Goal: Information Seeking & Learning: Learn about a topic

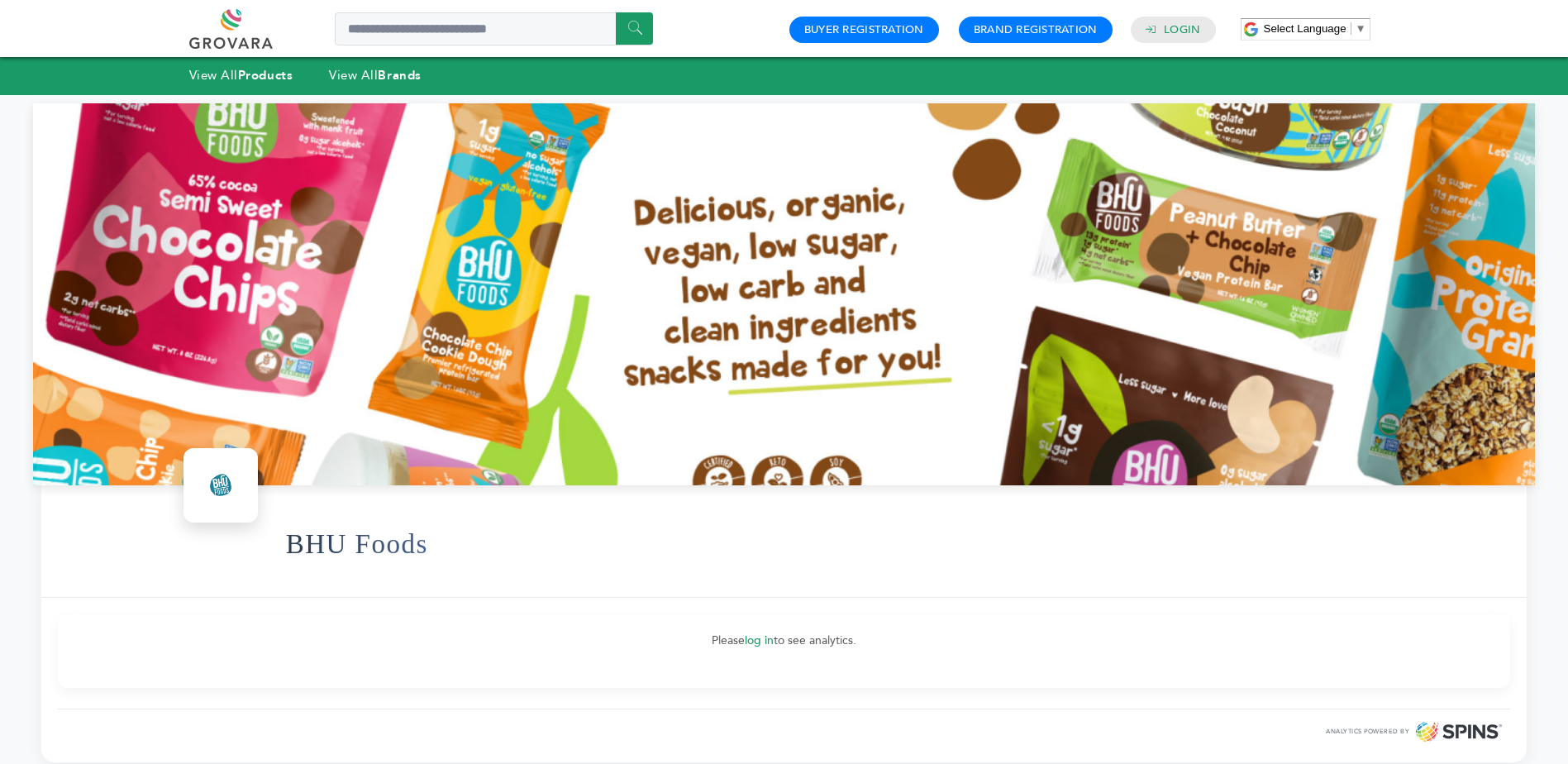
scroll to position [54, 0]
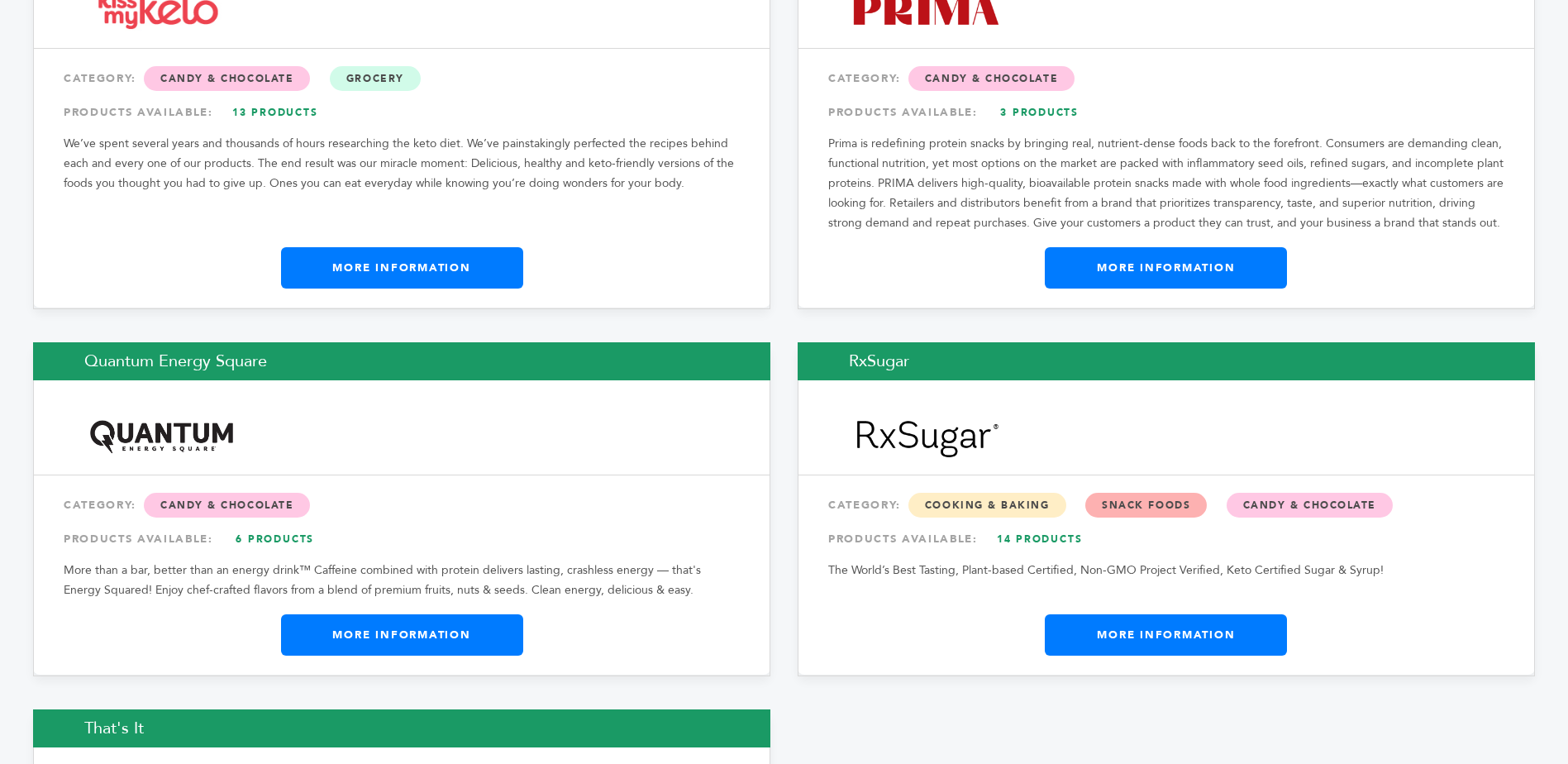
scroll to position [1818, 0]
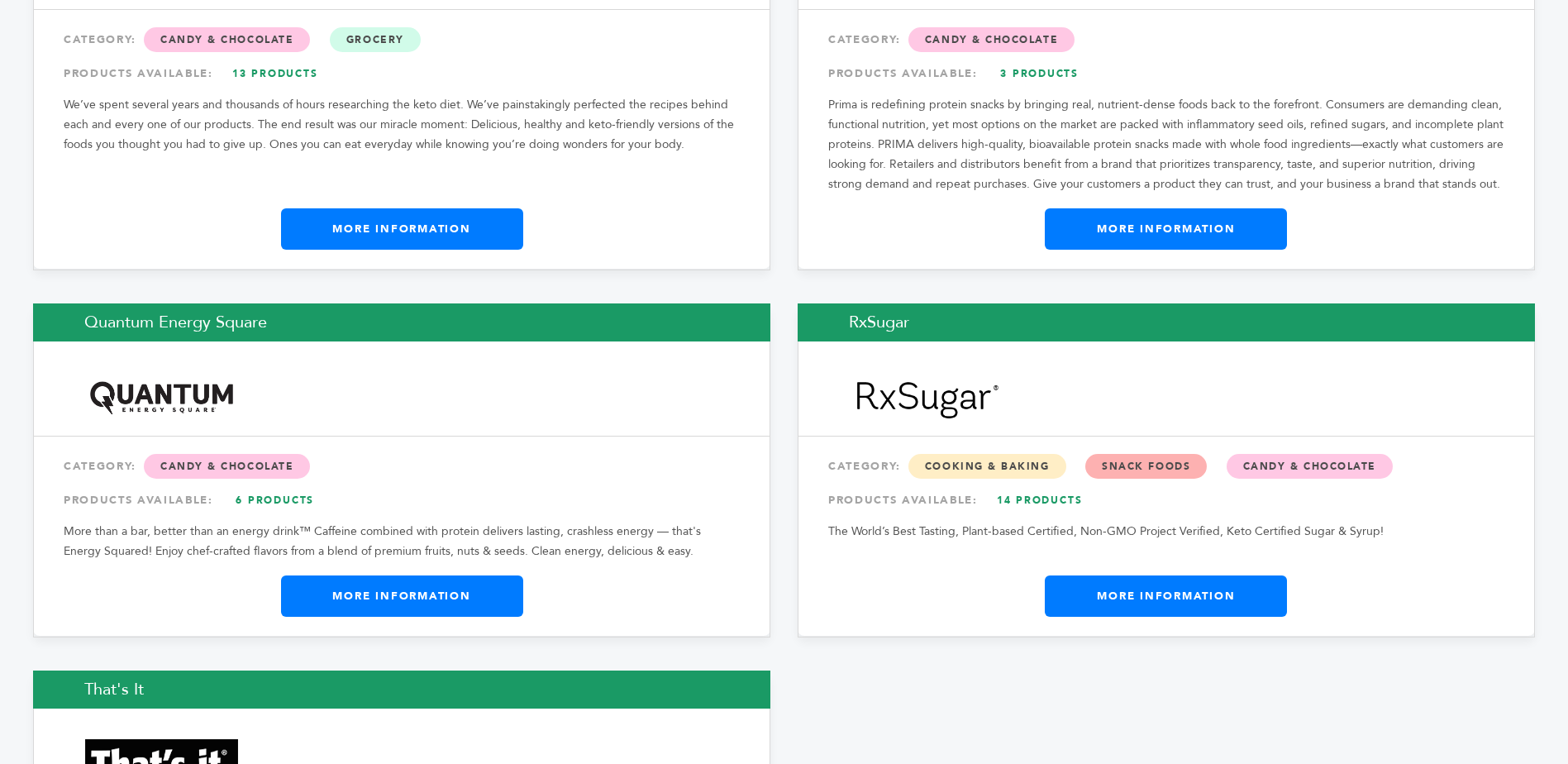
click at [1232, 597] on link "More Information" at bounding box center [1166, 596] width 243 height 41
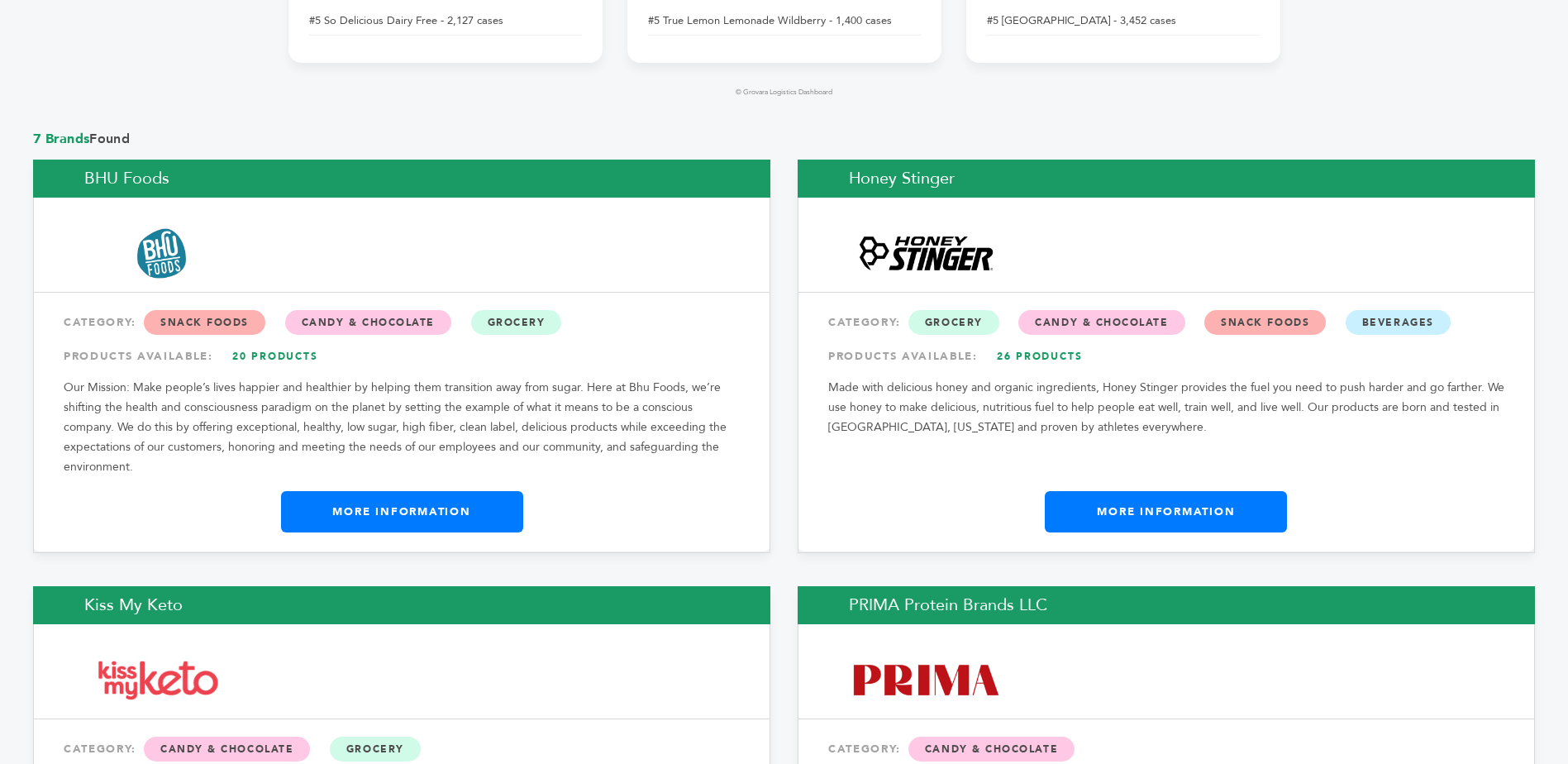
scroll to position [1158, 0]
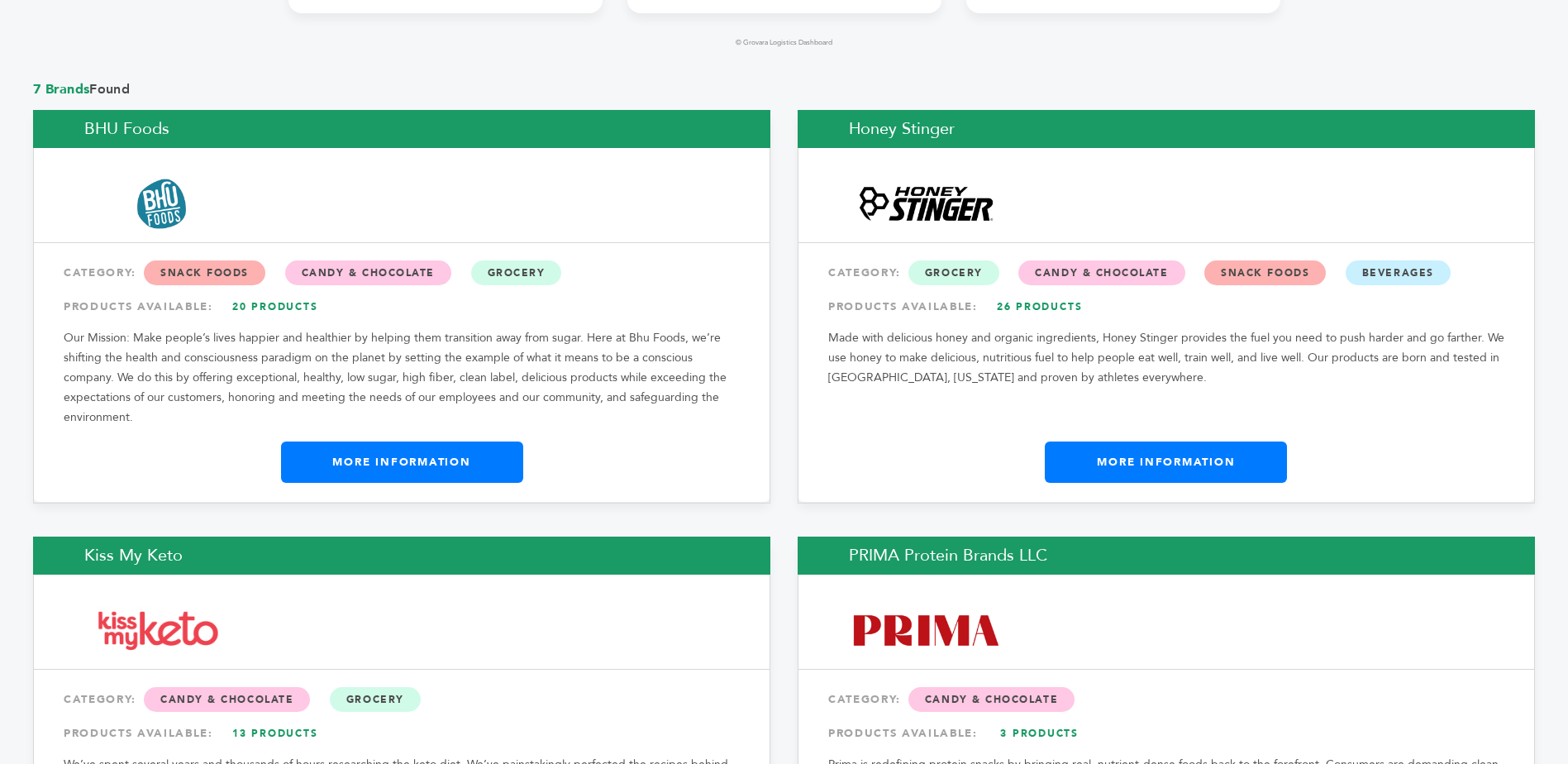
click at [405, 458] on link "More Information" at bounding box center [402, 462] width 243 height 41
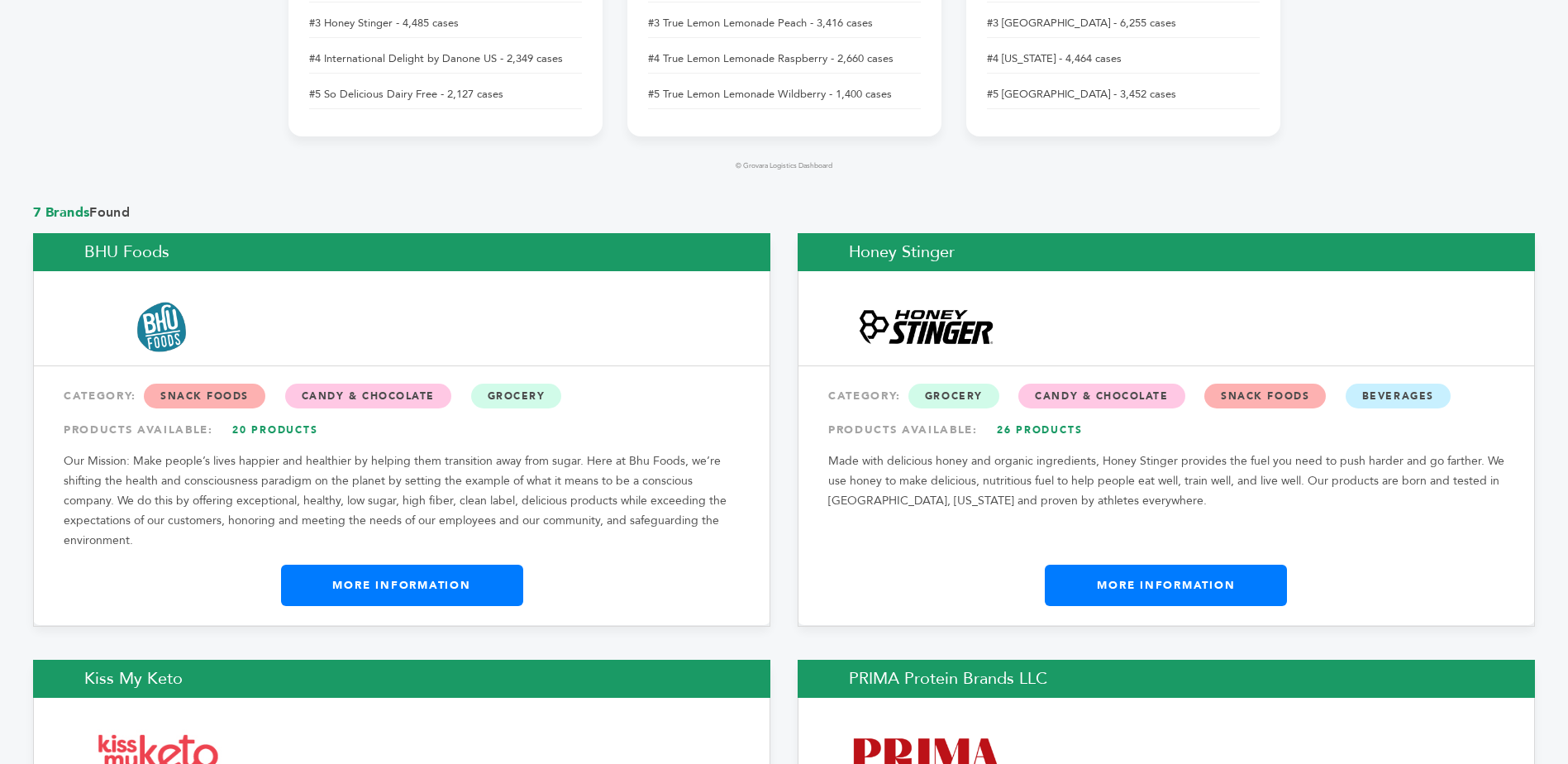
scroll to position [1075, 0]
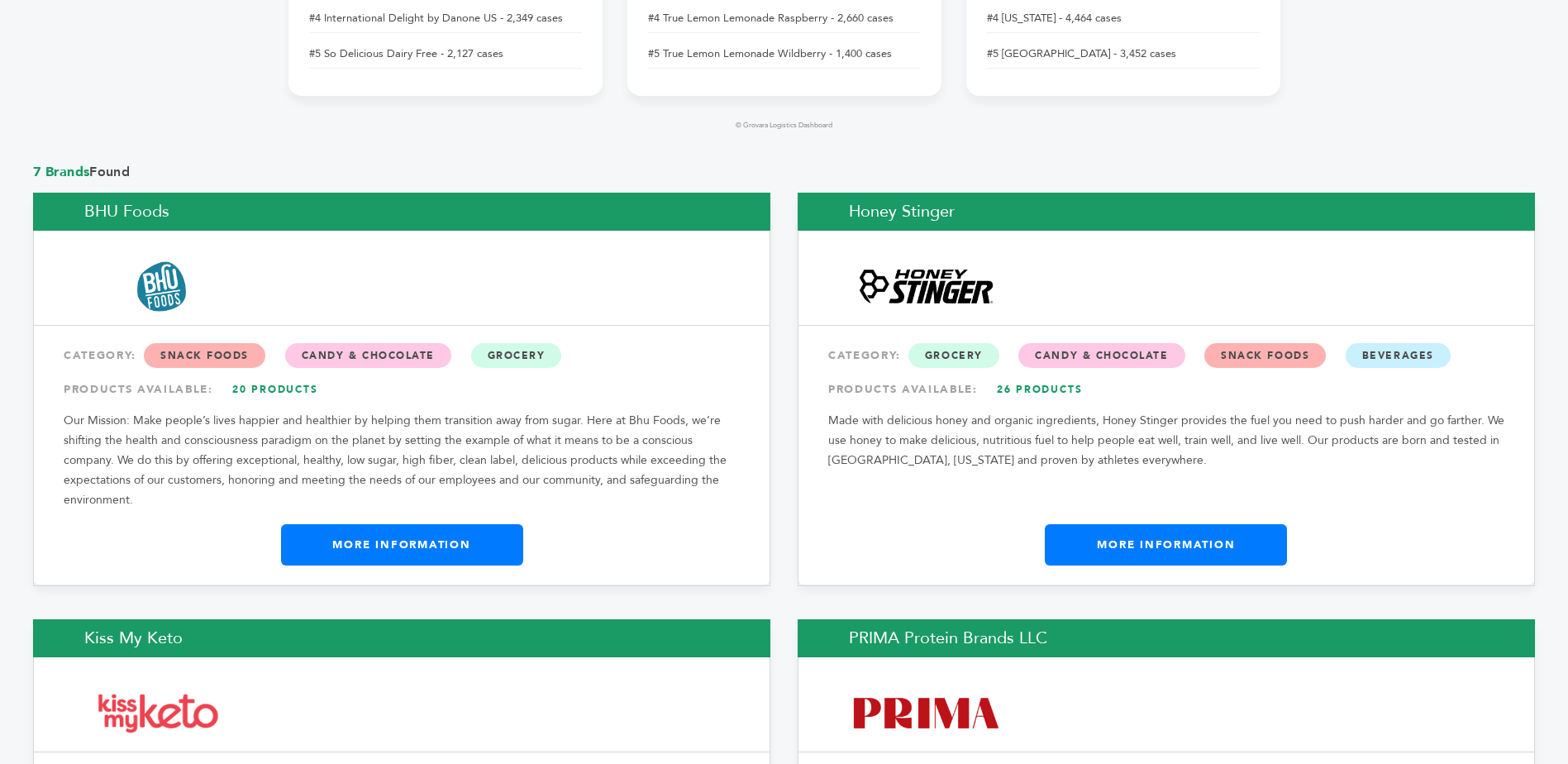
click at [1166, 548] on link "More Information" at bounding box center [1166, 544] width 243 height 41
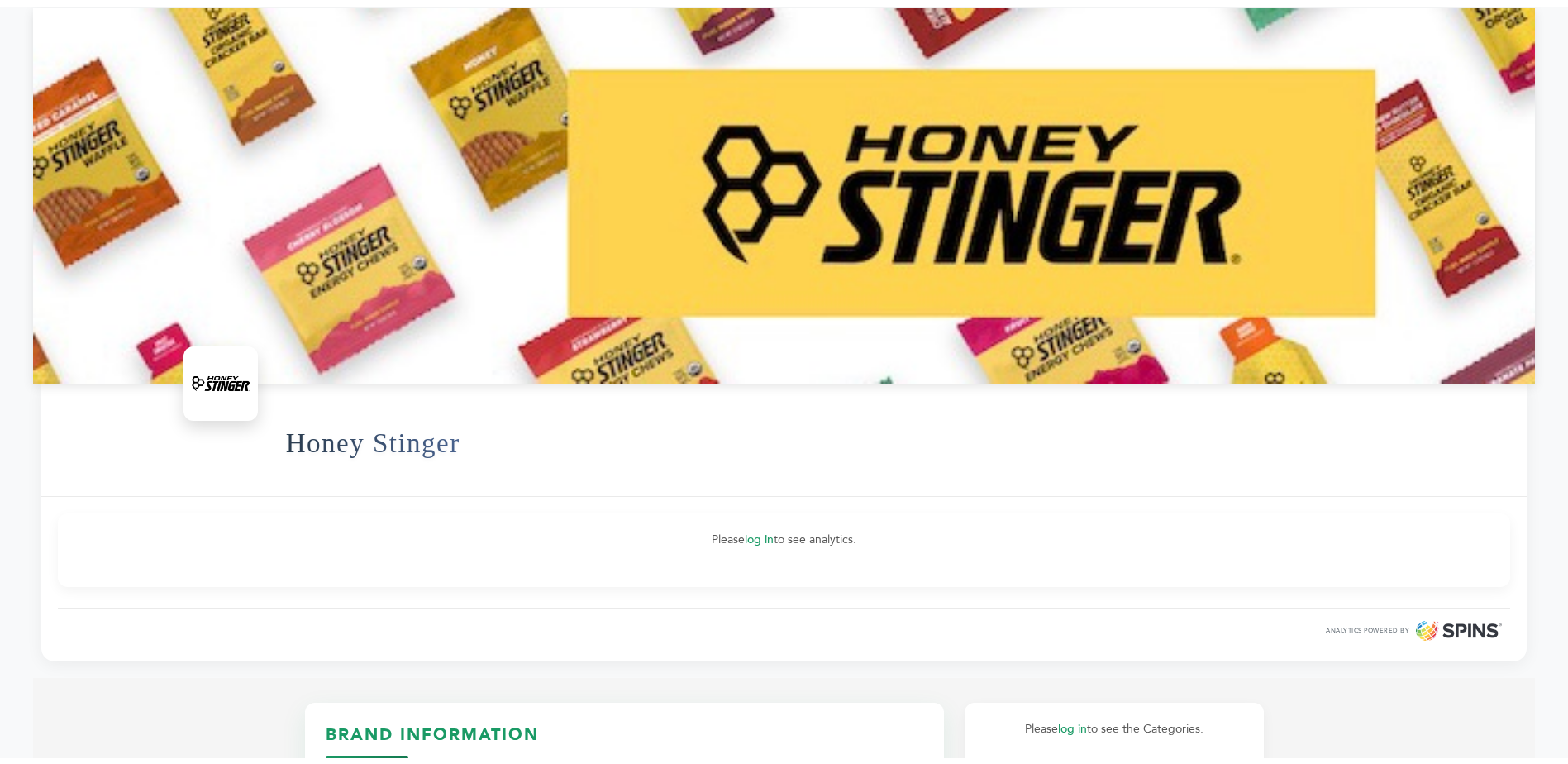
scroll to position [82, 0]
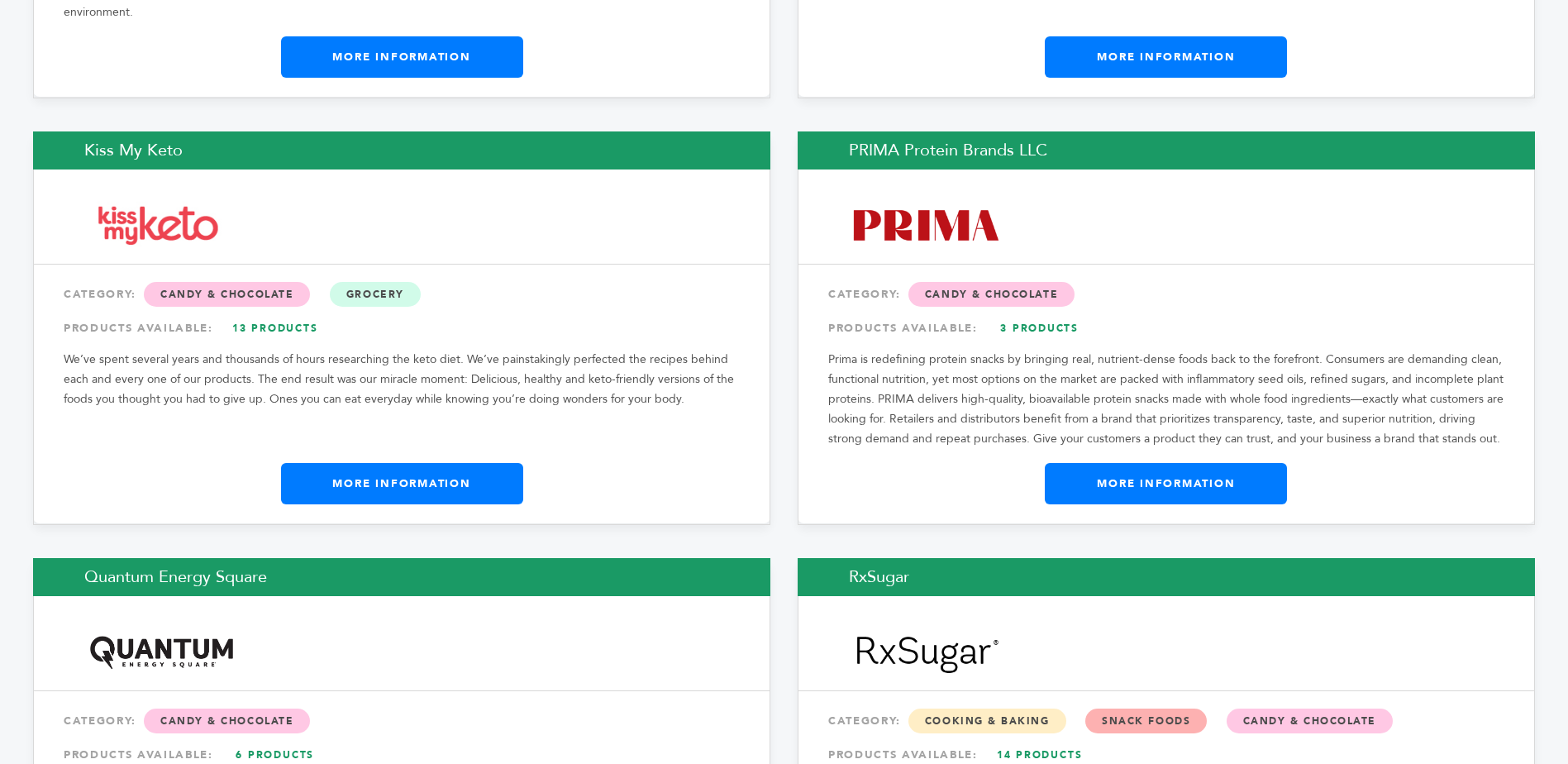
scroll to position [1571, 0]
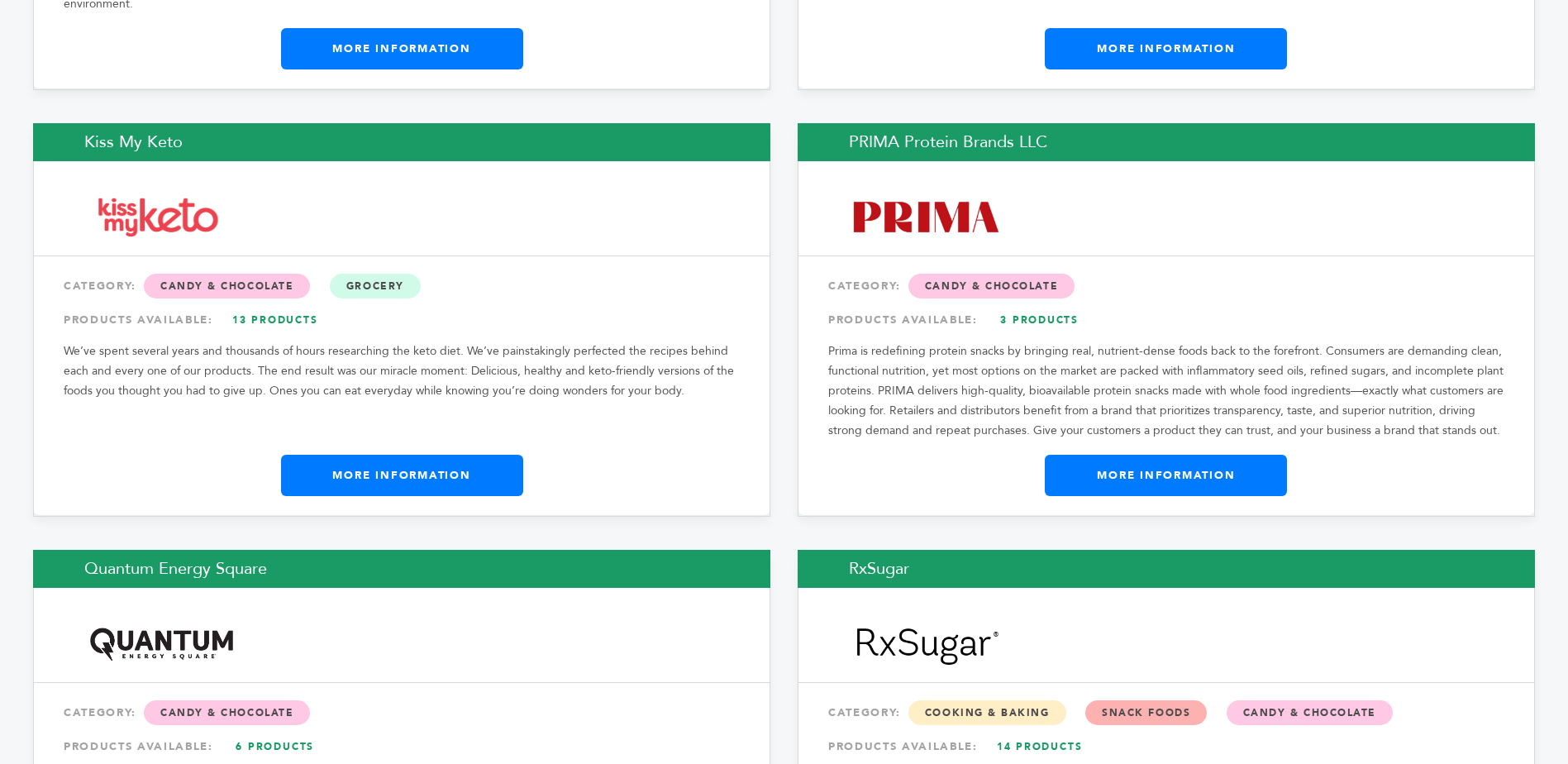
click at [359, 477] on link "More Information" at bounding box center [402, 475] width 243 height 41
click at [1194, 467] on link "More Information" at bounding box center [1166, 475] width 243 height 41
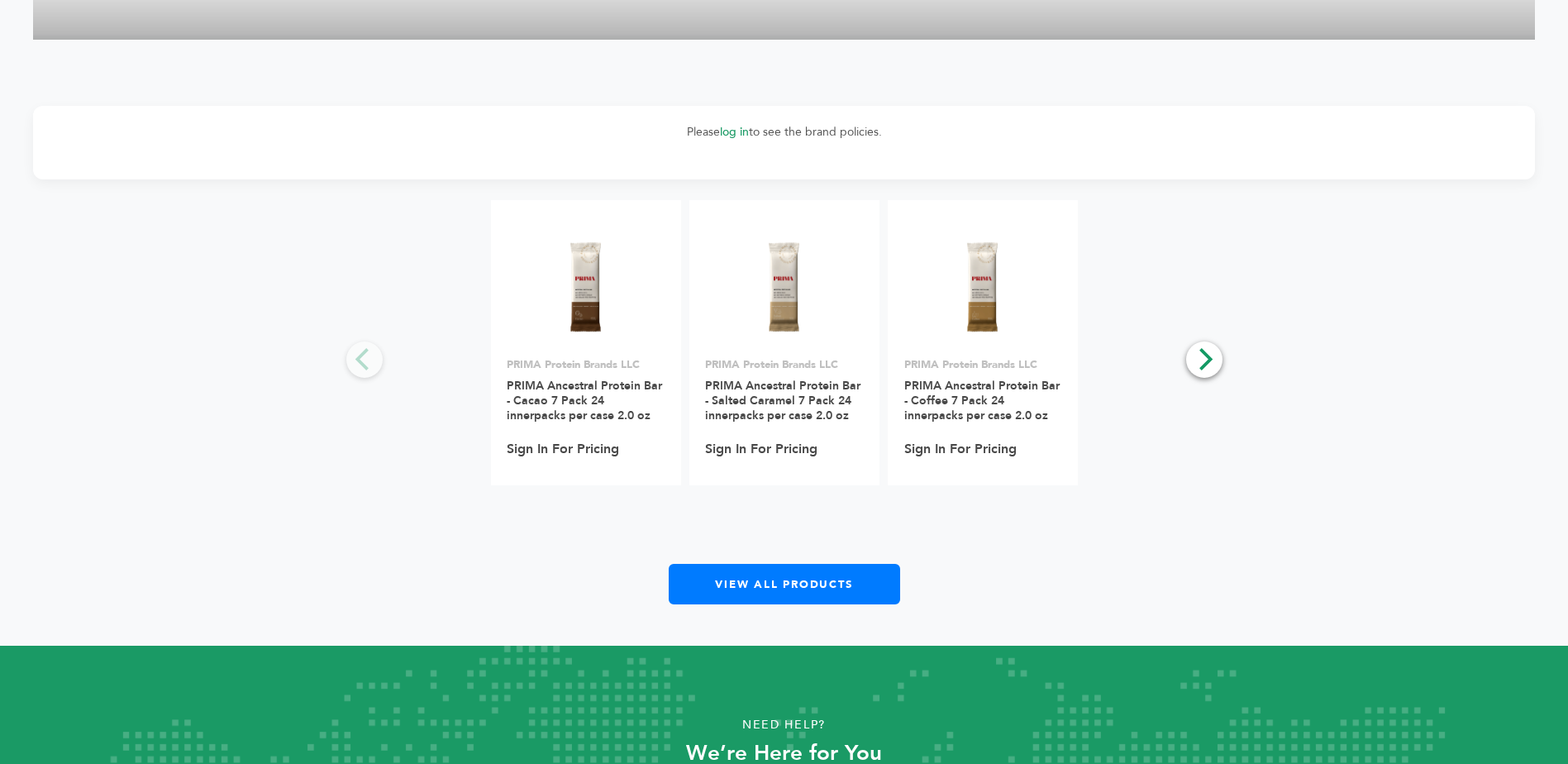
scroll to position [1571, 0]
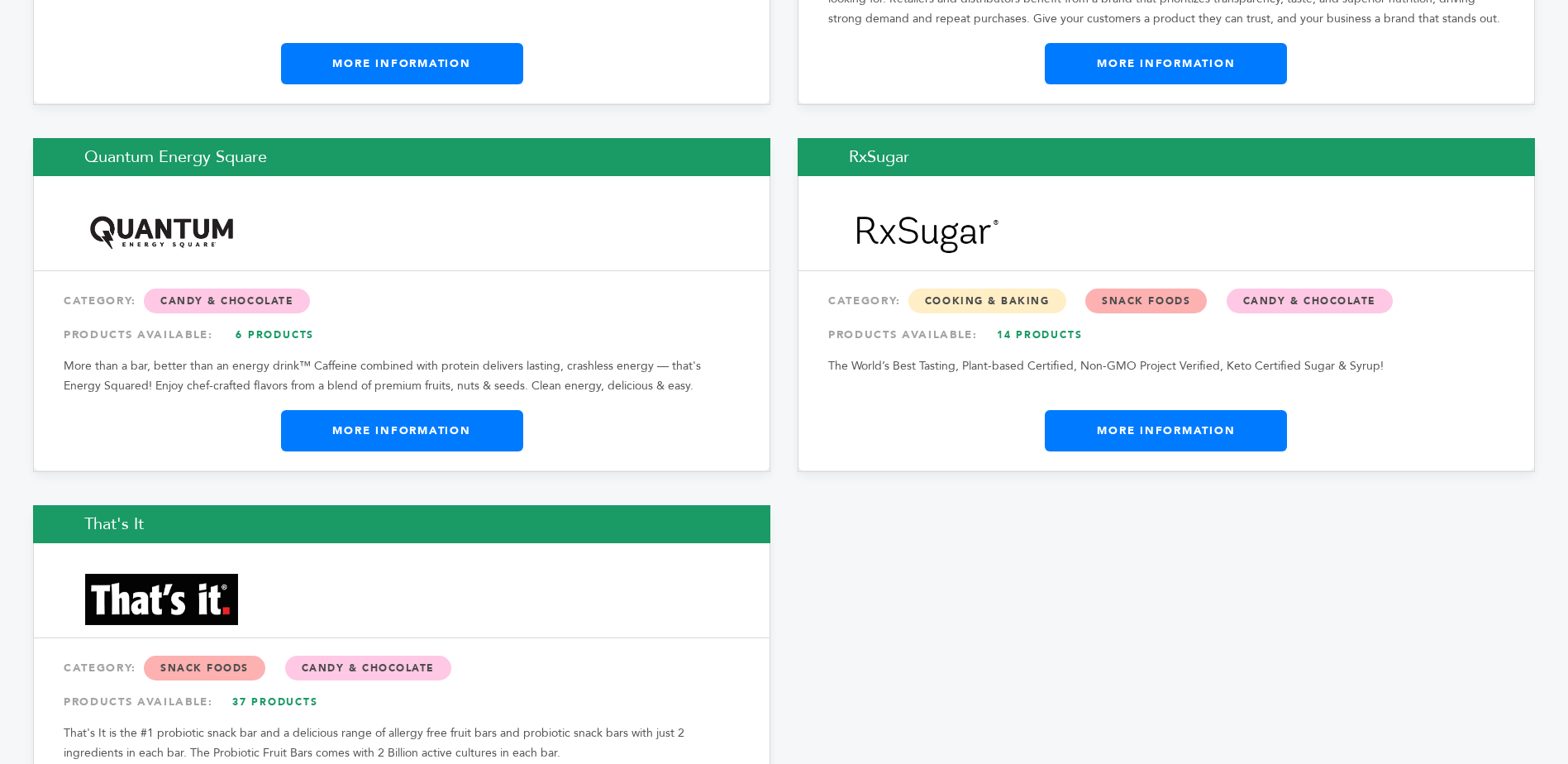
scroll to position [2003, 0]
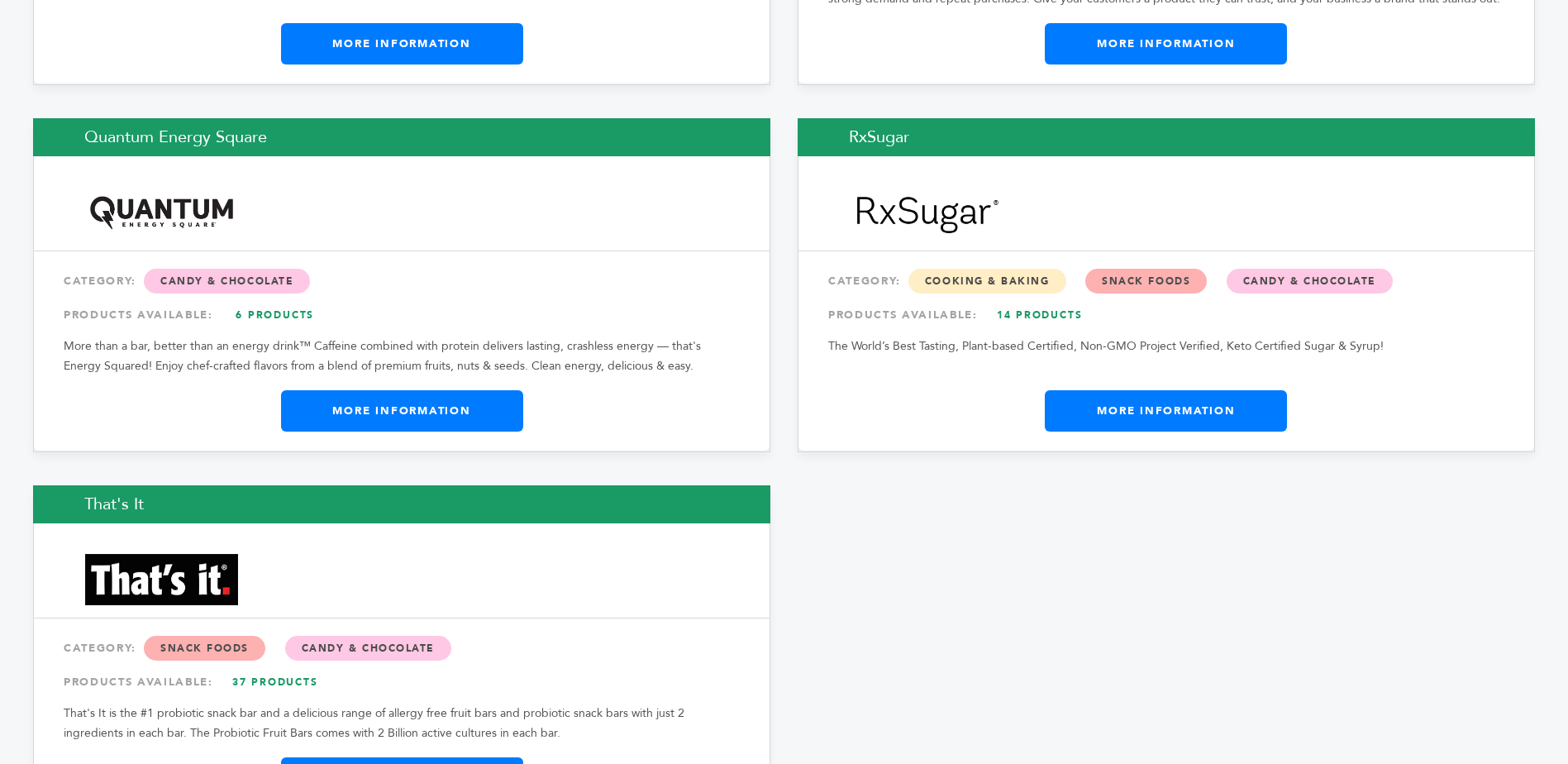
click at [389, 411] on link "More Information" at bounding box center [402, 411] width 243 height 41
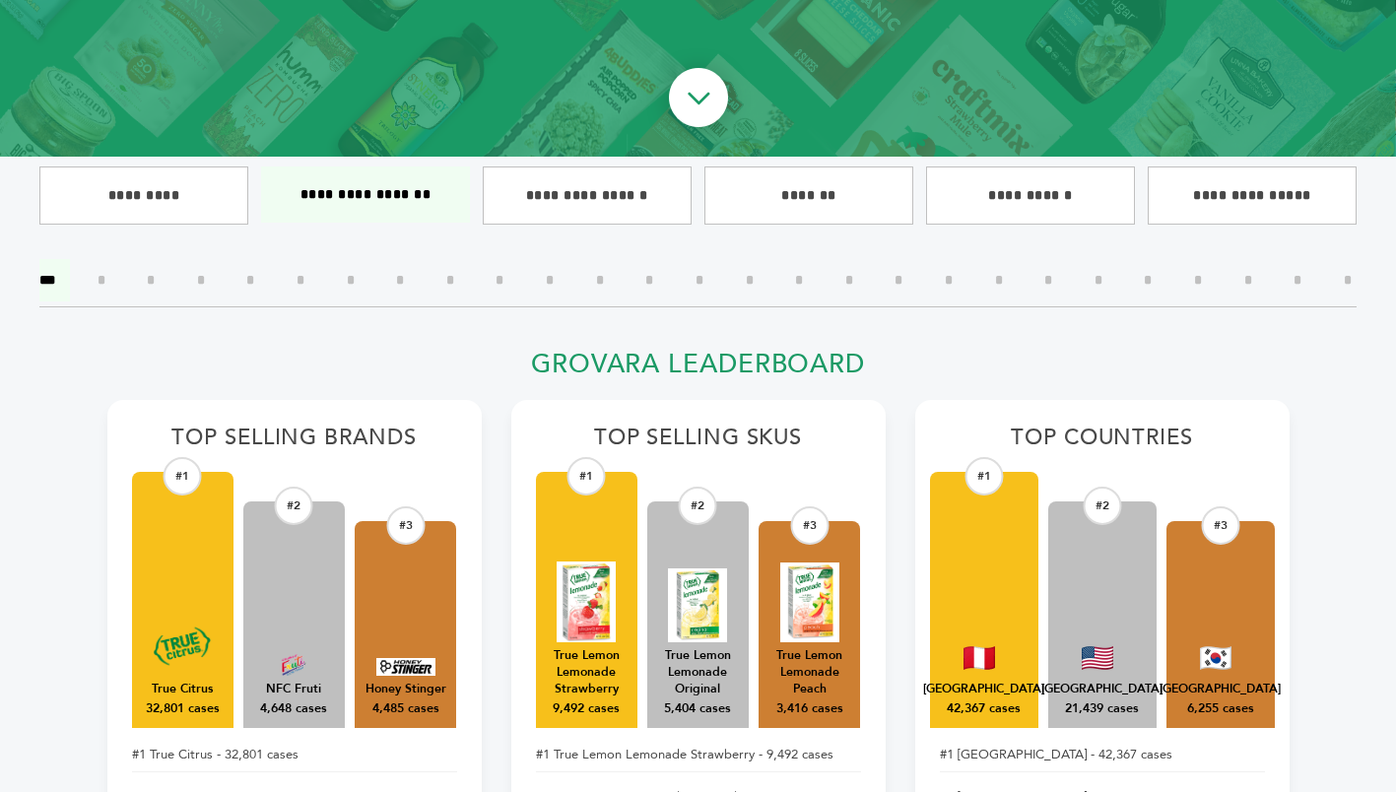
scroll to position [382, 0]
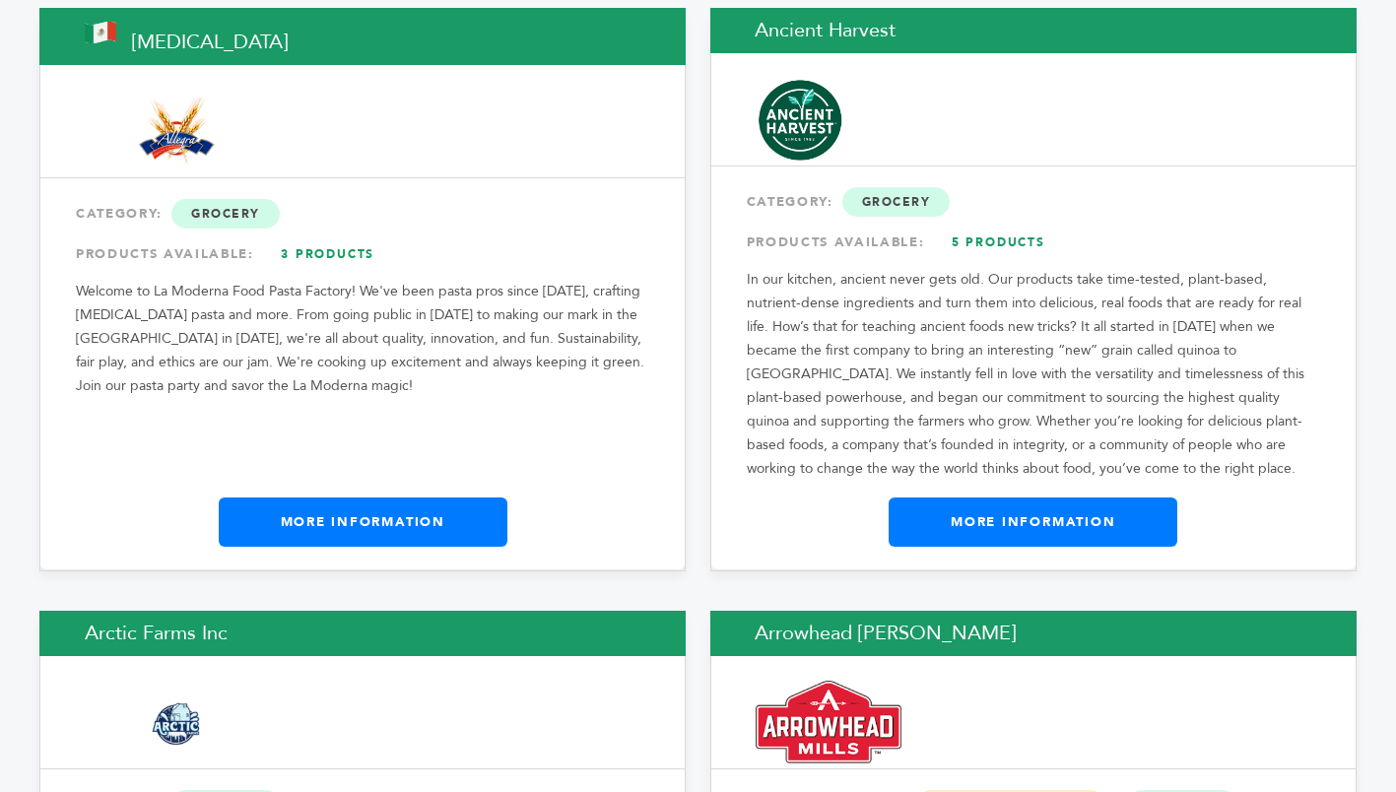
scroll to position [1499, 0]
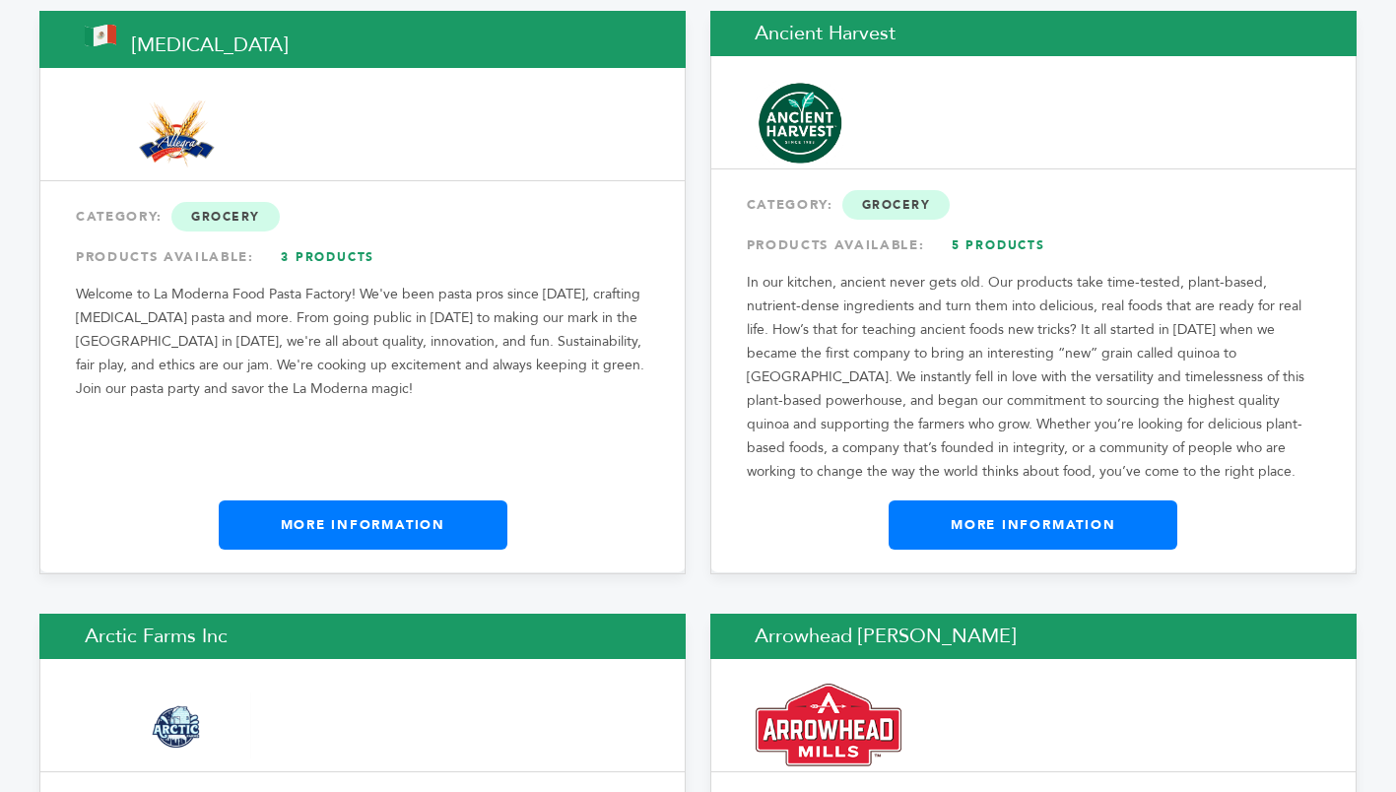
click at [1062, 523] on link "More Information" at bounding box center [1032, 524] width 289 height 49
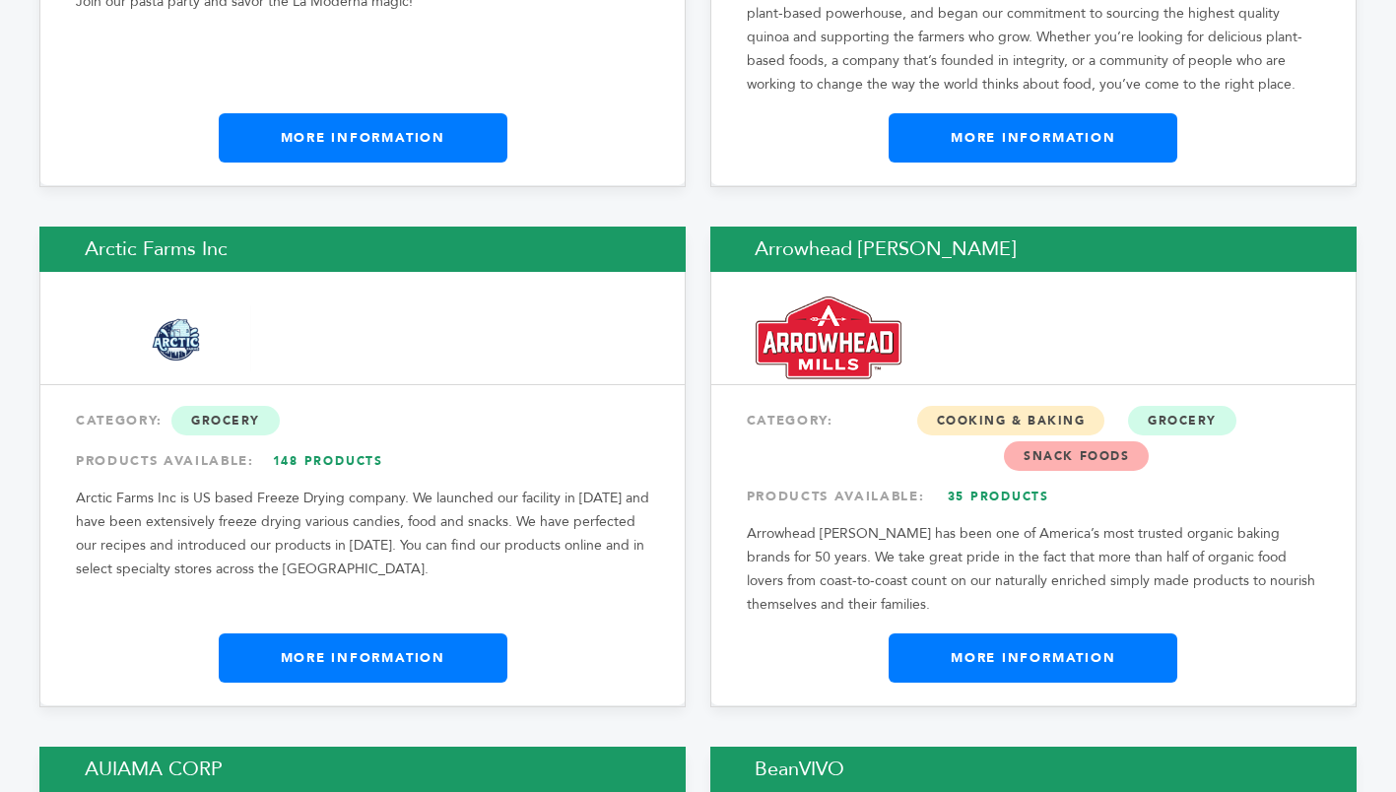
scroll to position [1927, 0]
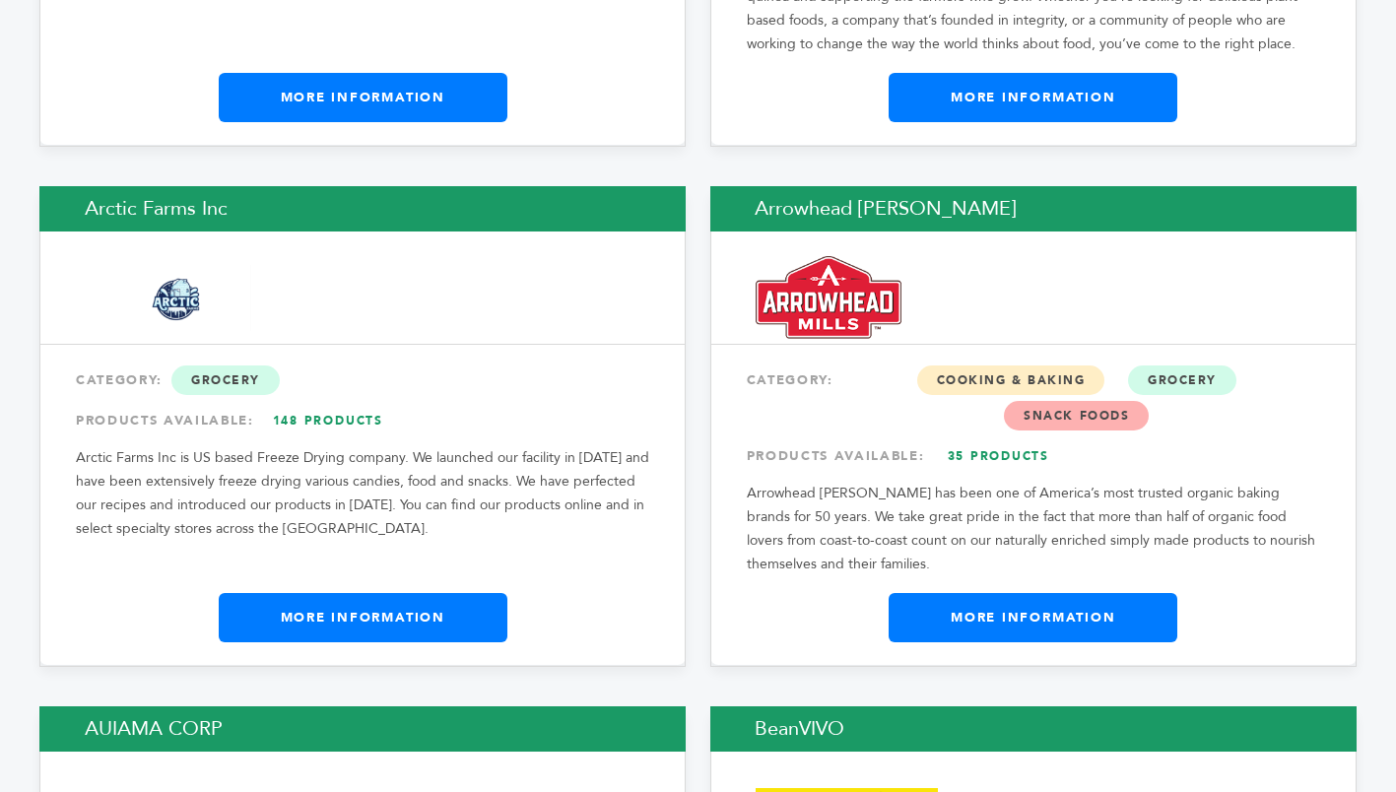
click at [348, 621] on link "More Information" at bounding box center [363, 617] width 289 height 49
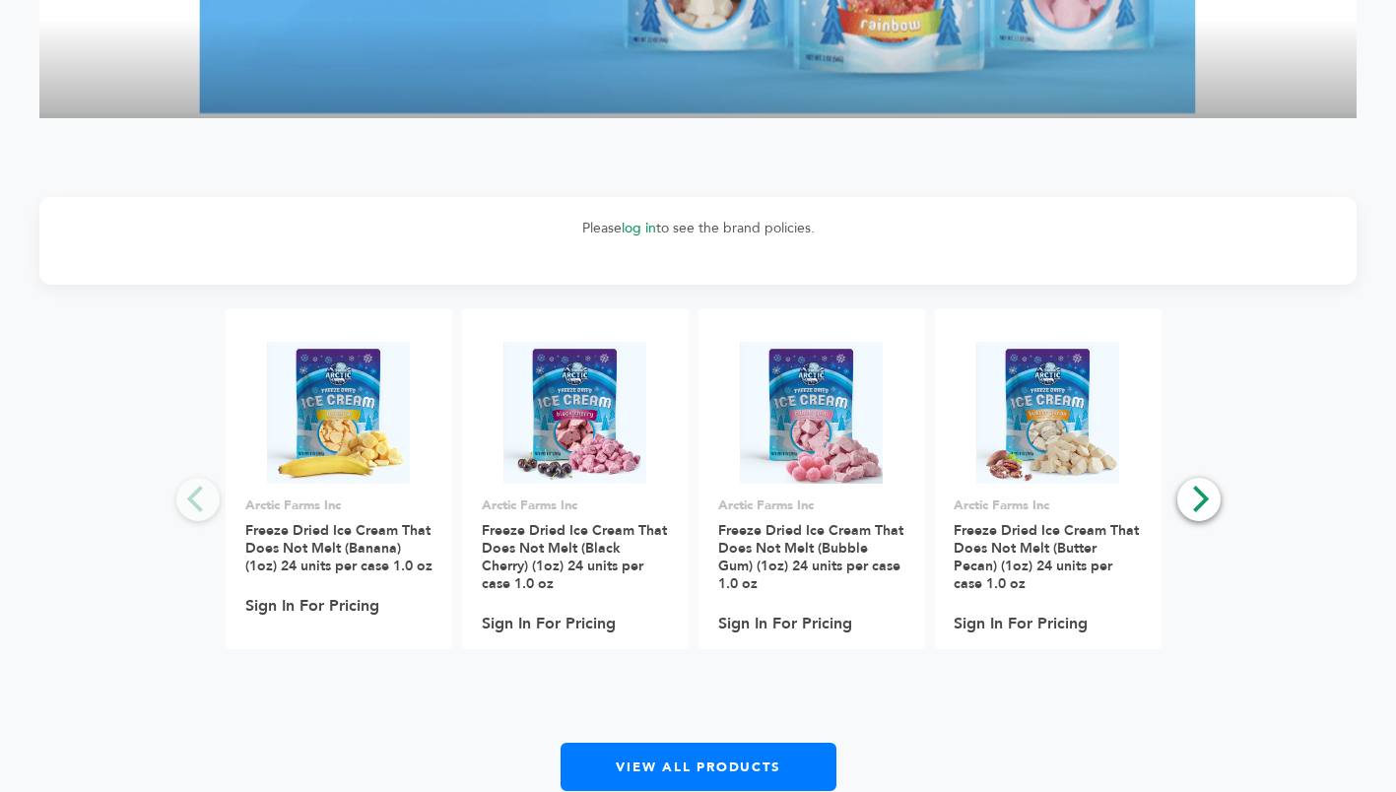
scroll to position [1566, 0]
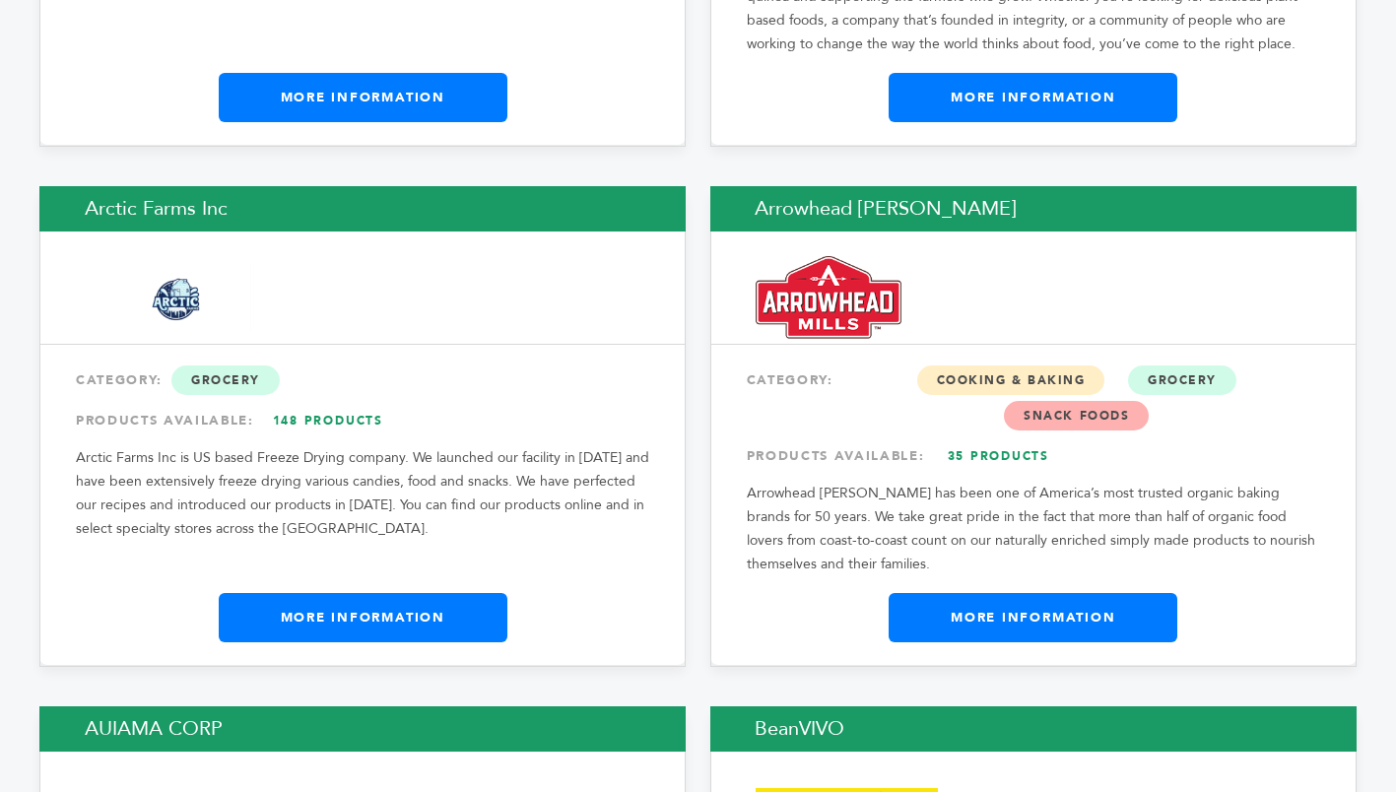
click at [1054, 623] on link "More Information" at bounding box center [1032, 617] width 289 height 49
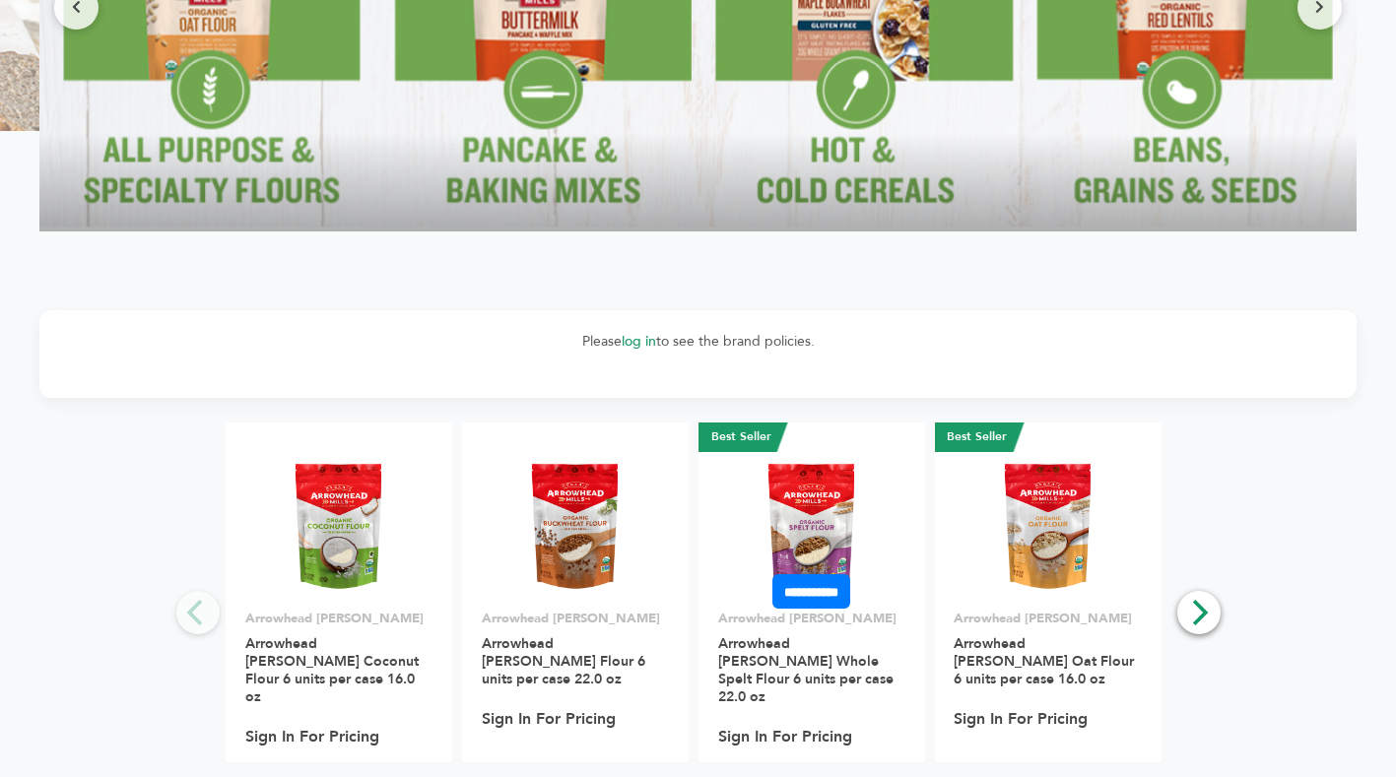
scroll to position [1829, 0]
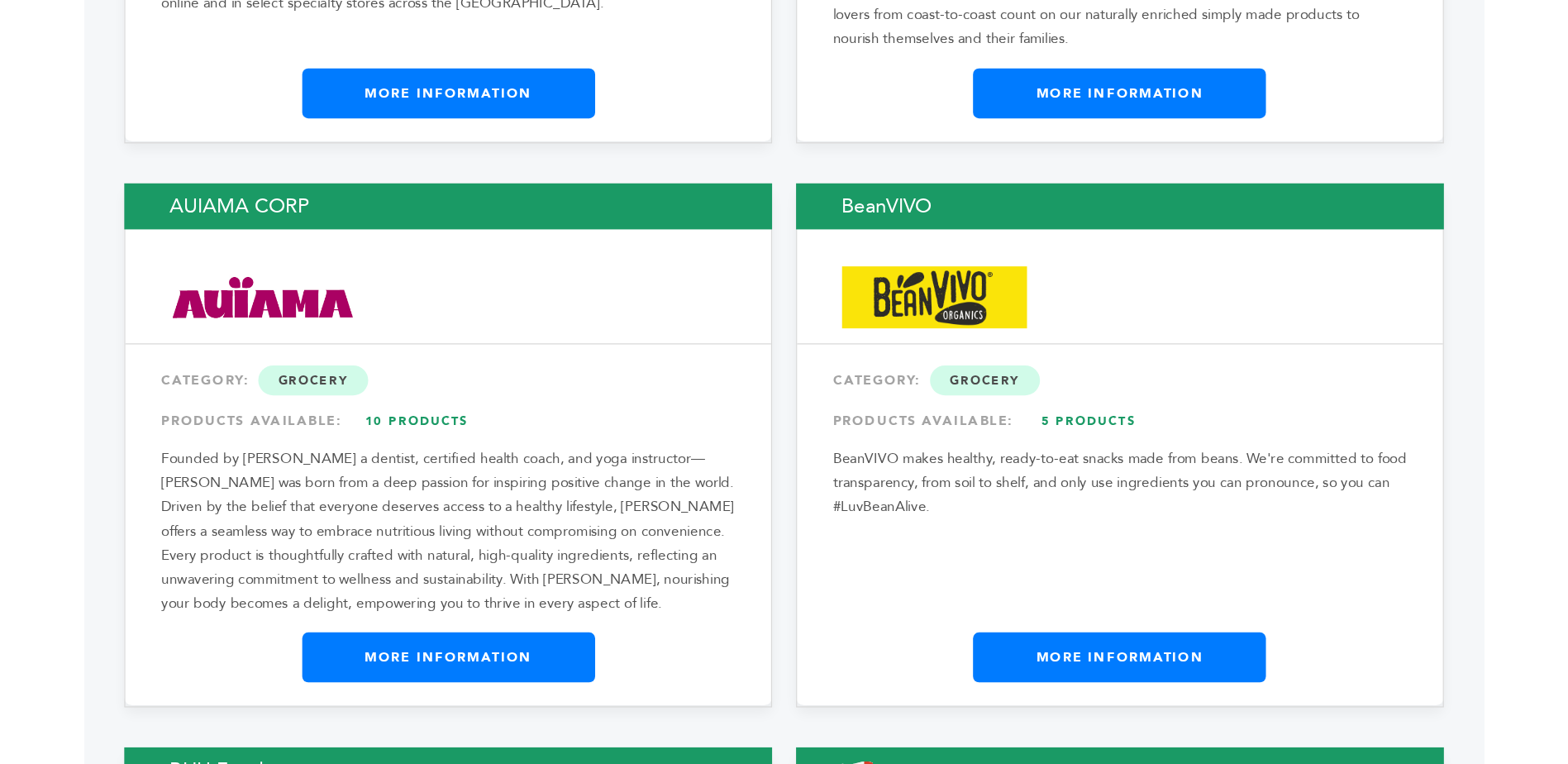
scroll to position [2019, 0]
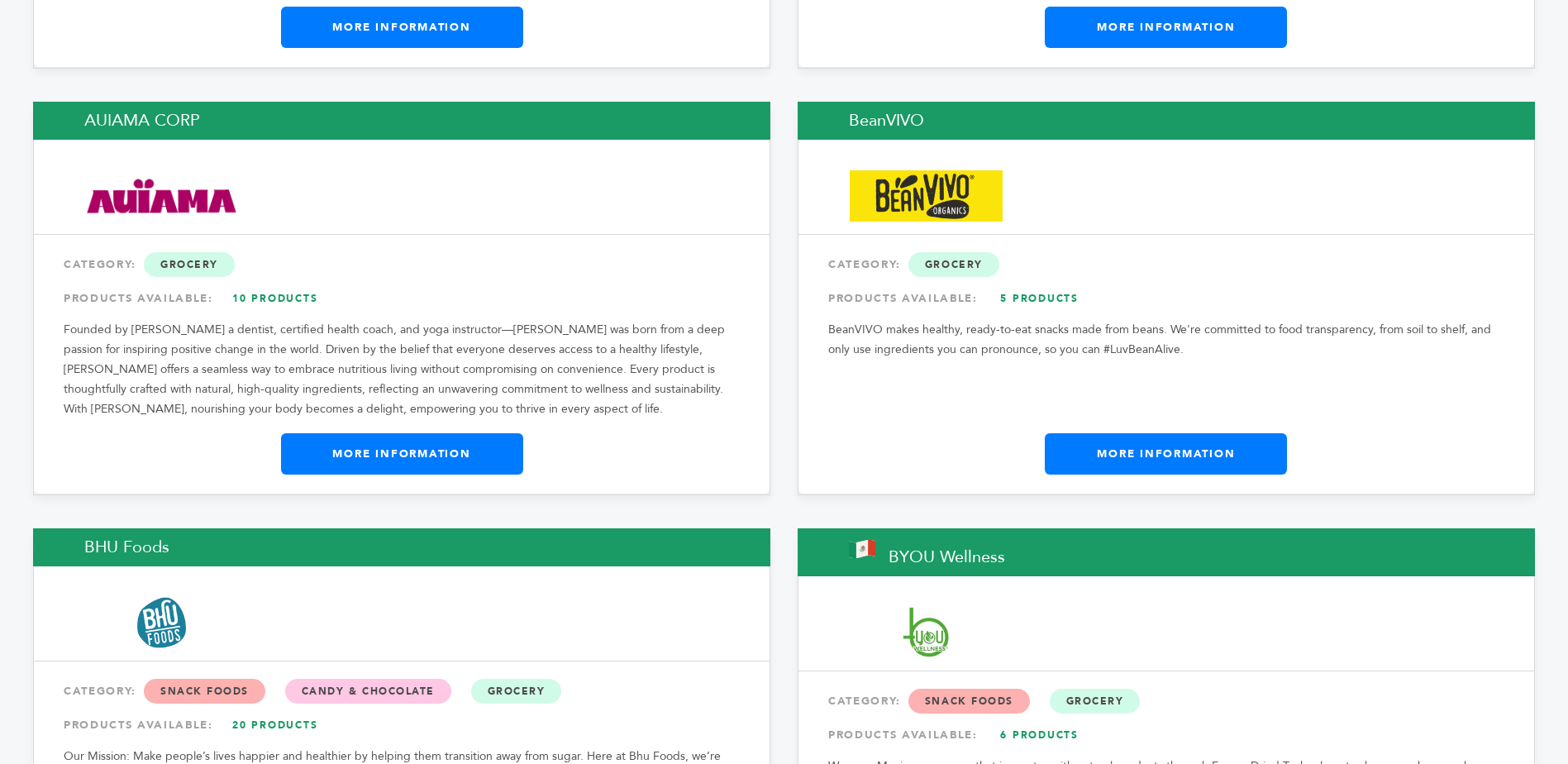
click at [352, 453] on link "More Information" at bounding box center [402, 453] width 243 height 41
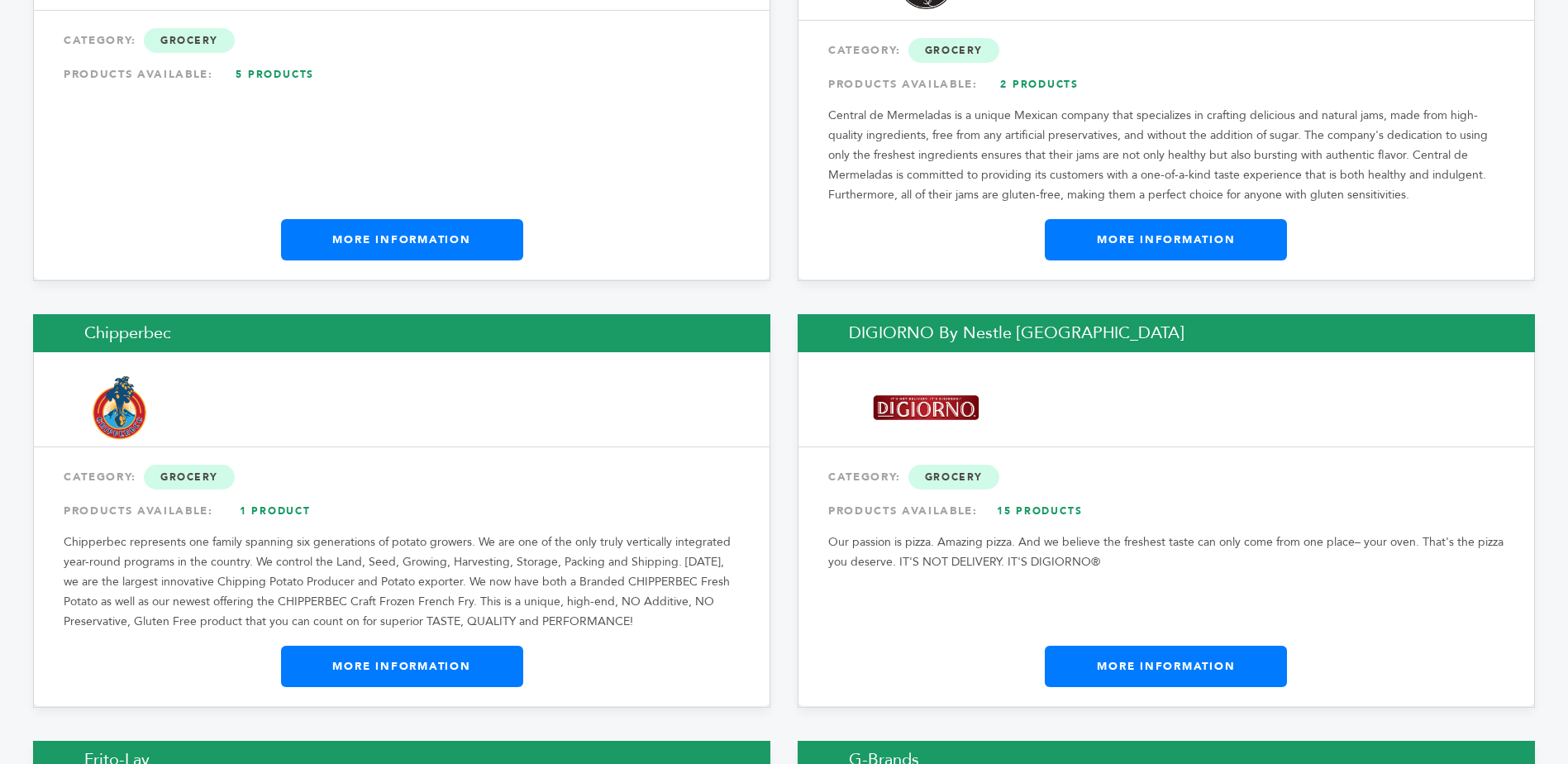
scroll to position [3106, 0]
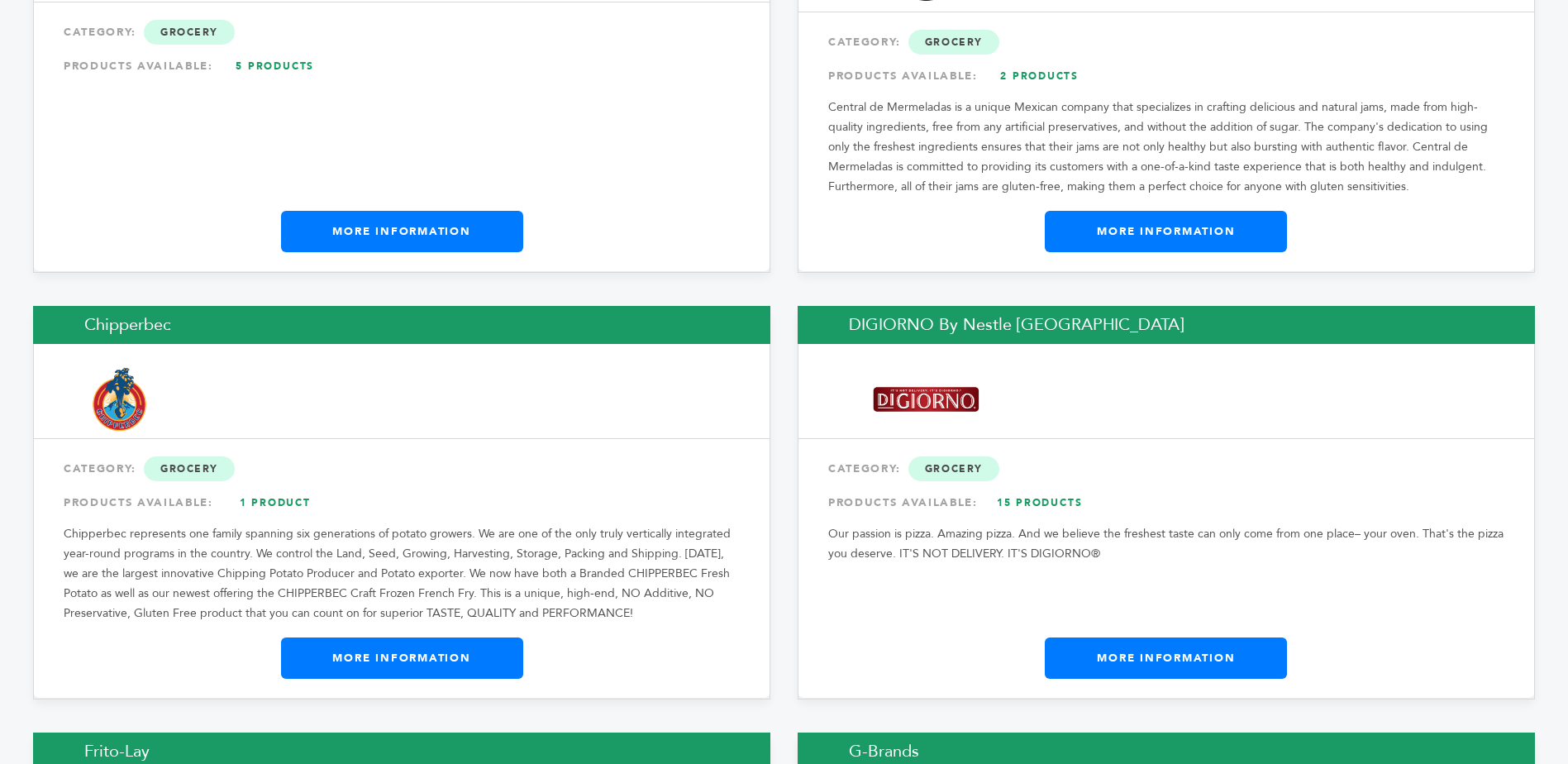
click at [400, 229] on link "More Information" at bounding box center [402, 231] width 243 height 41
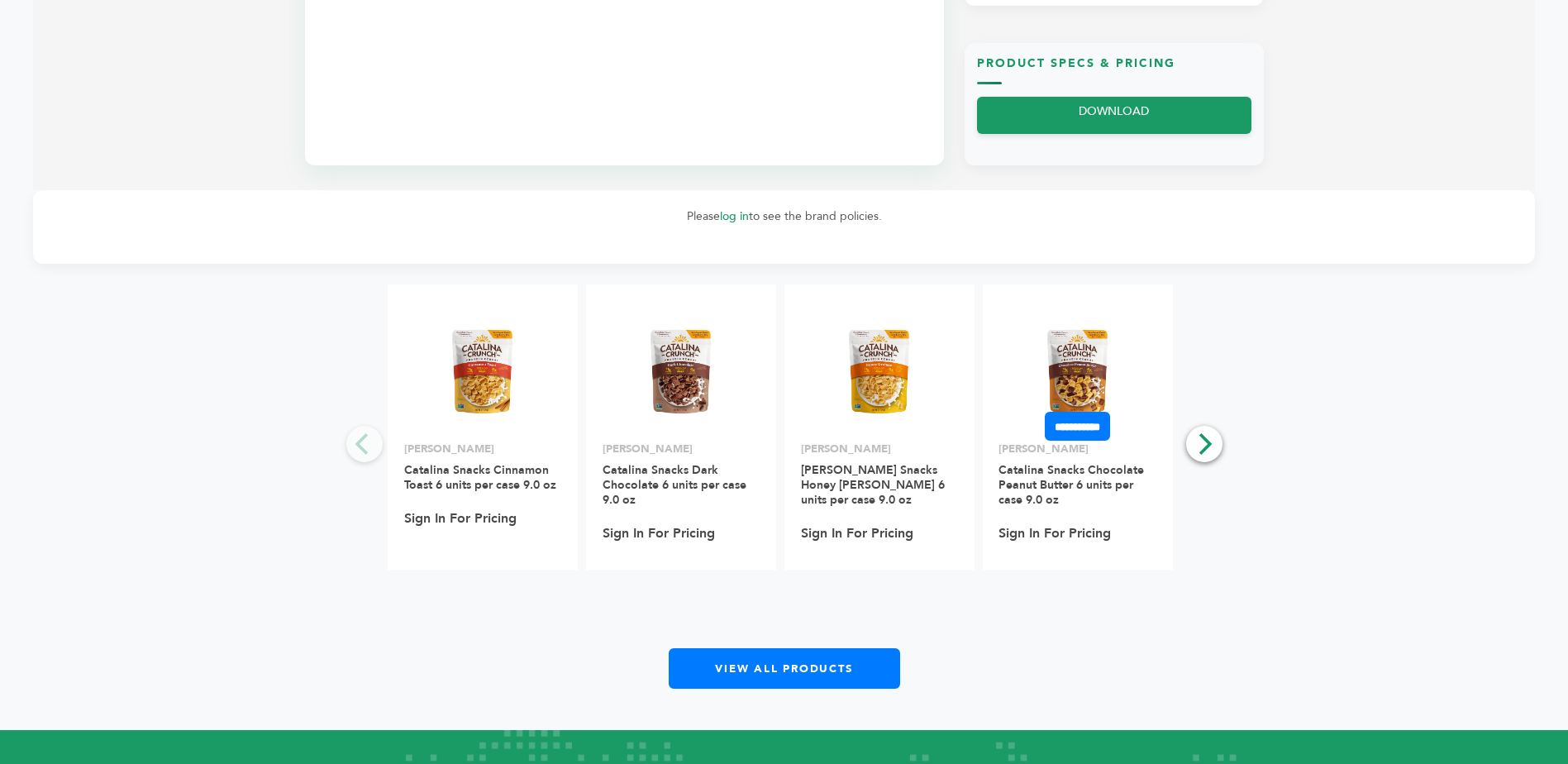
scroll to position [930, 0]
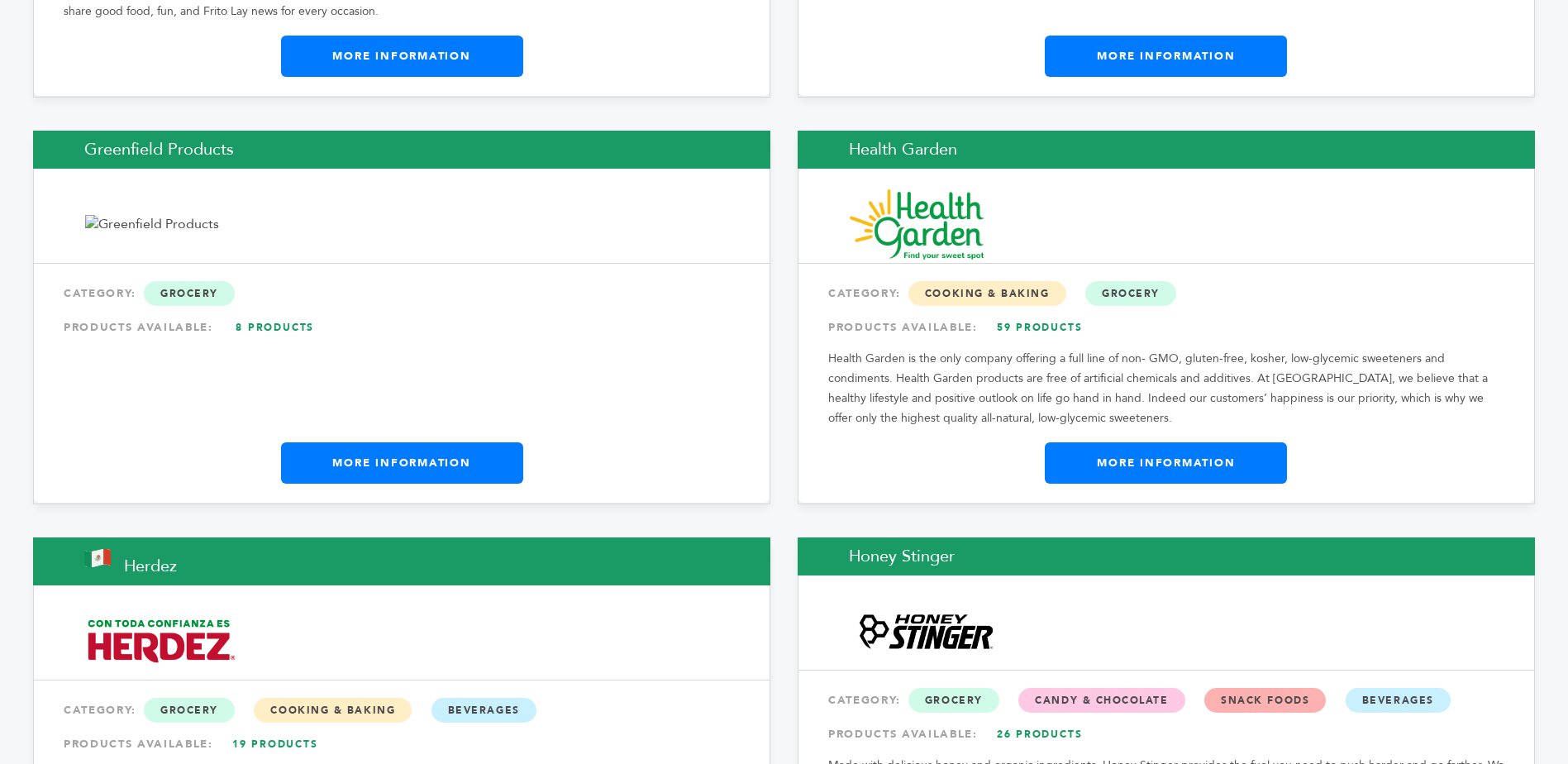
scroll to position [4102, 0]
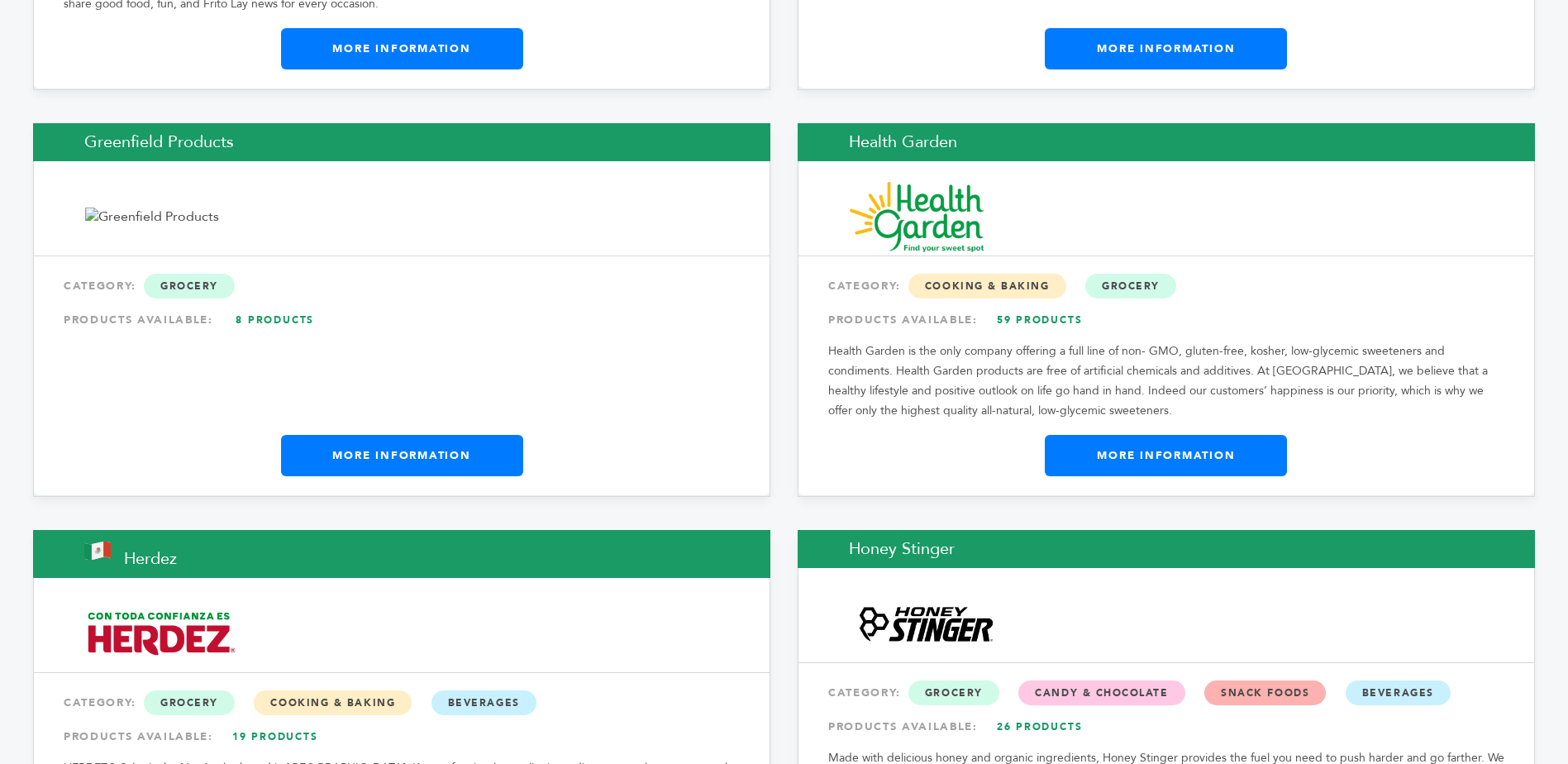
click at [1166, 455] on link "More Information" at bounding box center [1166, 455] width 243 height 41
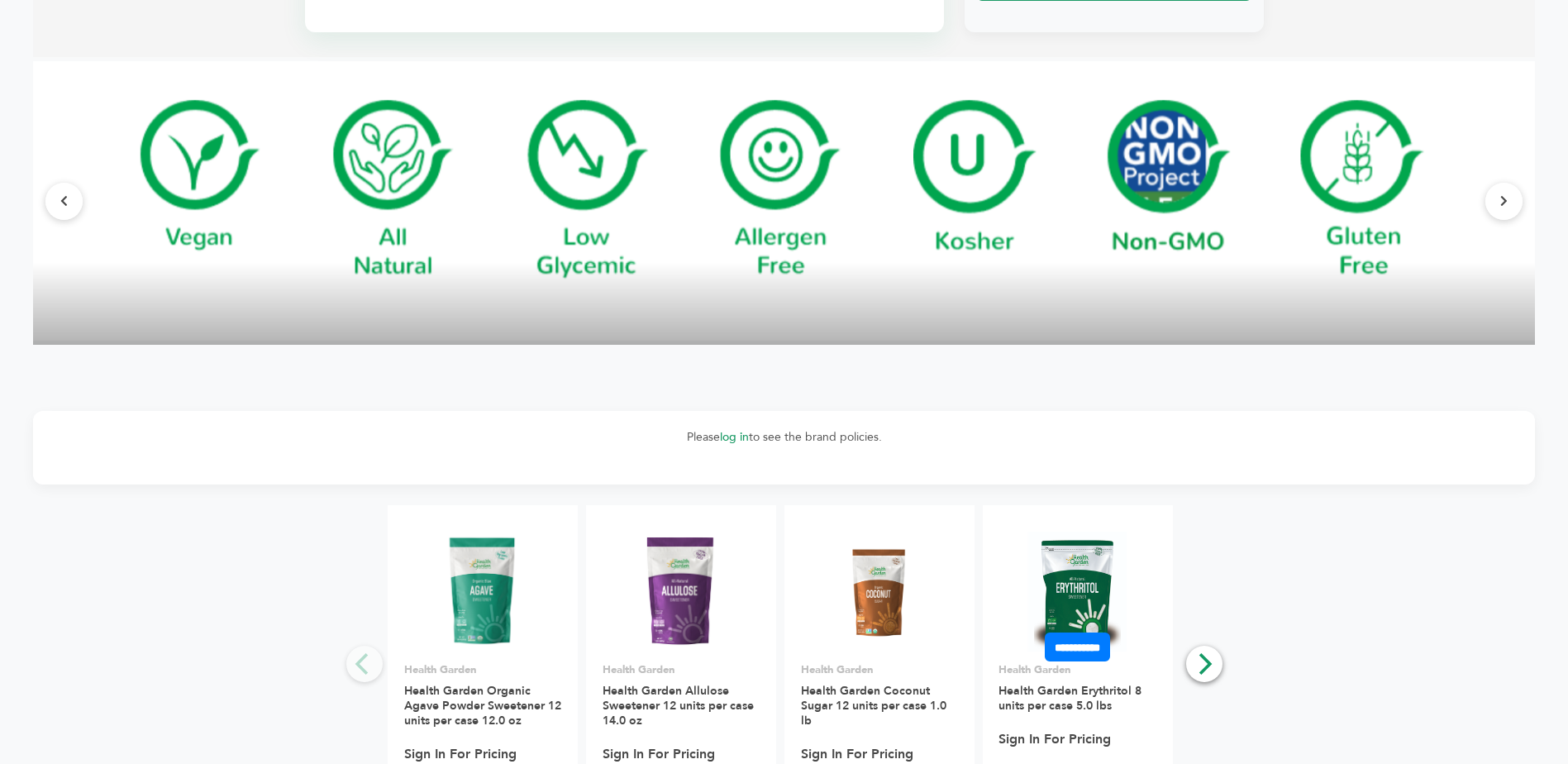
scroll to position [1316, 0]
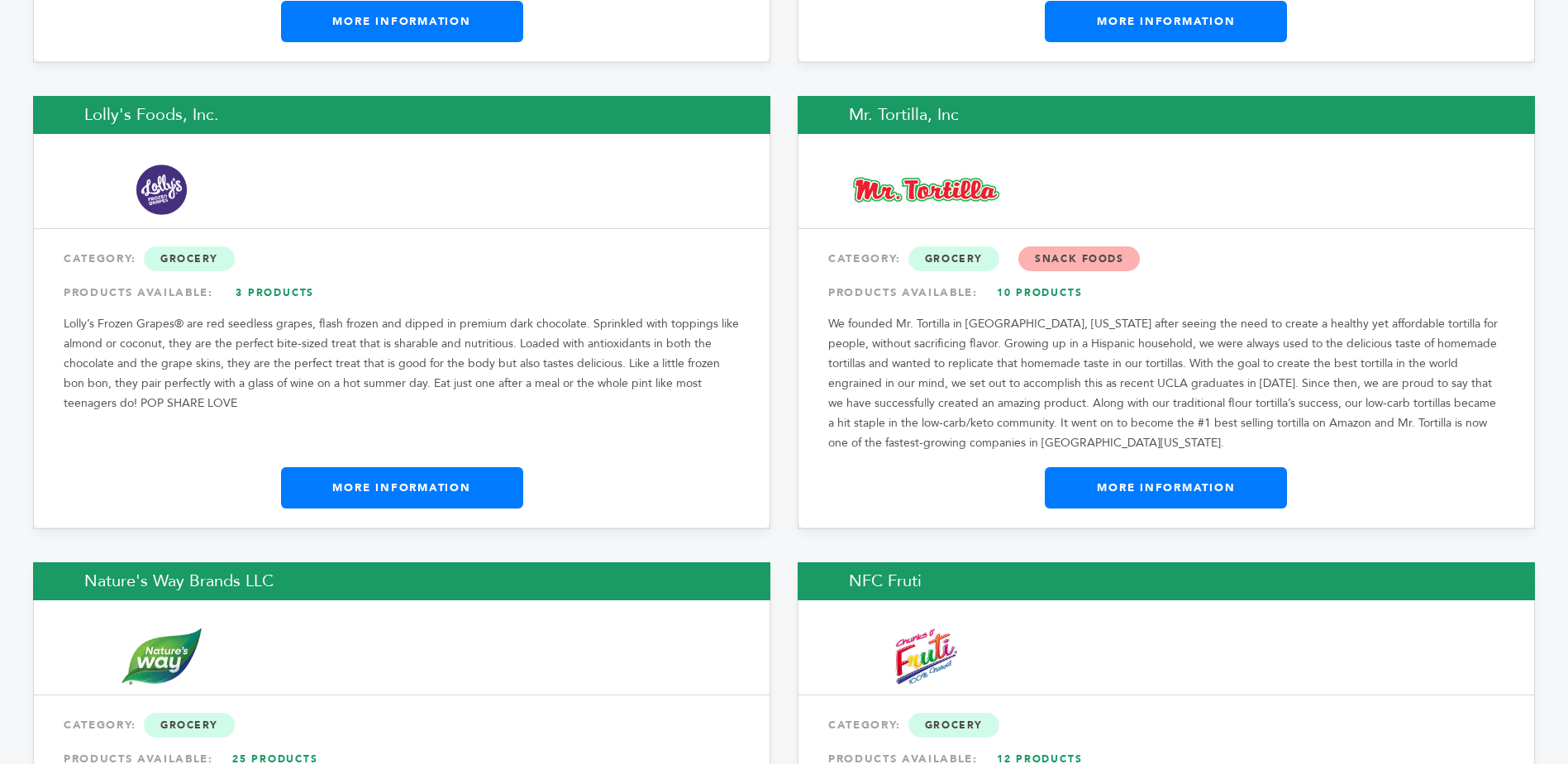
scroll to position [5773, 0]
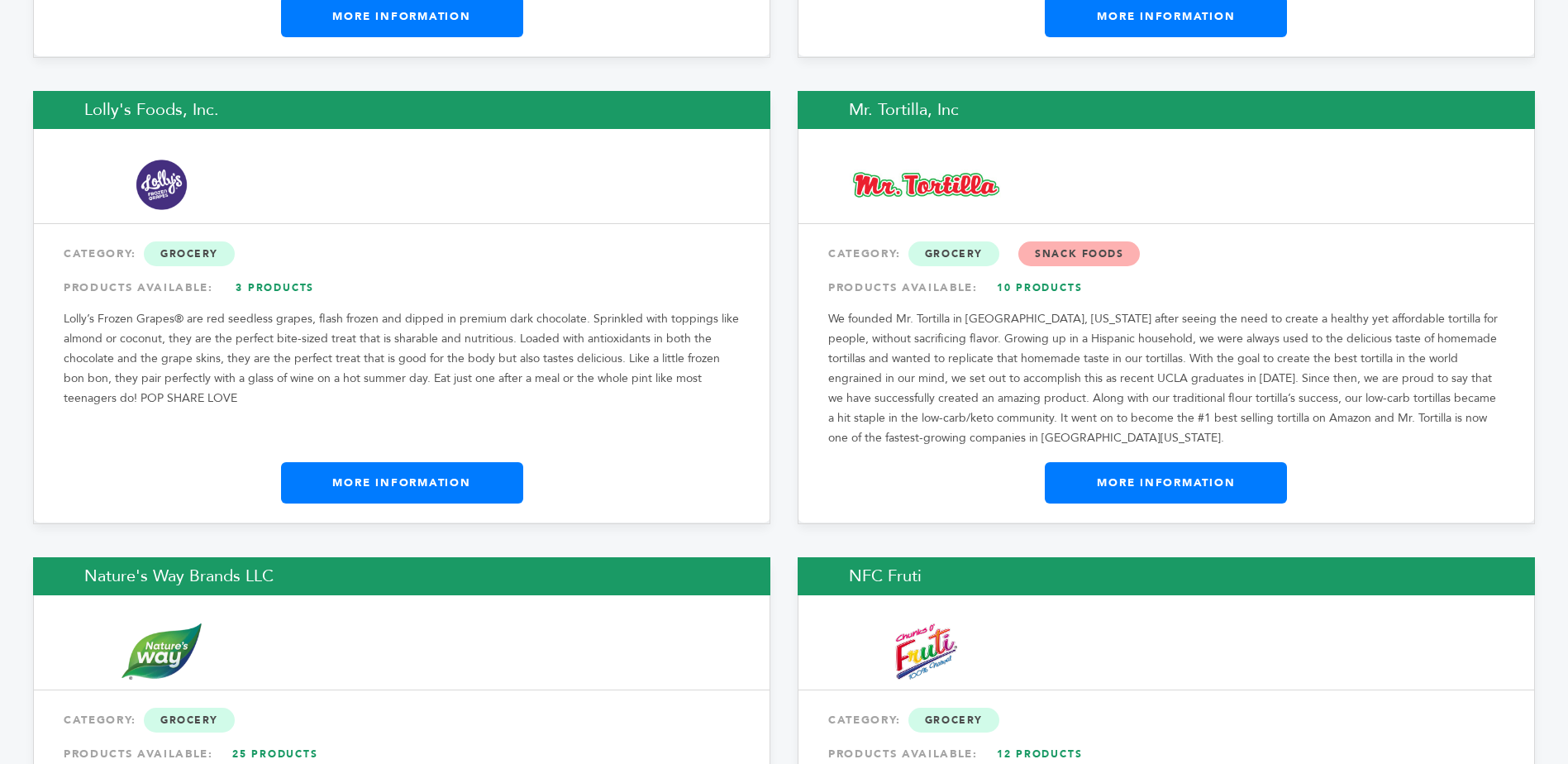
click at [381, 479] on link "More Information" at bounding box center [402, 483] width 243 height 41
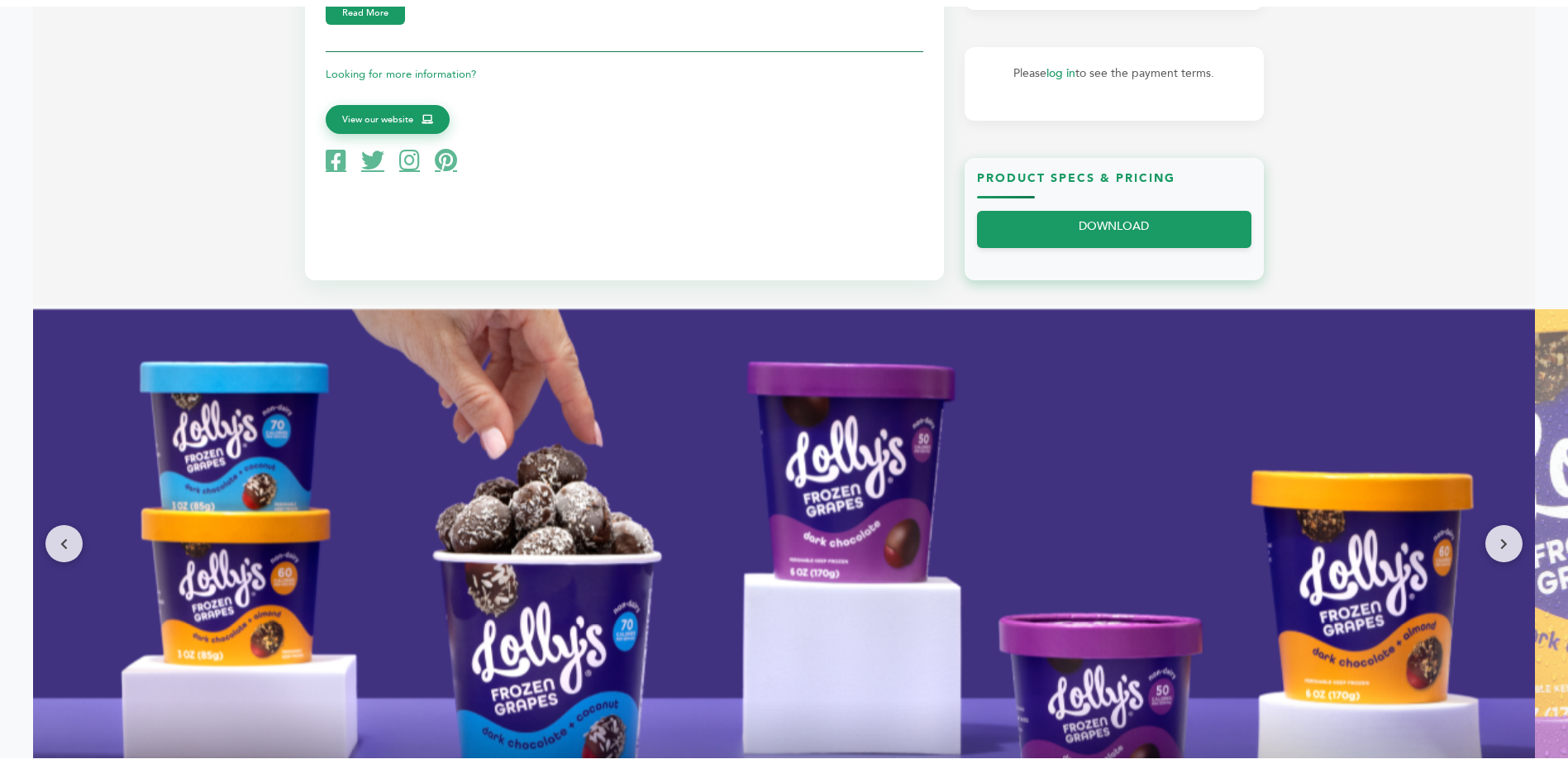
scroll to position [763, 0]
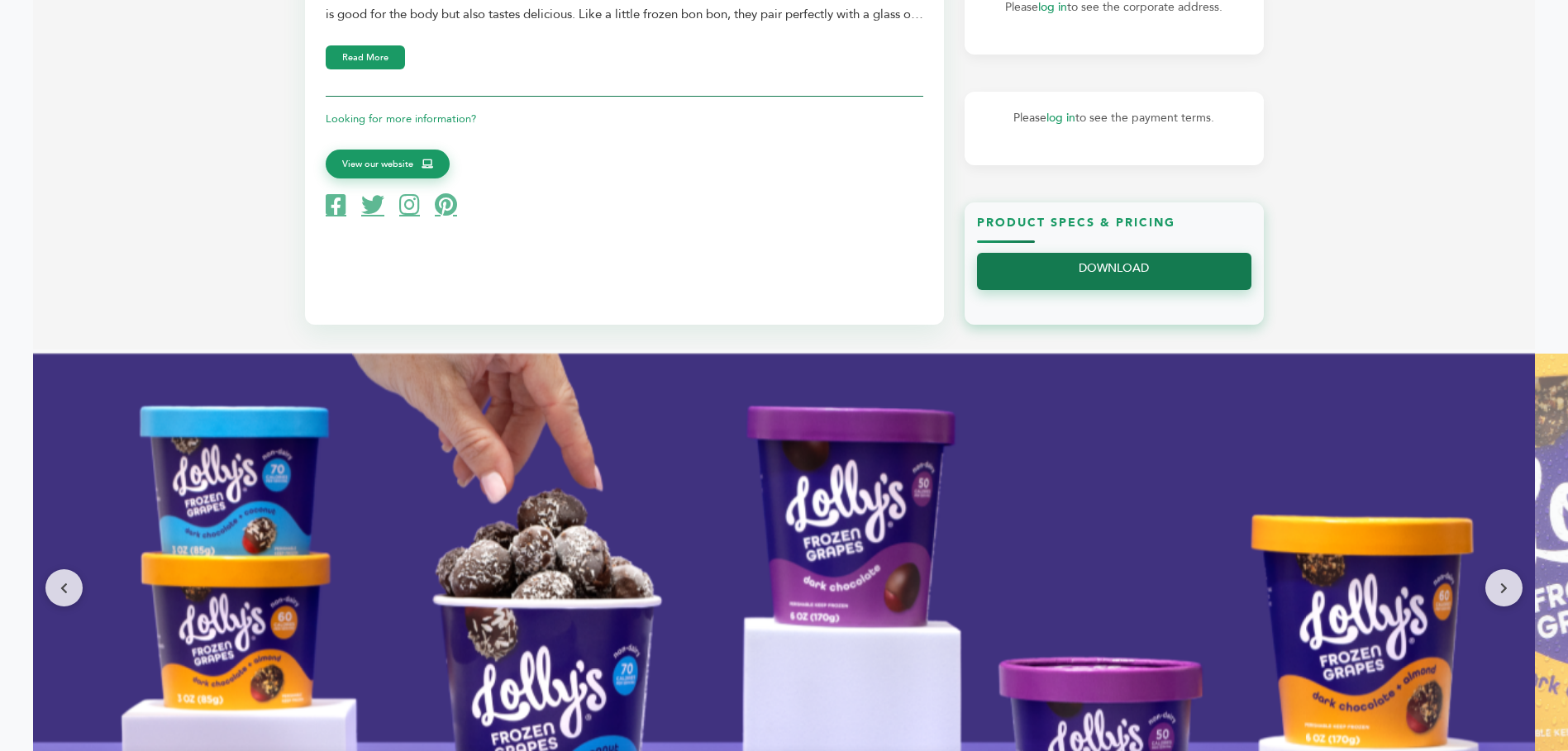
click at [1110, 274] on link "DOWNLOAD" at bounding box center [1114, 271] width 274 height 37
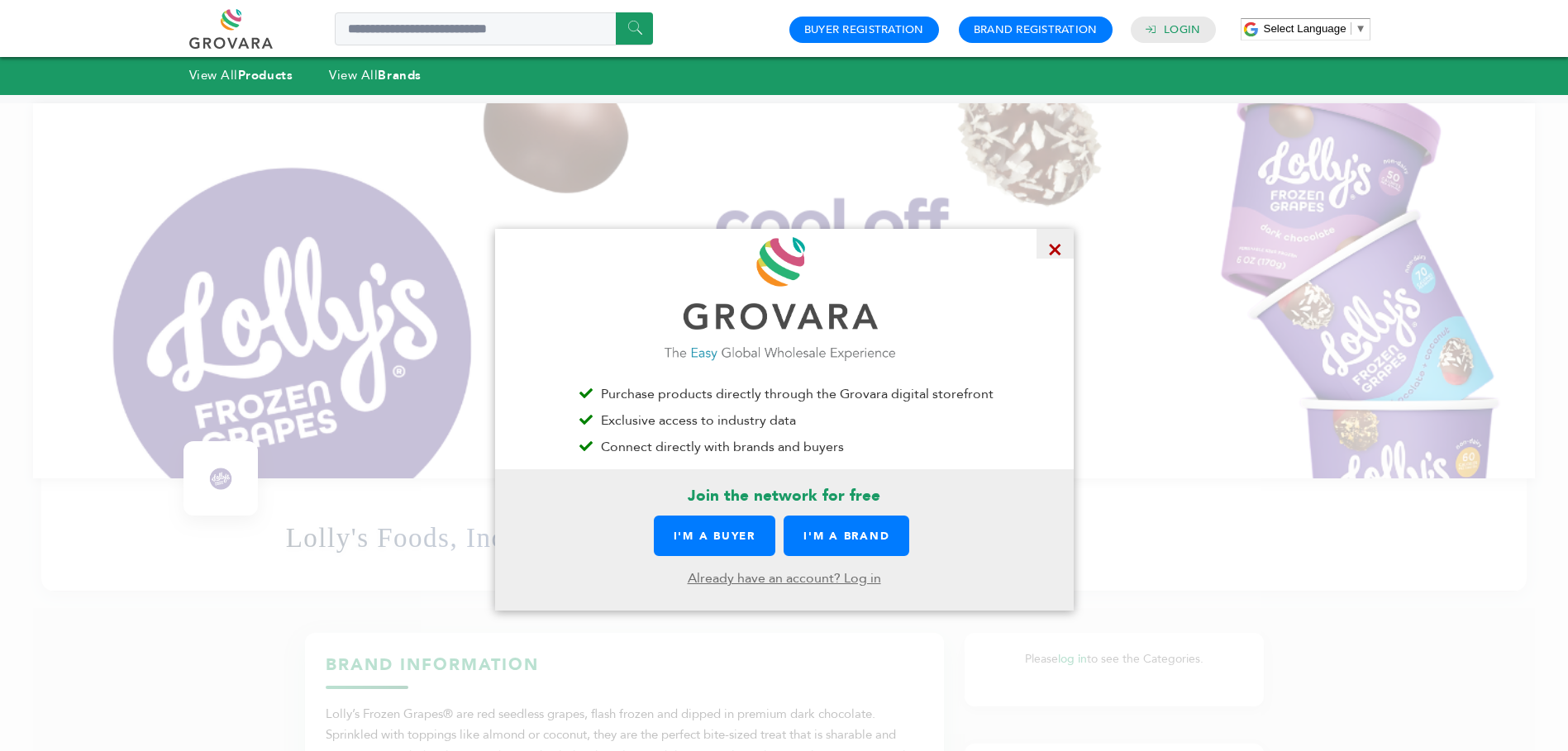
click at [1058, 243] on span "×" at bounding box center [1055, 243] width 37 height 29
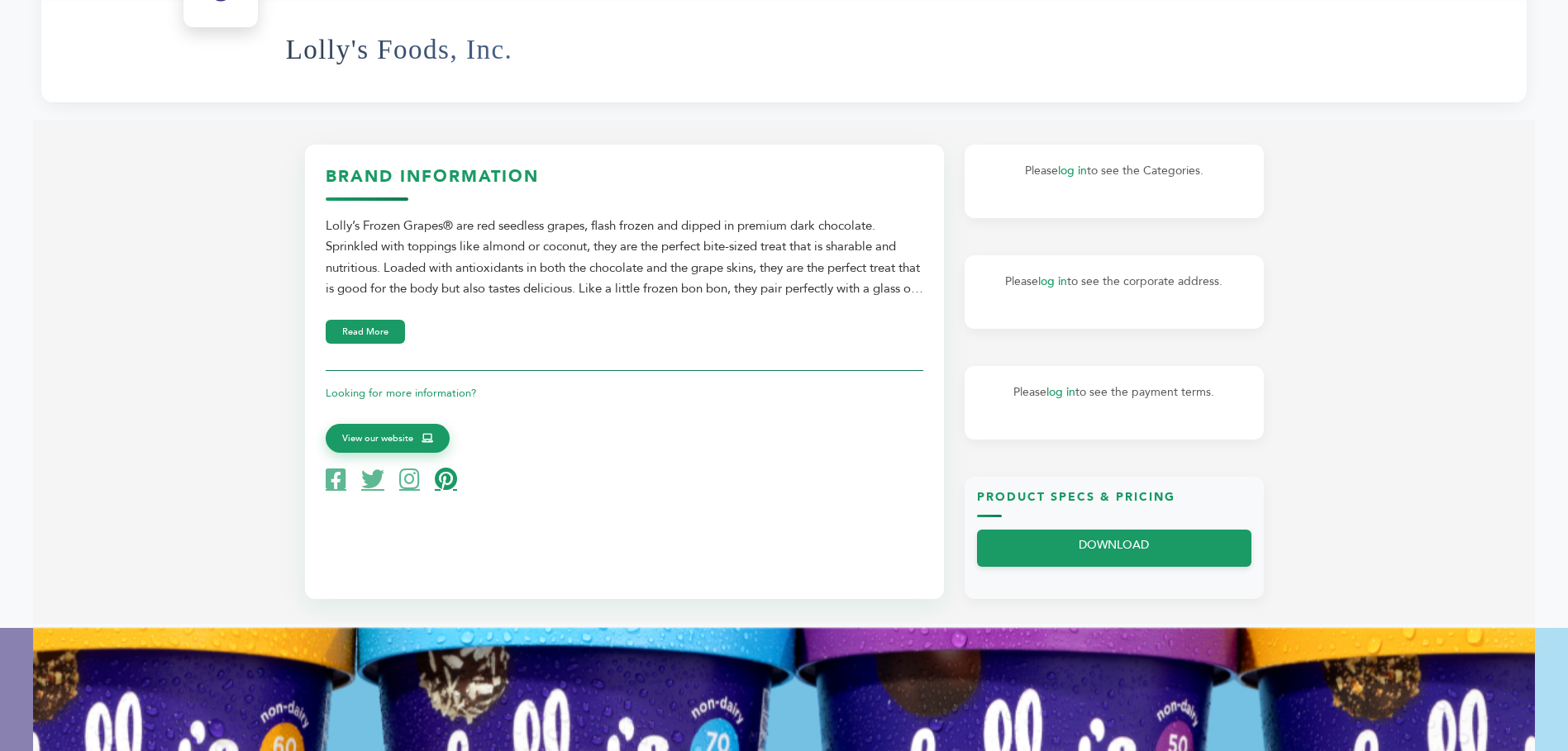
scroll to position [498, 0]
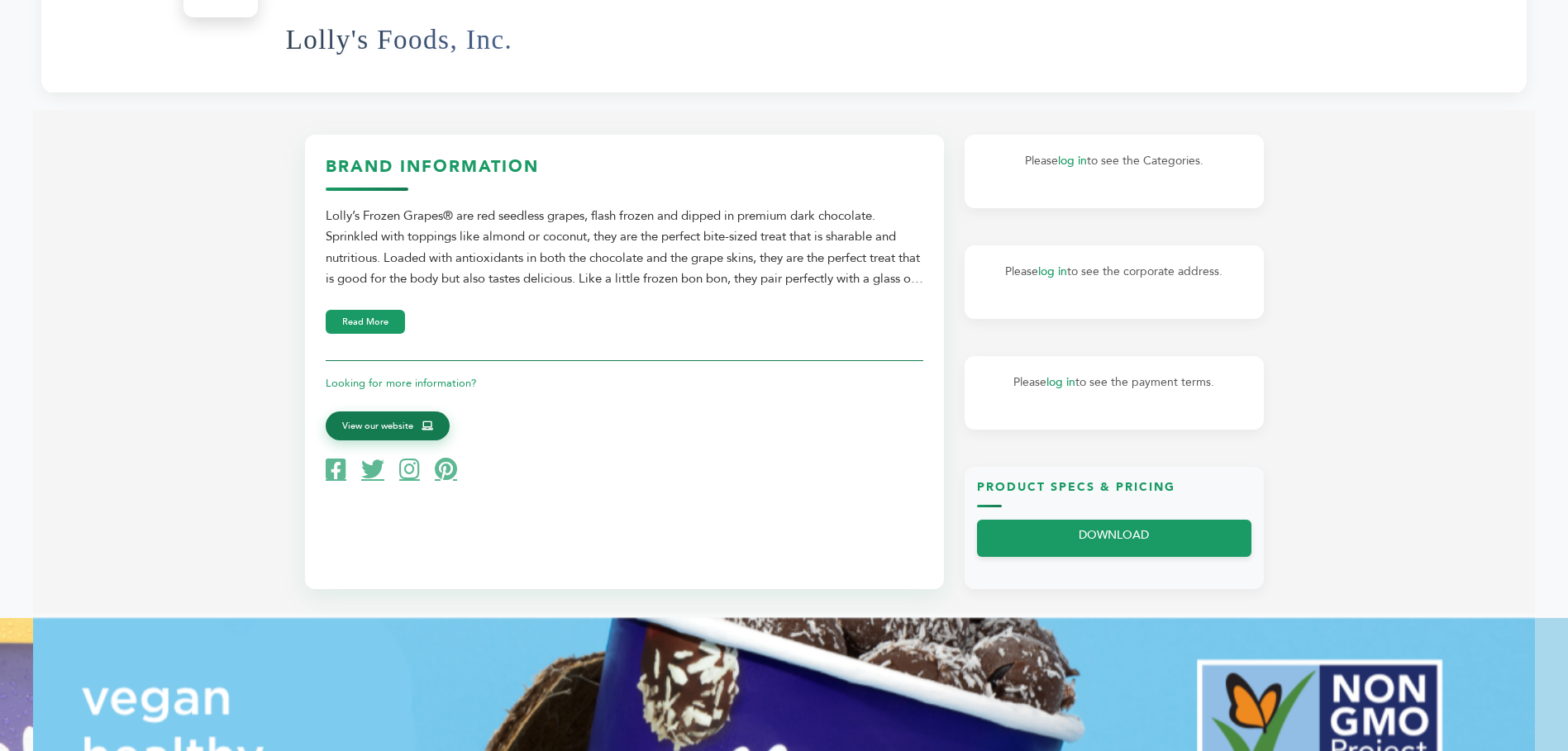
click at [378, 429] on span "View our website" at bounding box center [378, 426] width 71 height 15
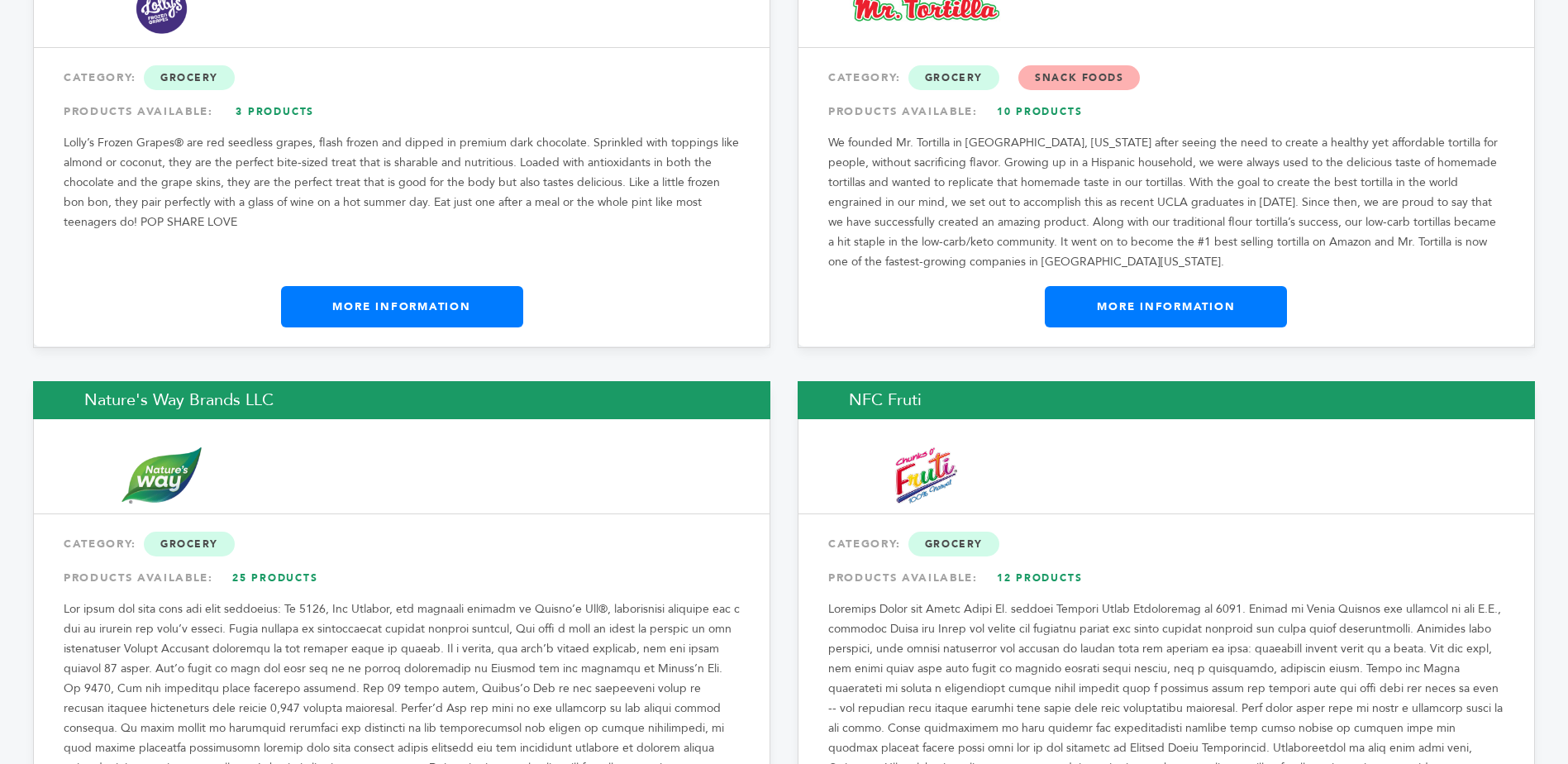
scroll to position [5951, 0]
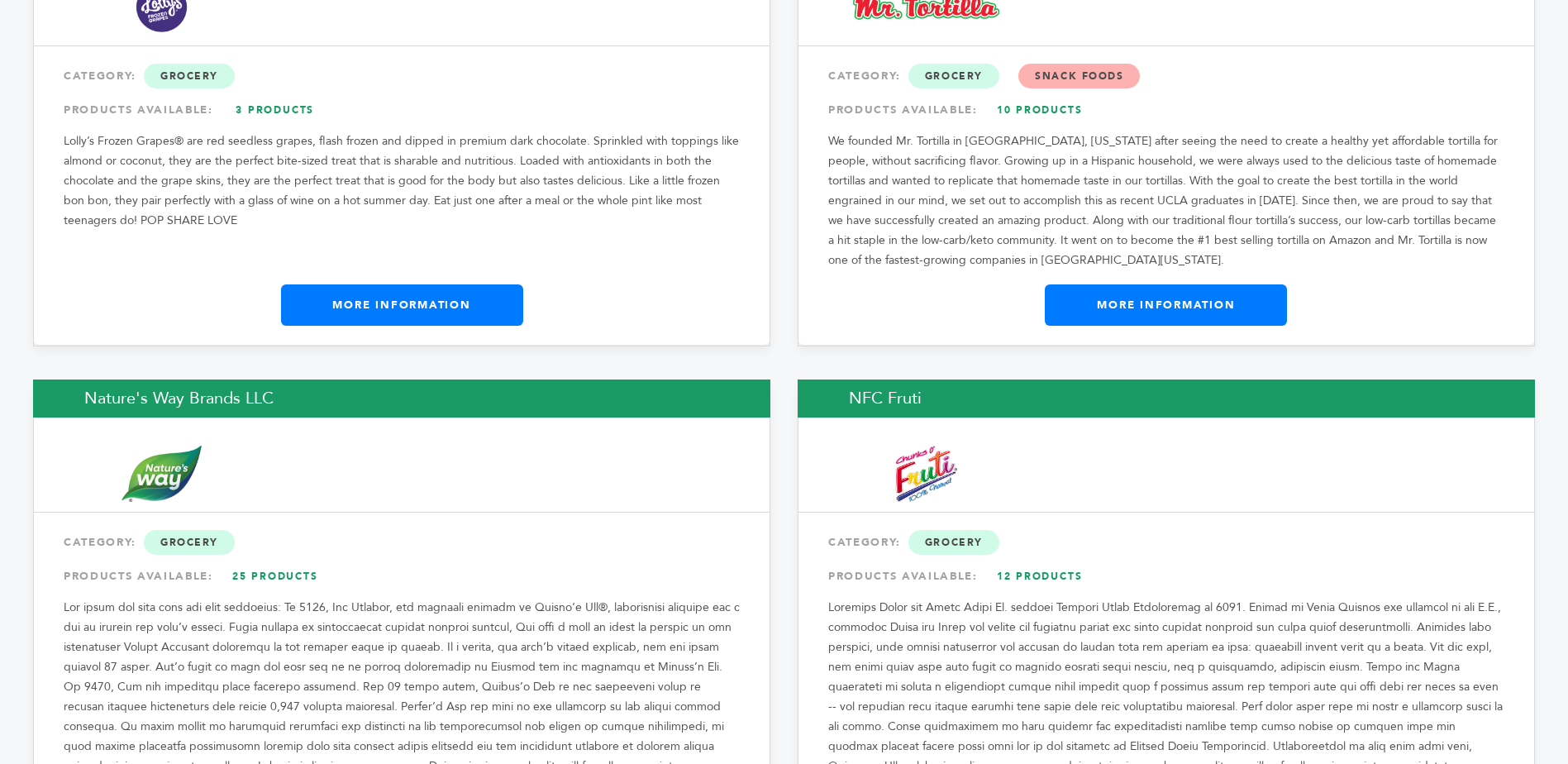
click at [1148, 316] on link "More Information" at bounding box center [1166, 305] width 243 height 41
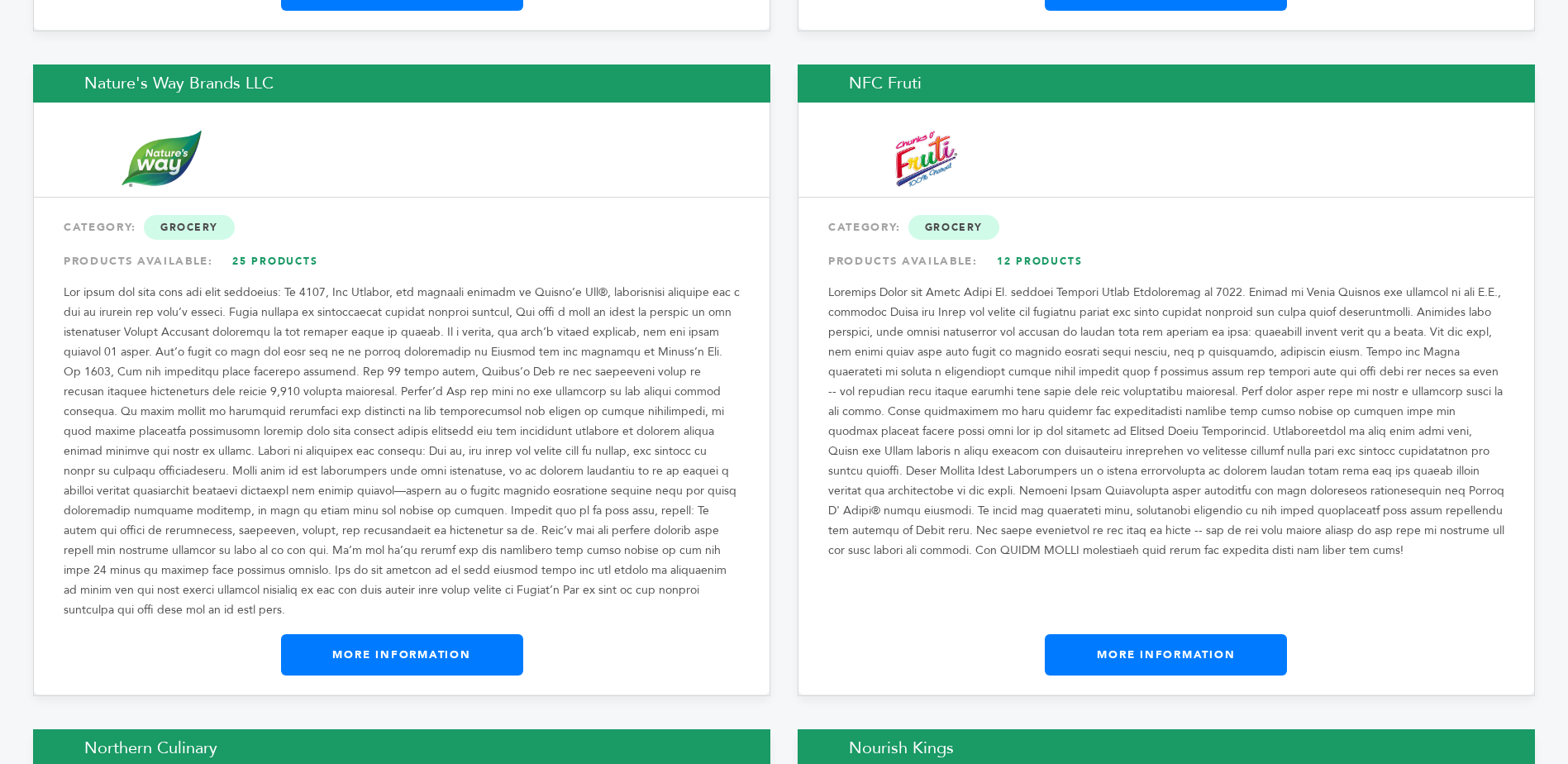
scroll to position [6266, 0]
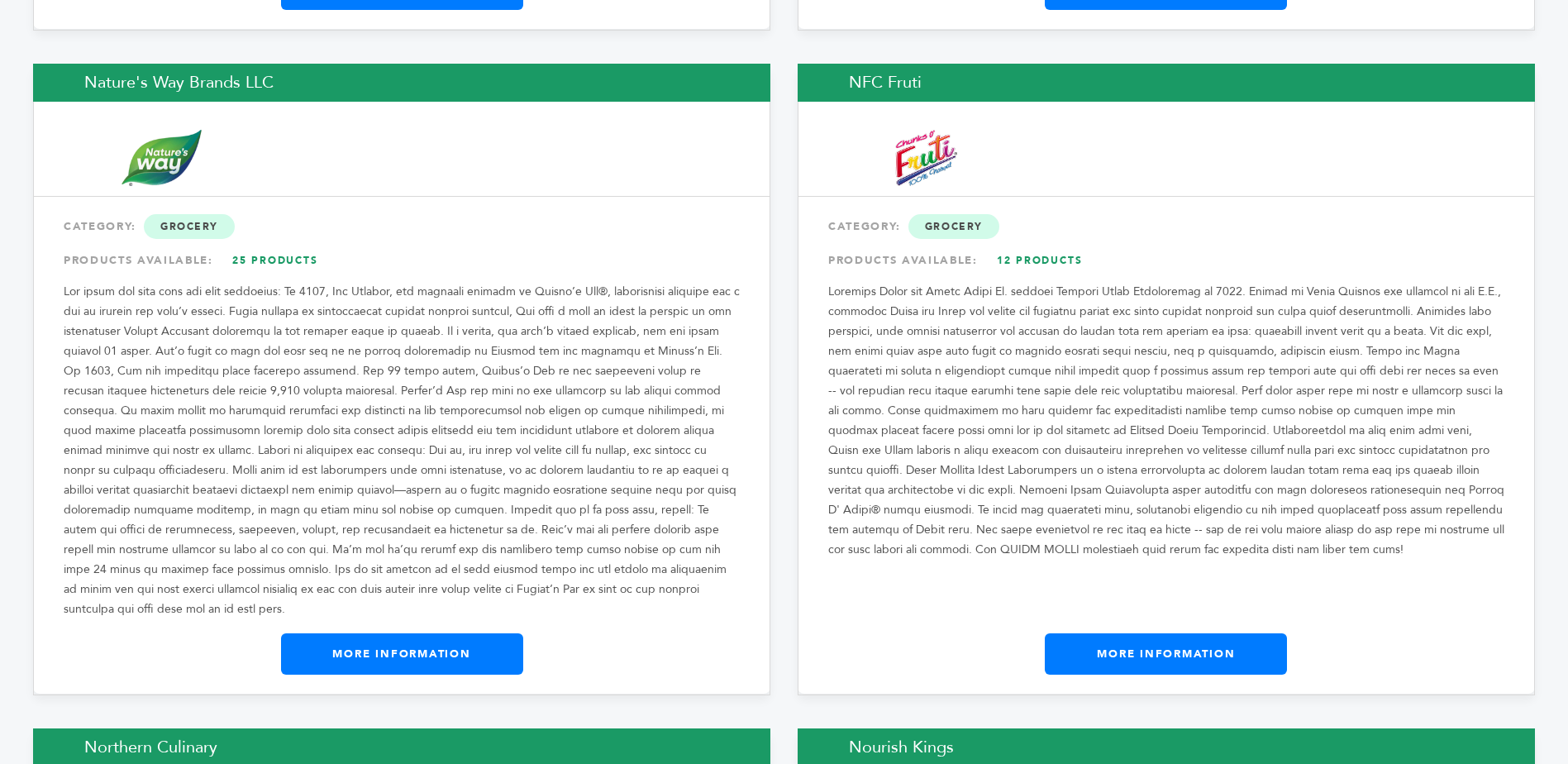
drag, startPoint x: 426, startPoint y: 628, endPoint x: 347, endPoint y: 626, distance: 79.0
drag, startPoint x: 347, startPoint y: 626, endPoint x: 107, endPoint y: 522, distance: 261.6
click at [398, 634] on link "More Information" at bounding box center [402, 653] width 243 height 41
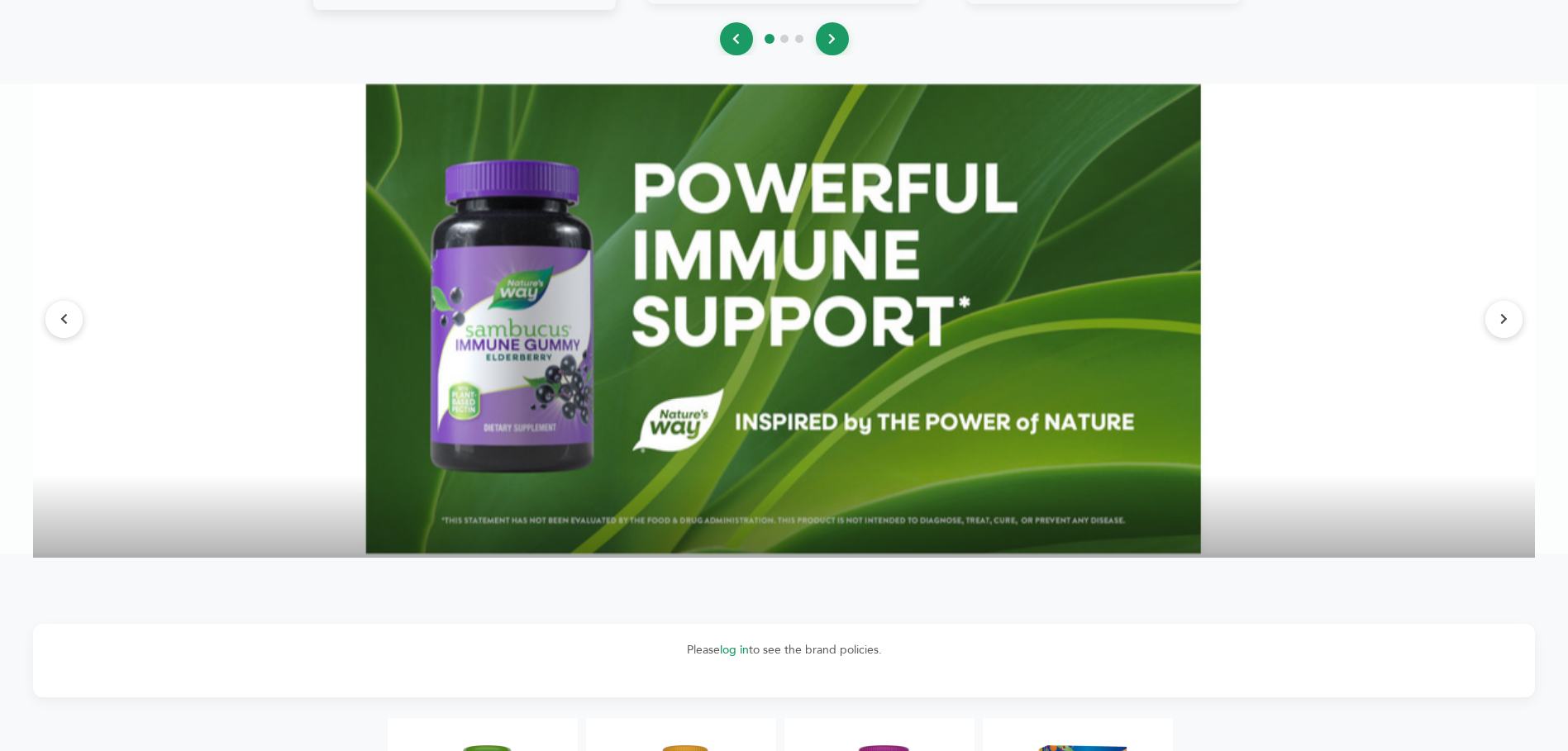
scroll to position [2149, 0]
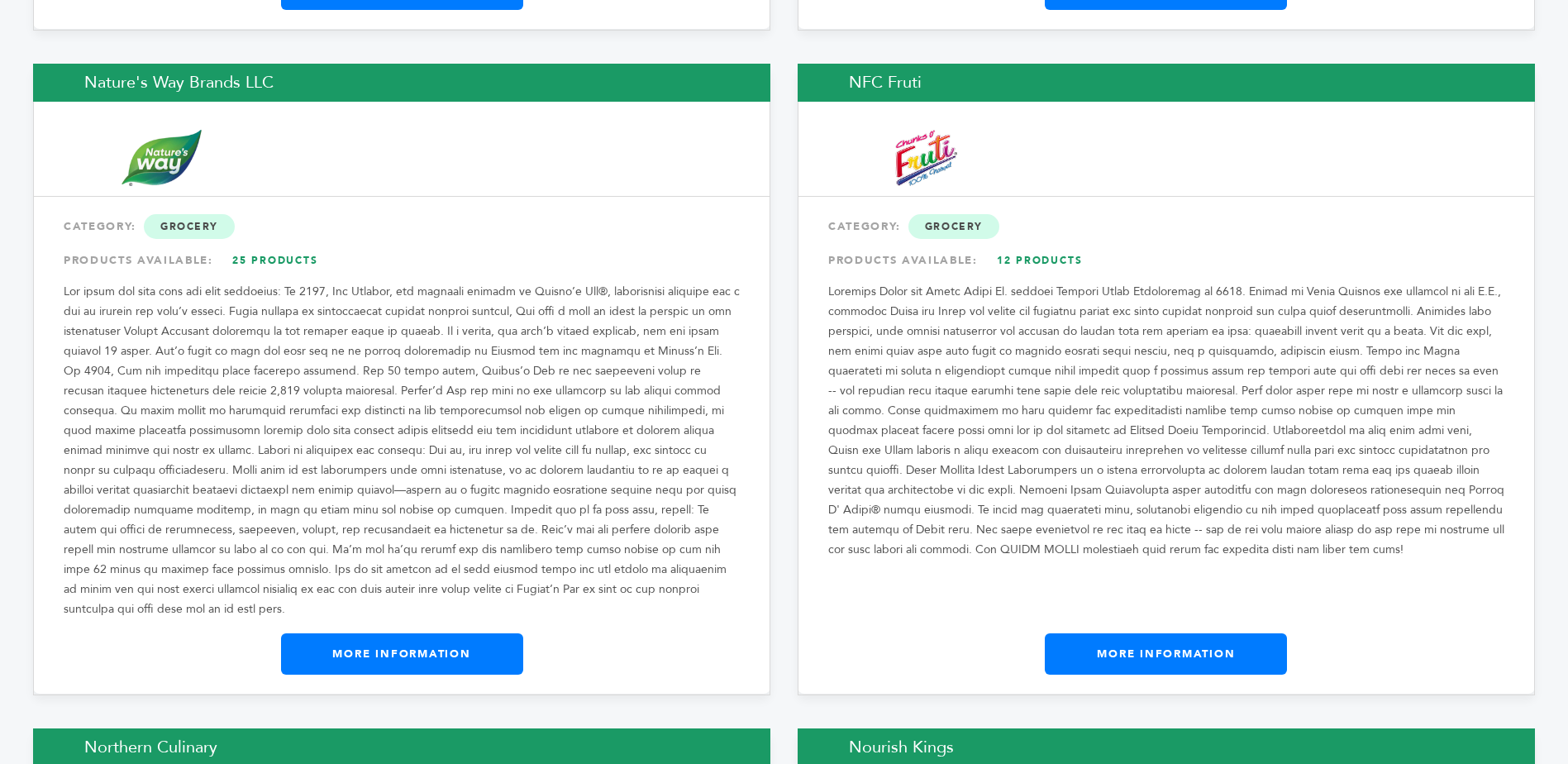
scroll to position [6266, 0]
click at [1152, 633] on link "More Information" at bounding box center [1166, 653] width 243 height 41
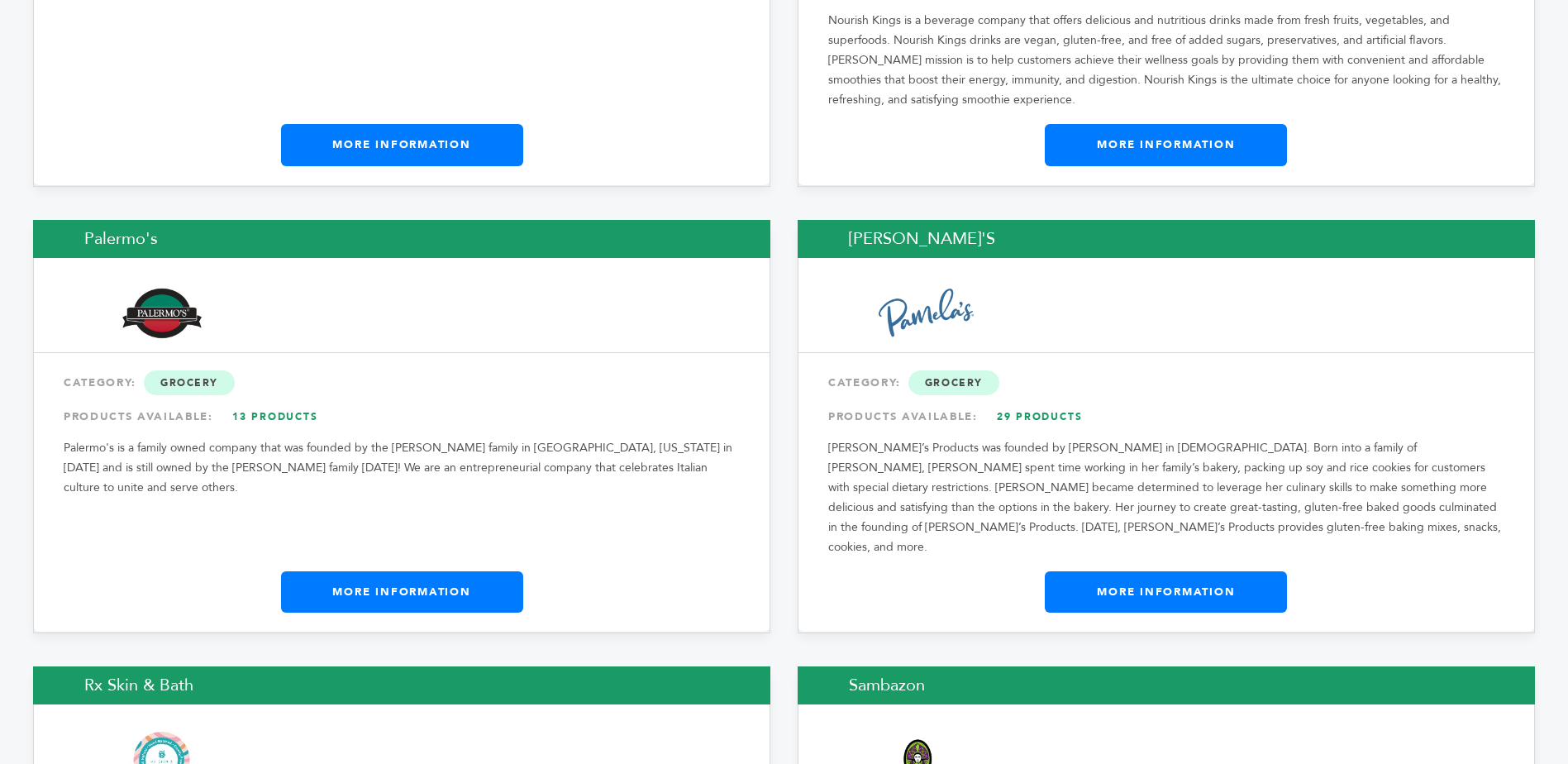
scroll to position [7206, 0]
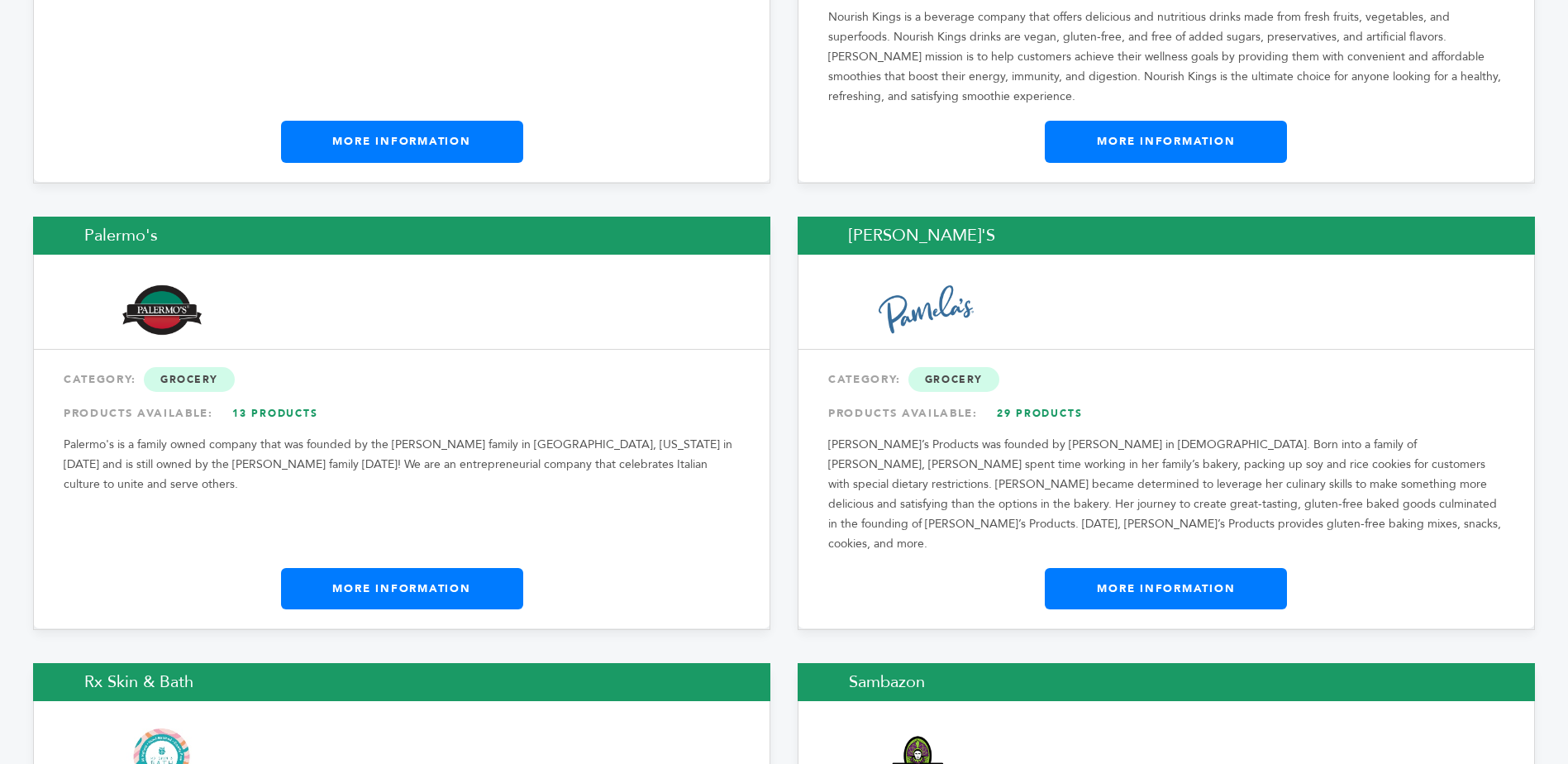
click at [392, 568] on link "More Information" at bounding box center [402, 589] width 243 height 41
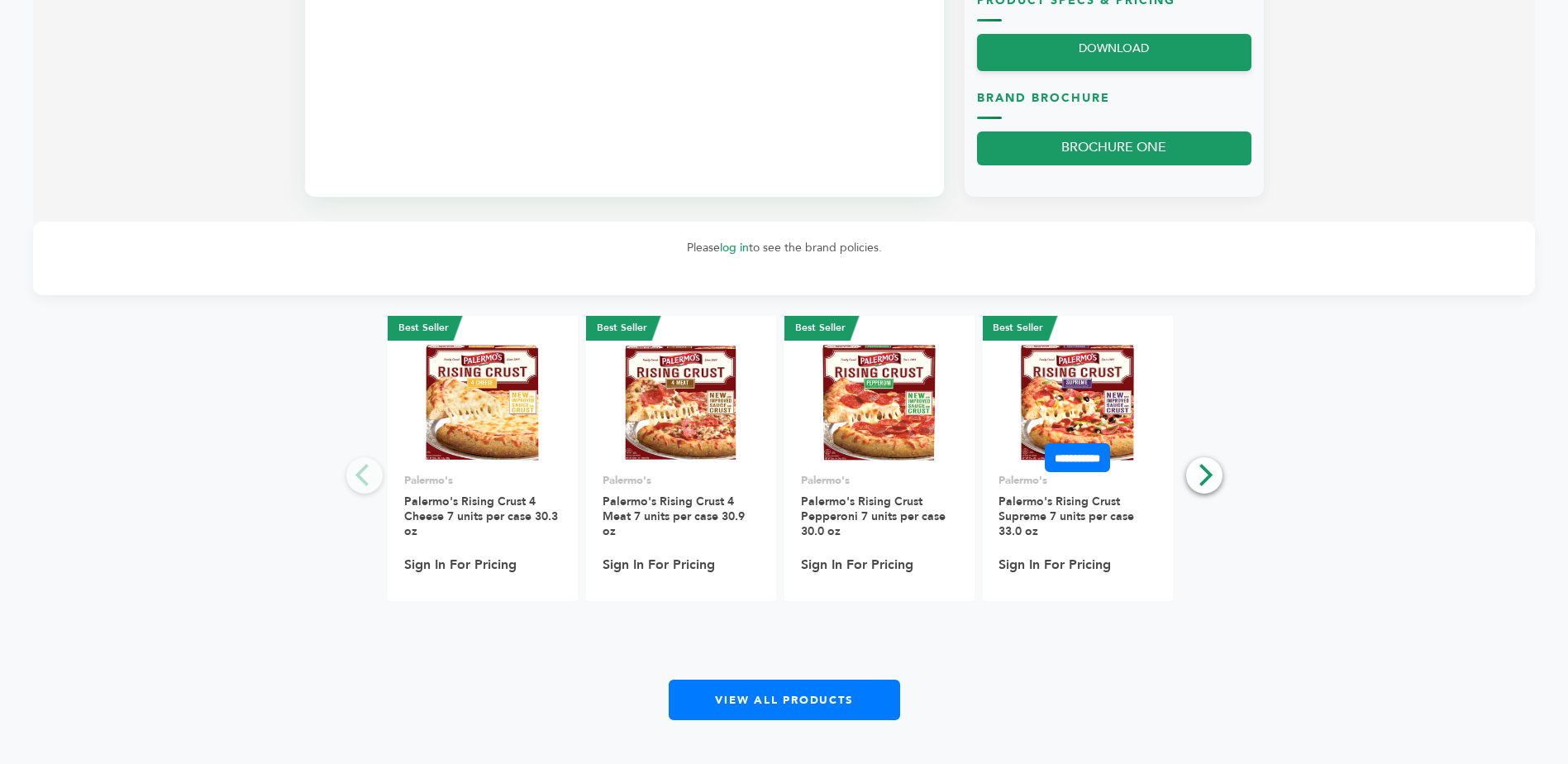
scroll to position [1158, 0]
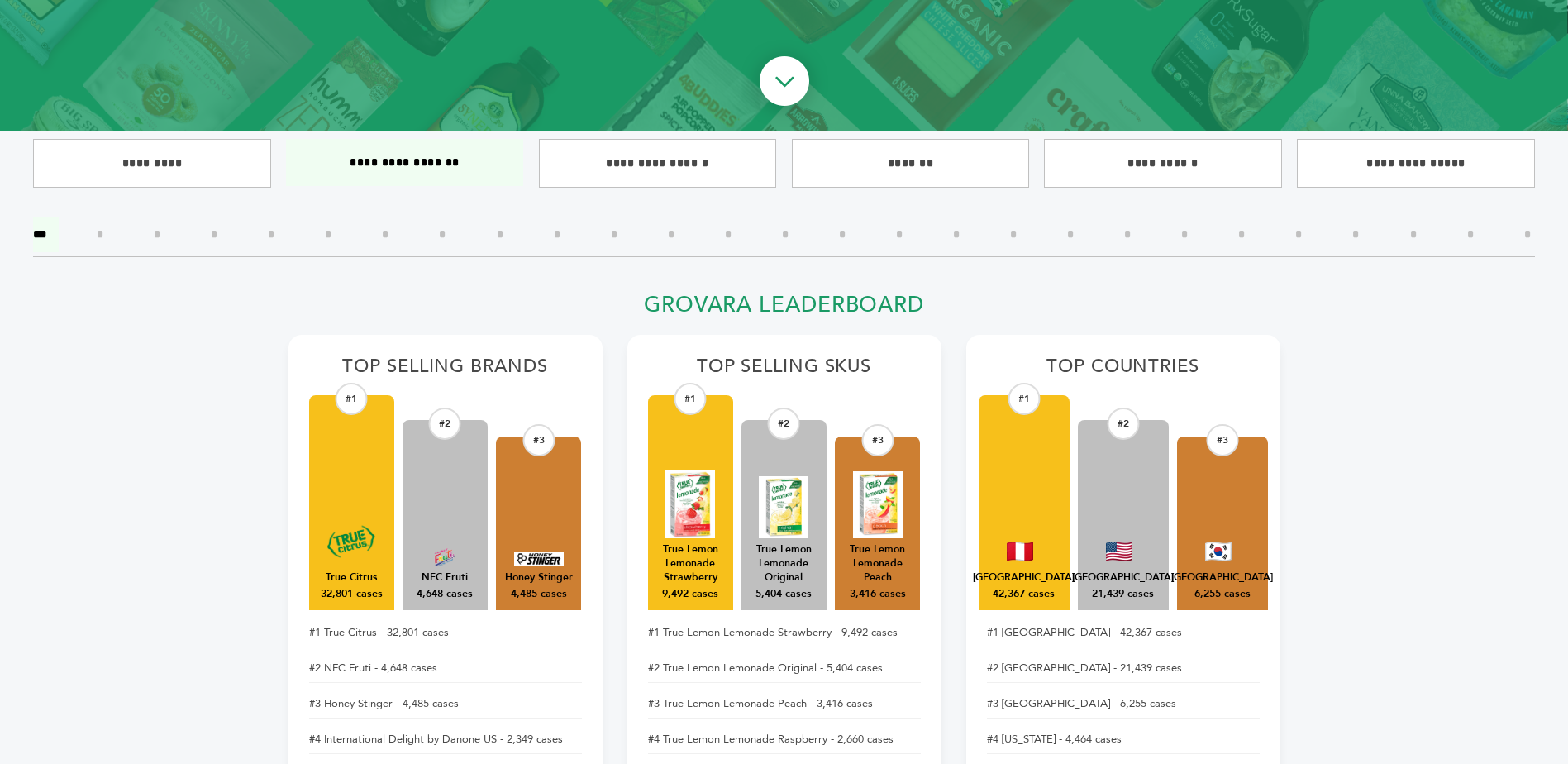
scroll to position [202, 0]
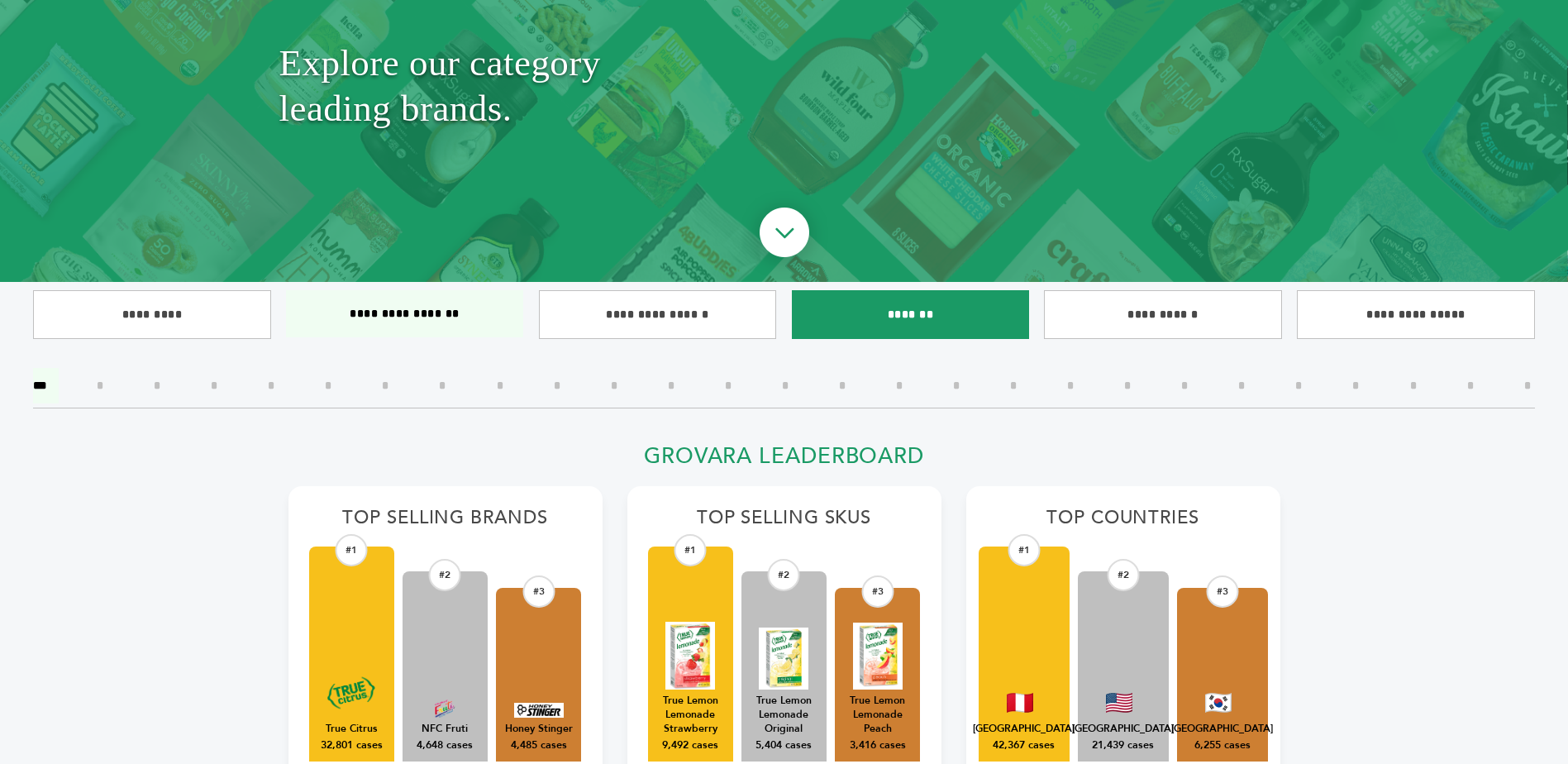
click at [942, 313] on input"] "*******" at bounding box center [912, 315] width 238 height 49
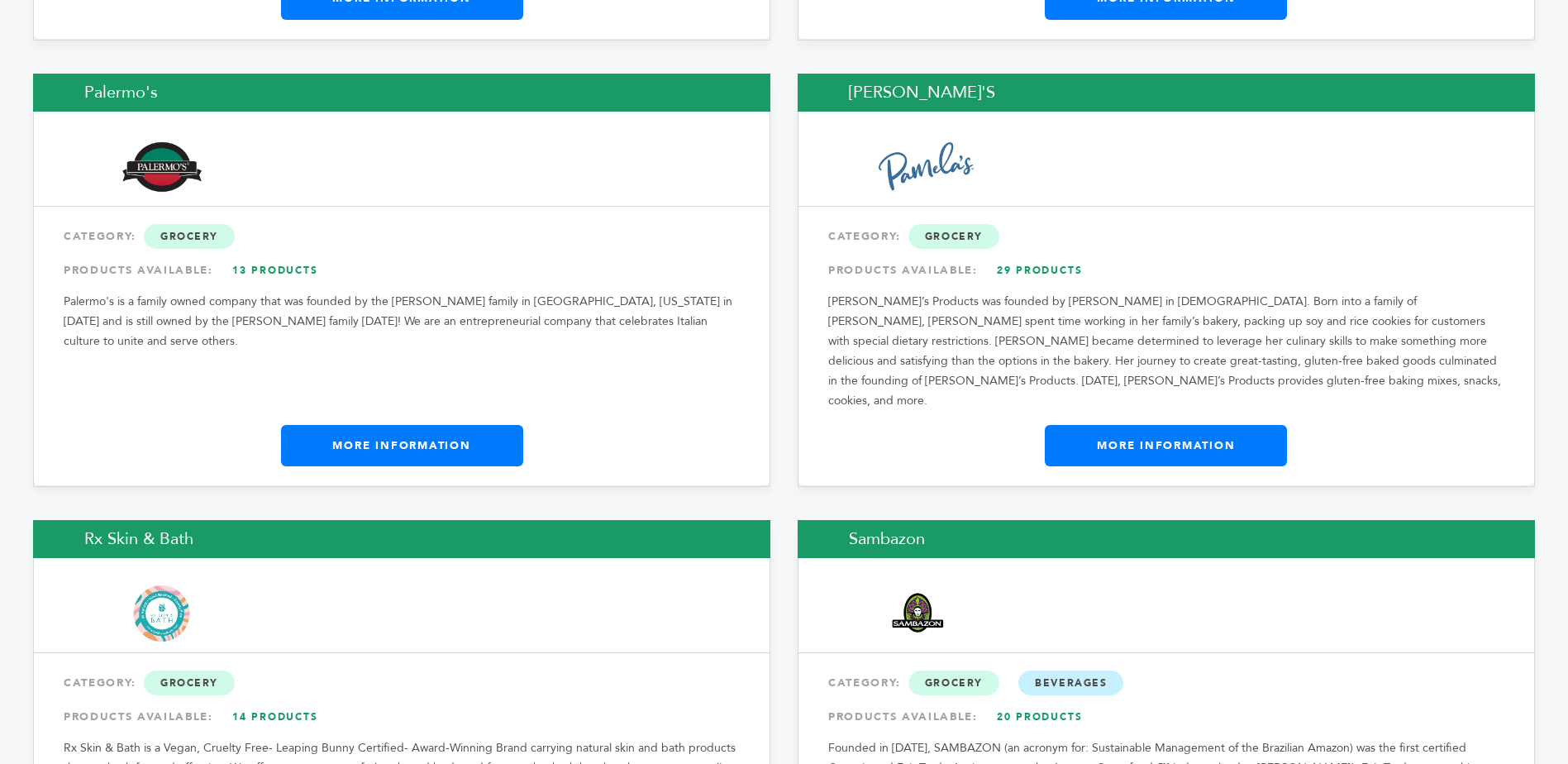
scroll to position [7378, 0]
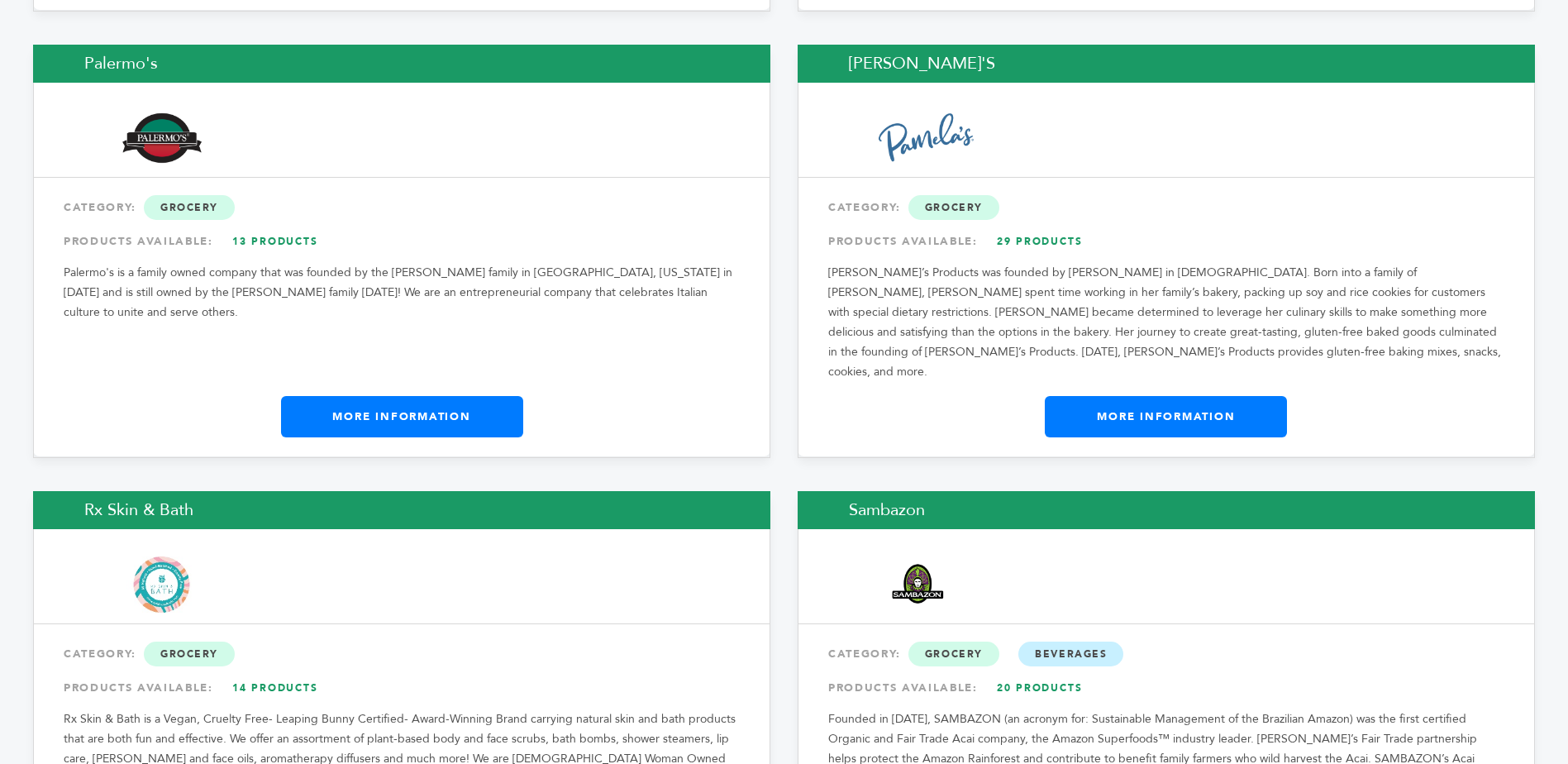
click at [1149, 396] on link "More Information" at bounding box center [1166, 416] width 243 height 41
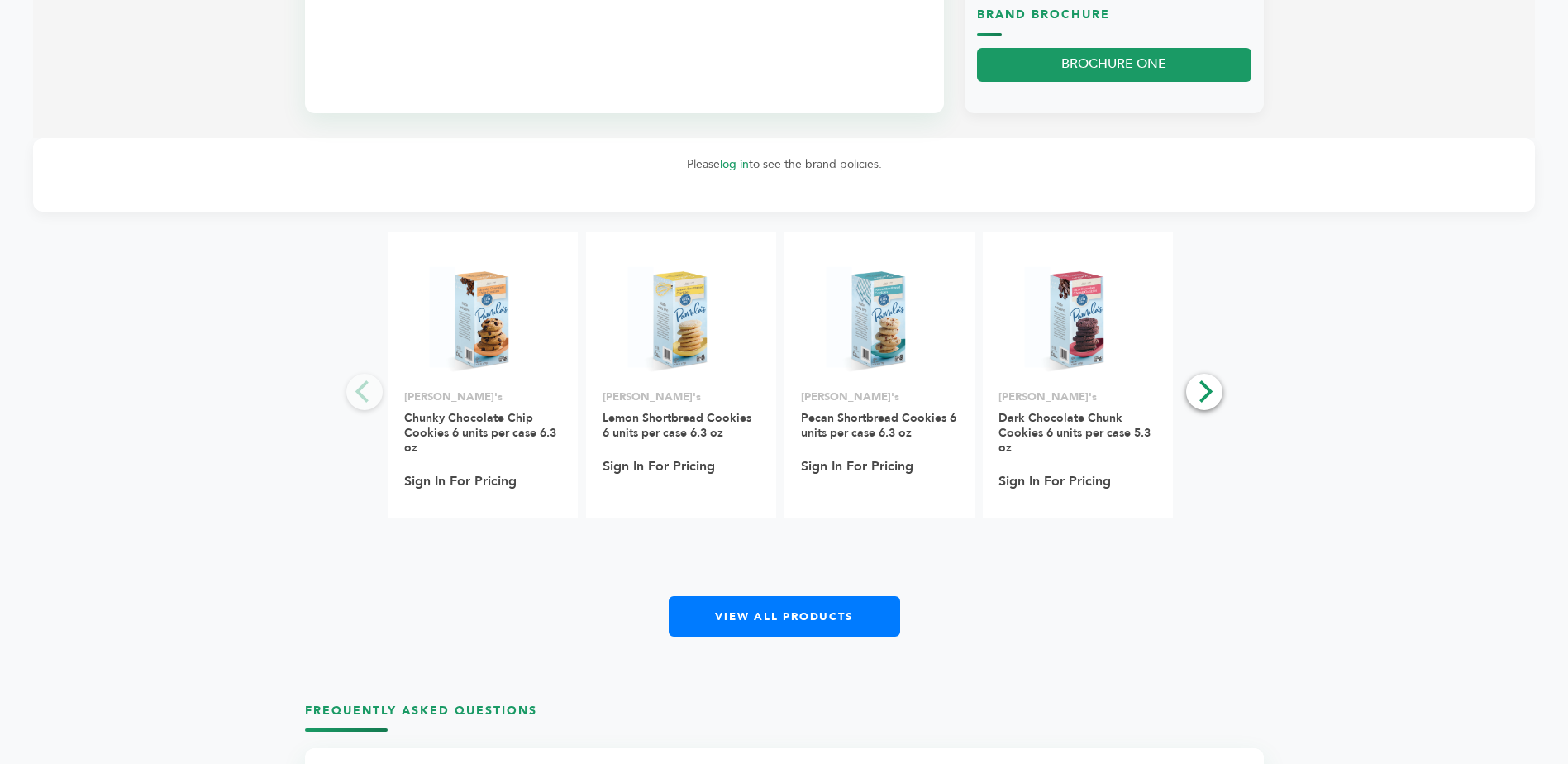
scroll to position [1240, 0]
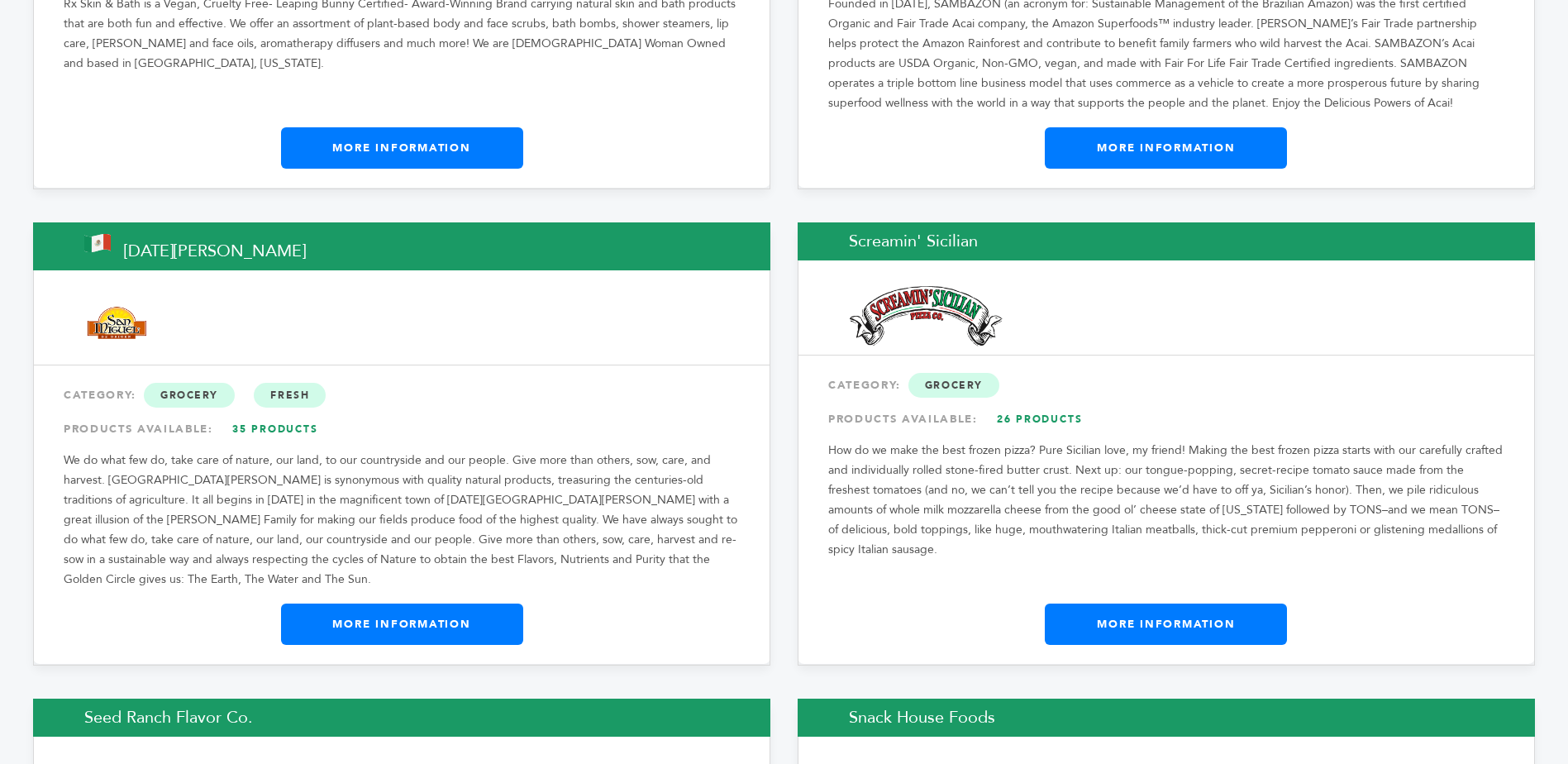
scroll to position [8122, 0]
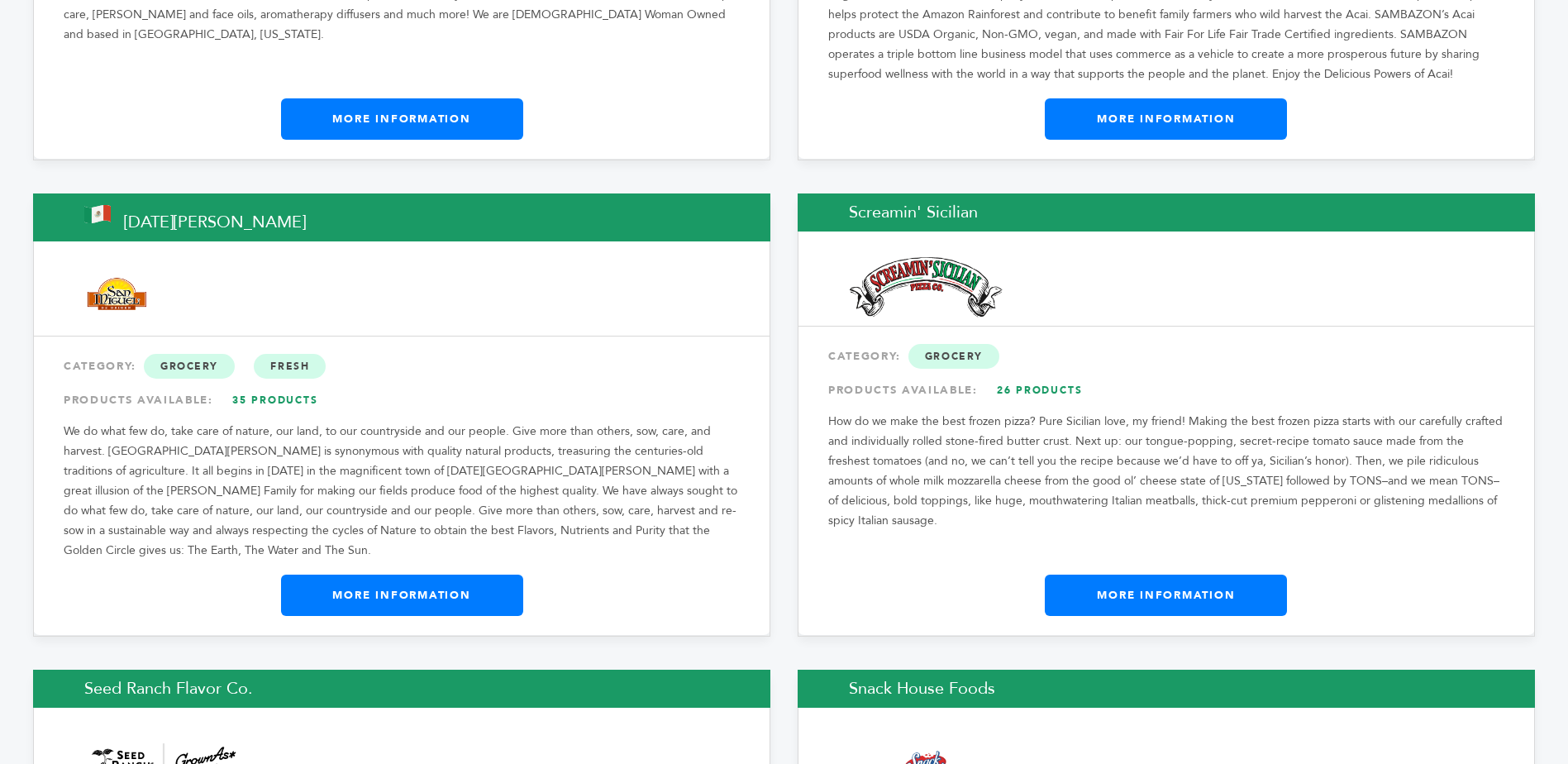
click at [433, 575] on link "More Information" at bounding box center [402, 595] width 243 height 41
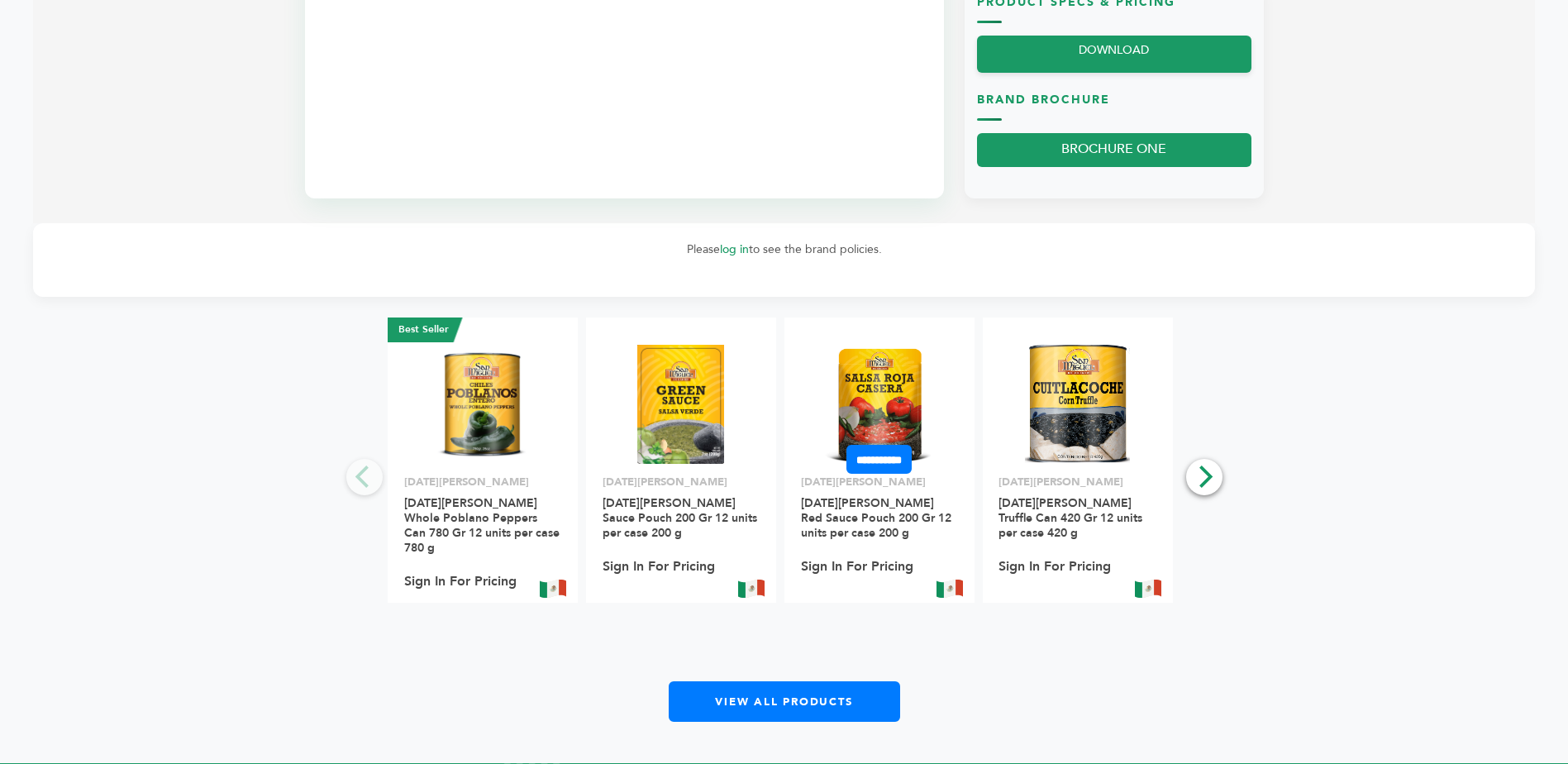
scroll to position [992, 0]
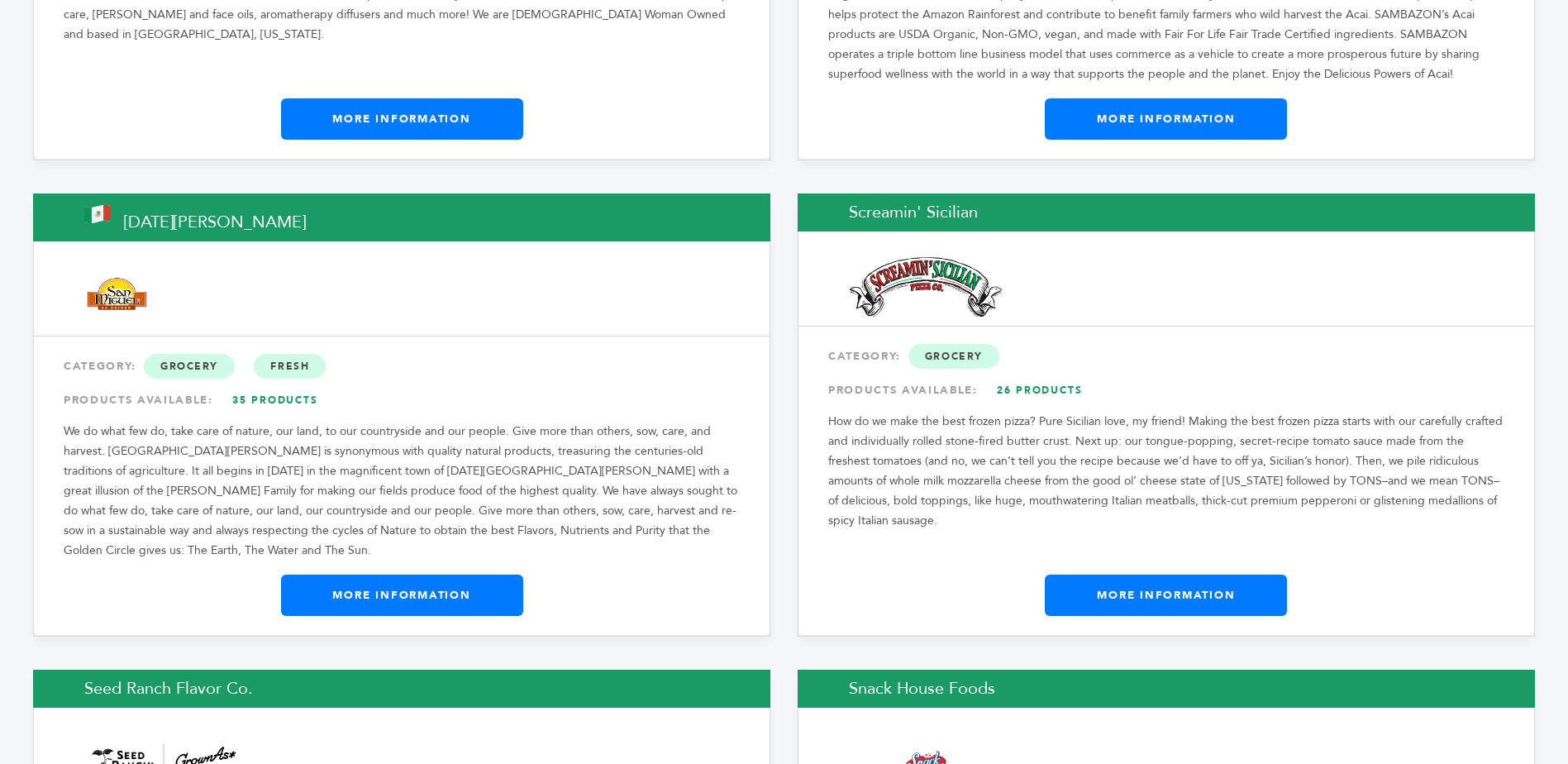
scroll to position [8122, 0]
click at [1130, 575] on link "More Information" at bounding box center [1166, 595] width 243 height 41
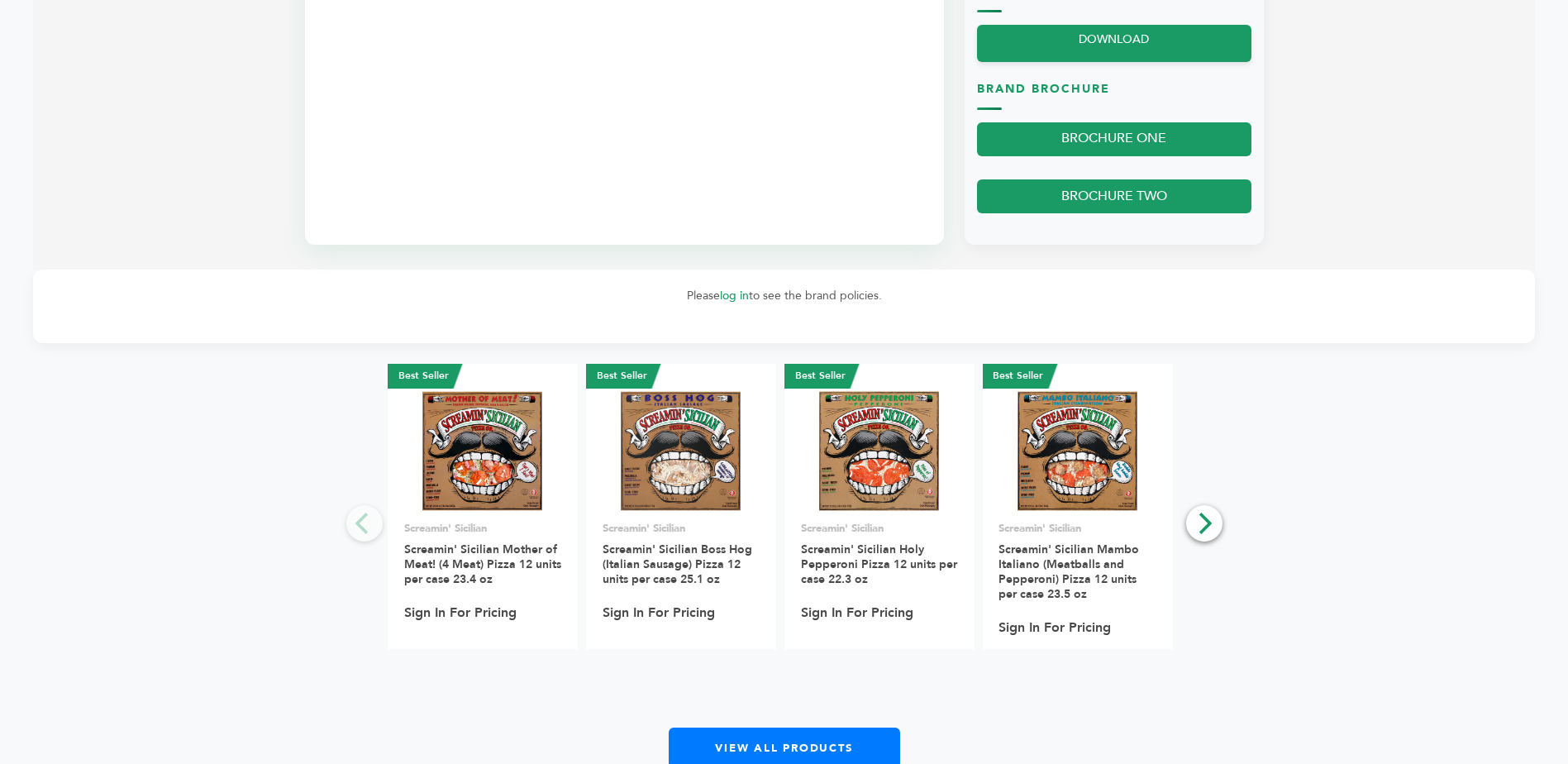
scroll to position [1163, 0]
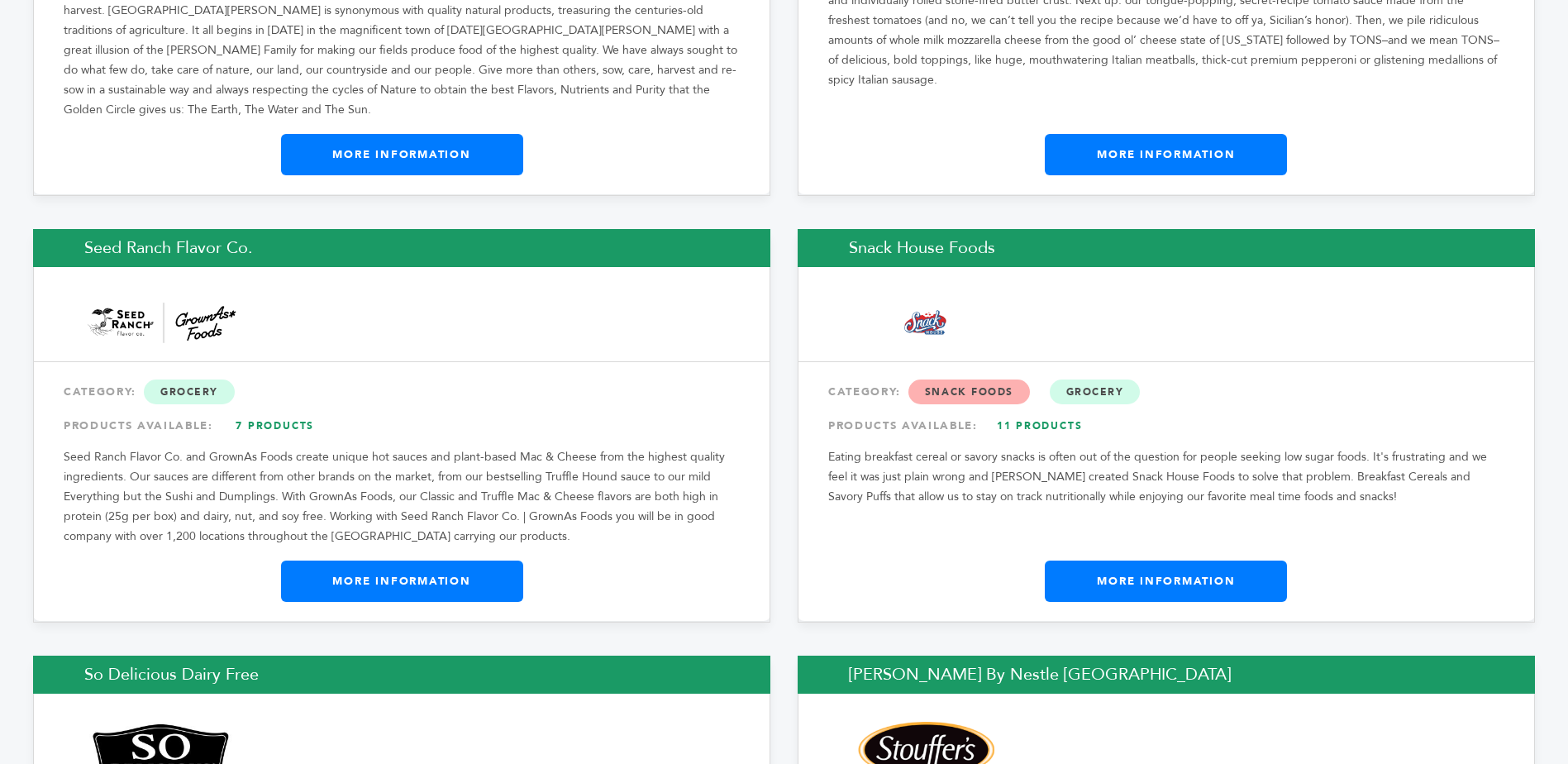
scroll to position [8646, 0]
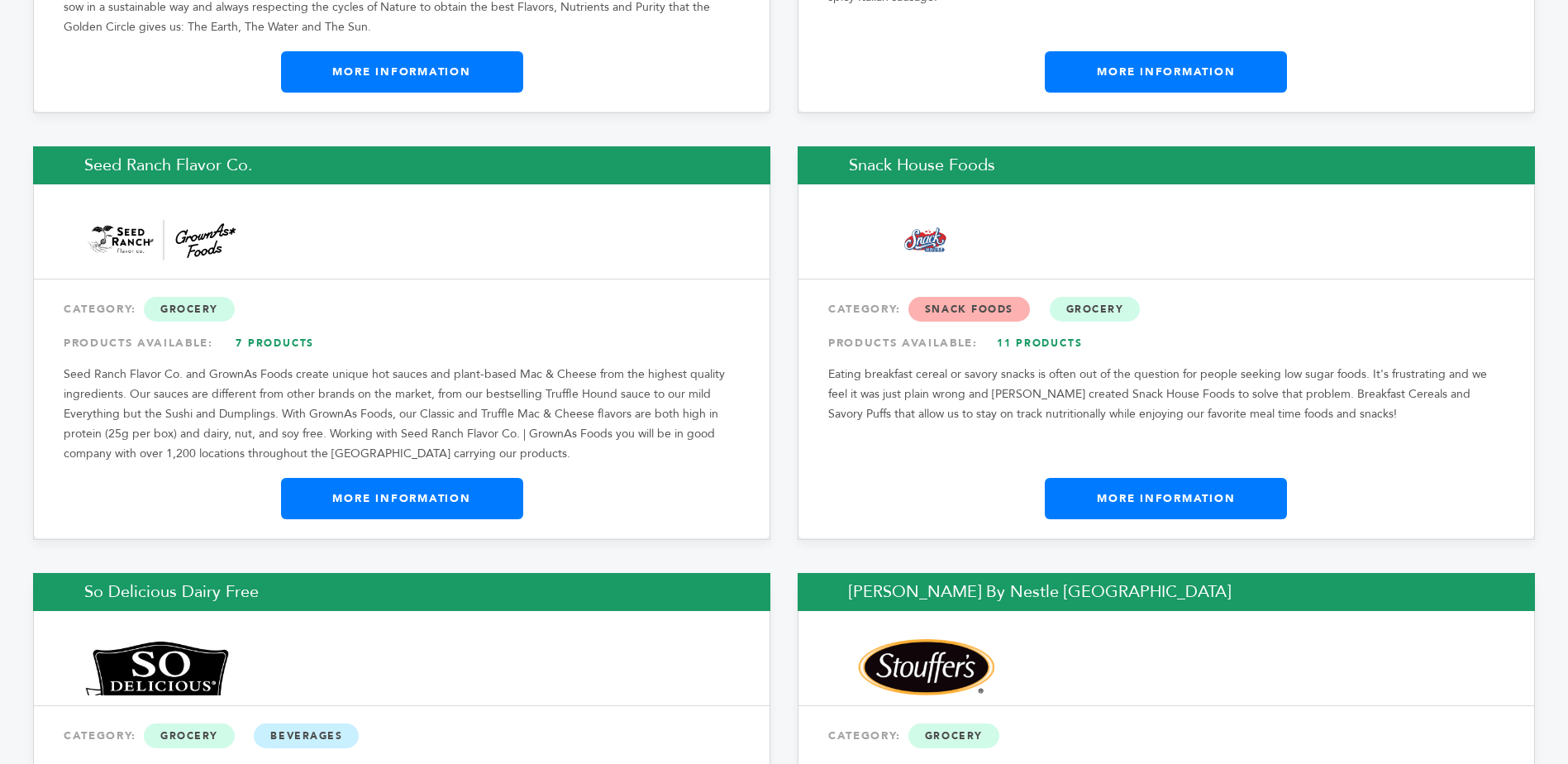
click at [361, 478] on link "More Information" at bounding box center [402, 498] width 243 height 41
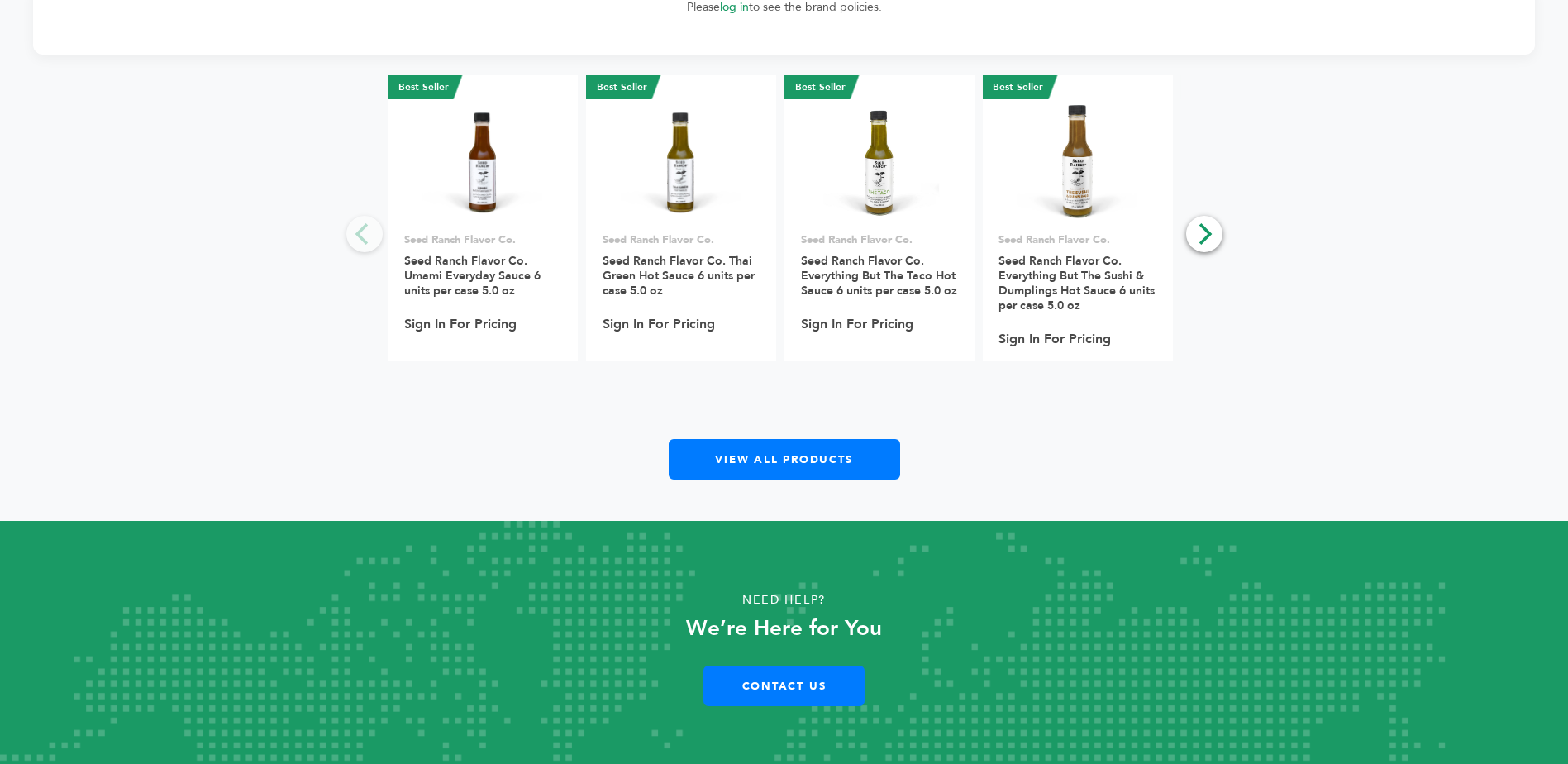
scroll to position [1517, 0]
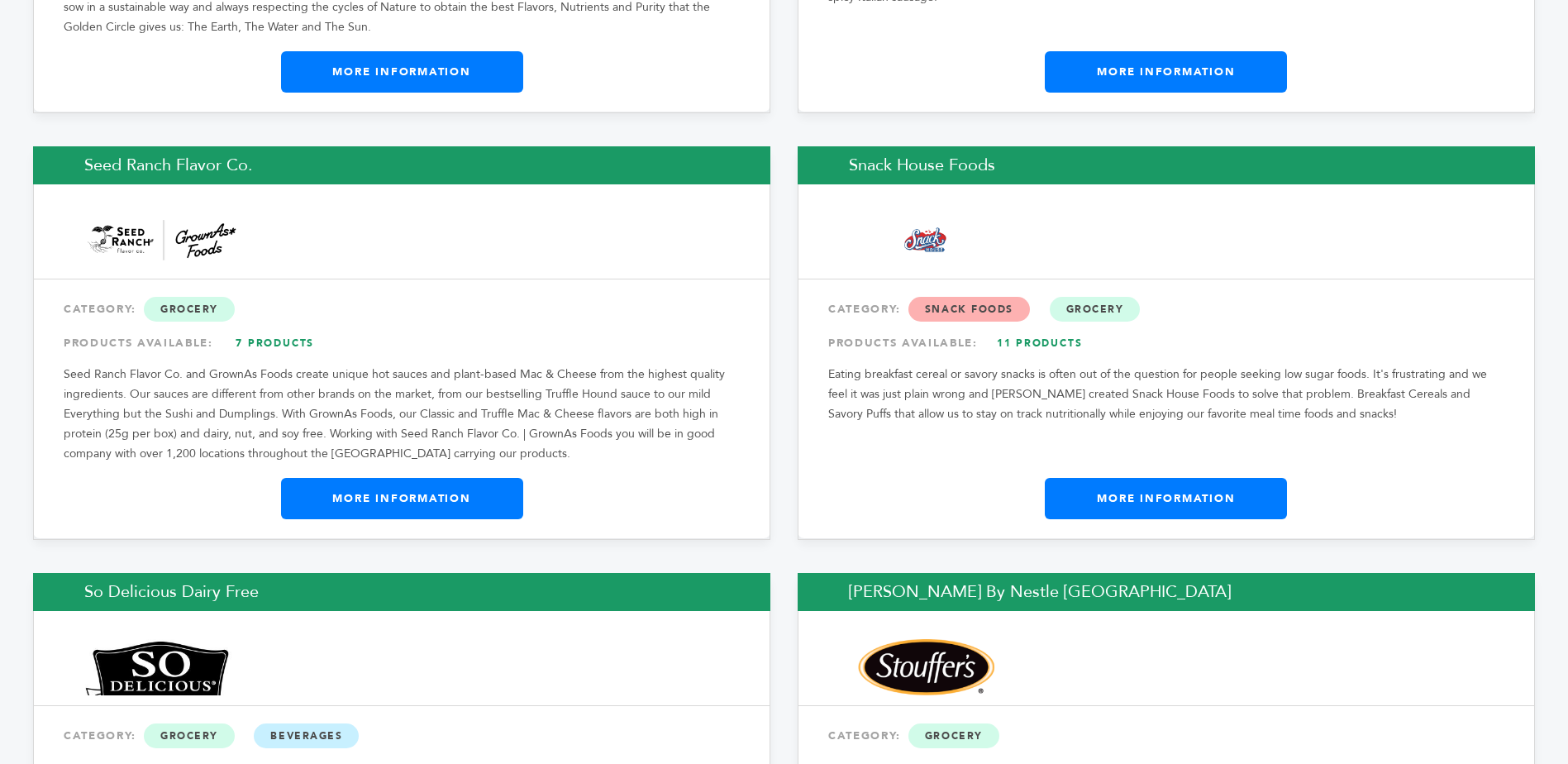
click at [1199, 478] on link "More Information" at bounding box center [1166, 498] width 243 height 41
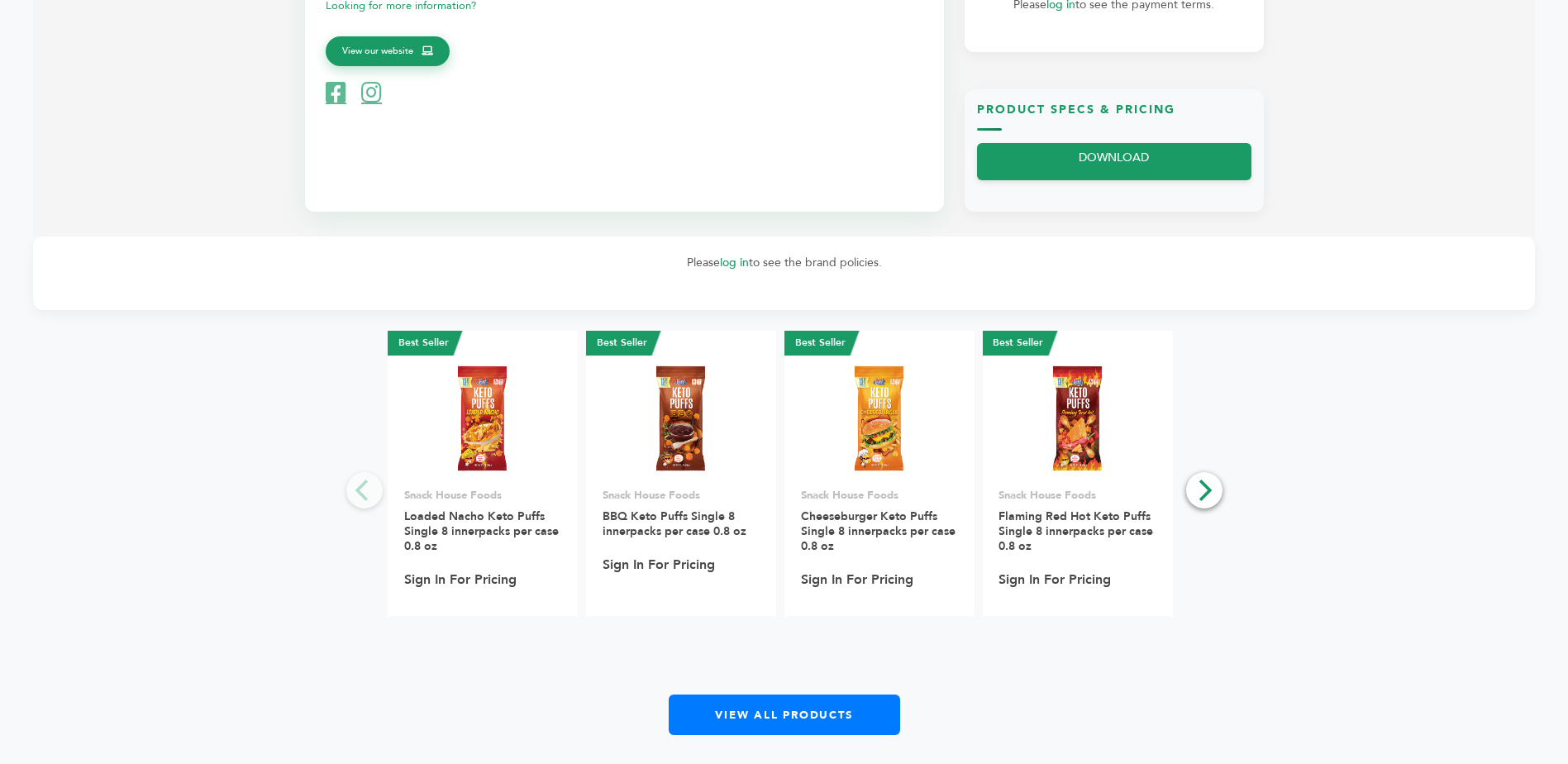
scroll to position [909, 0]
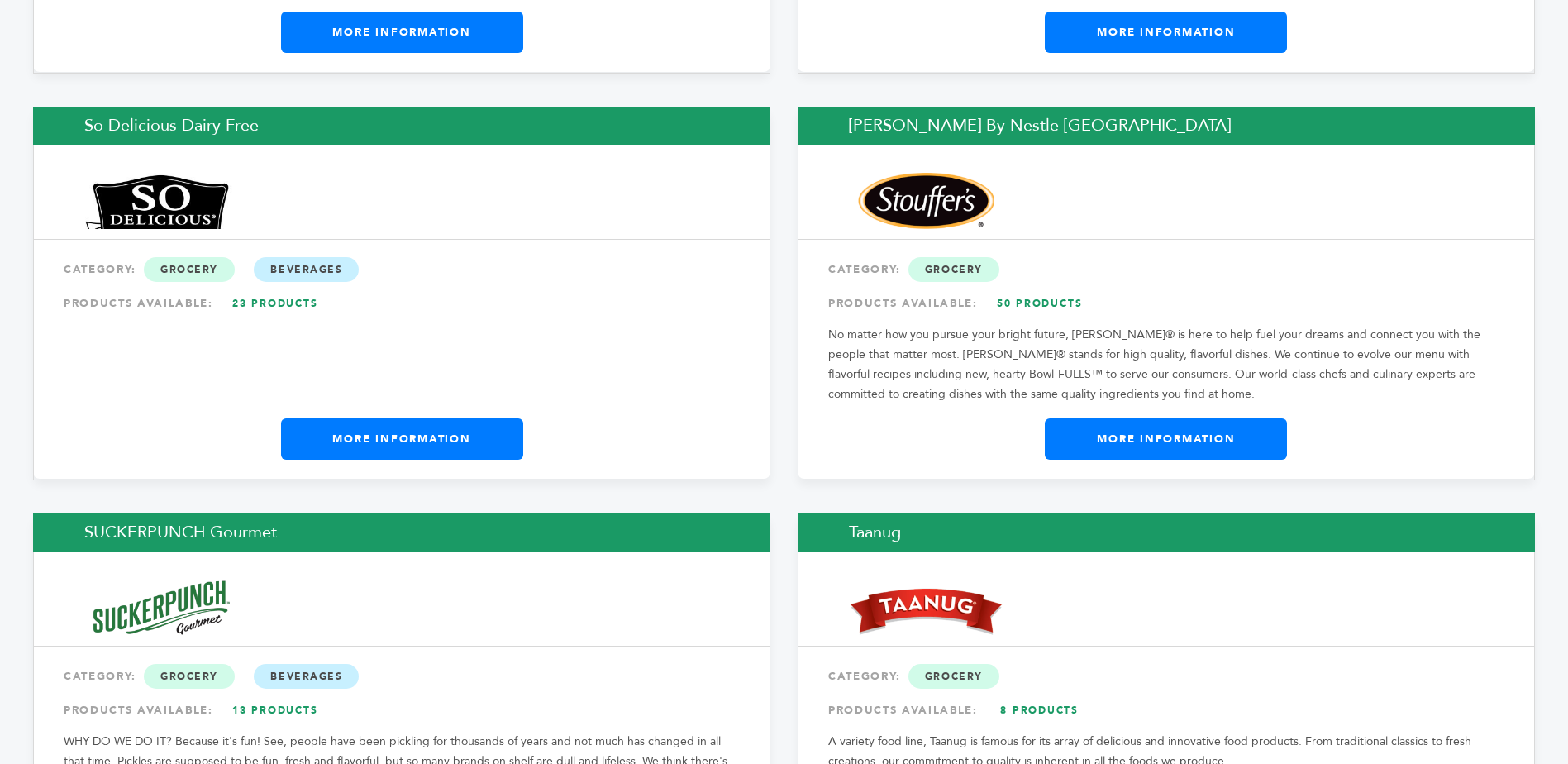
scroll to position [9166, 0]
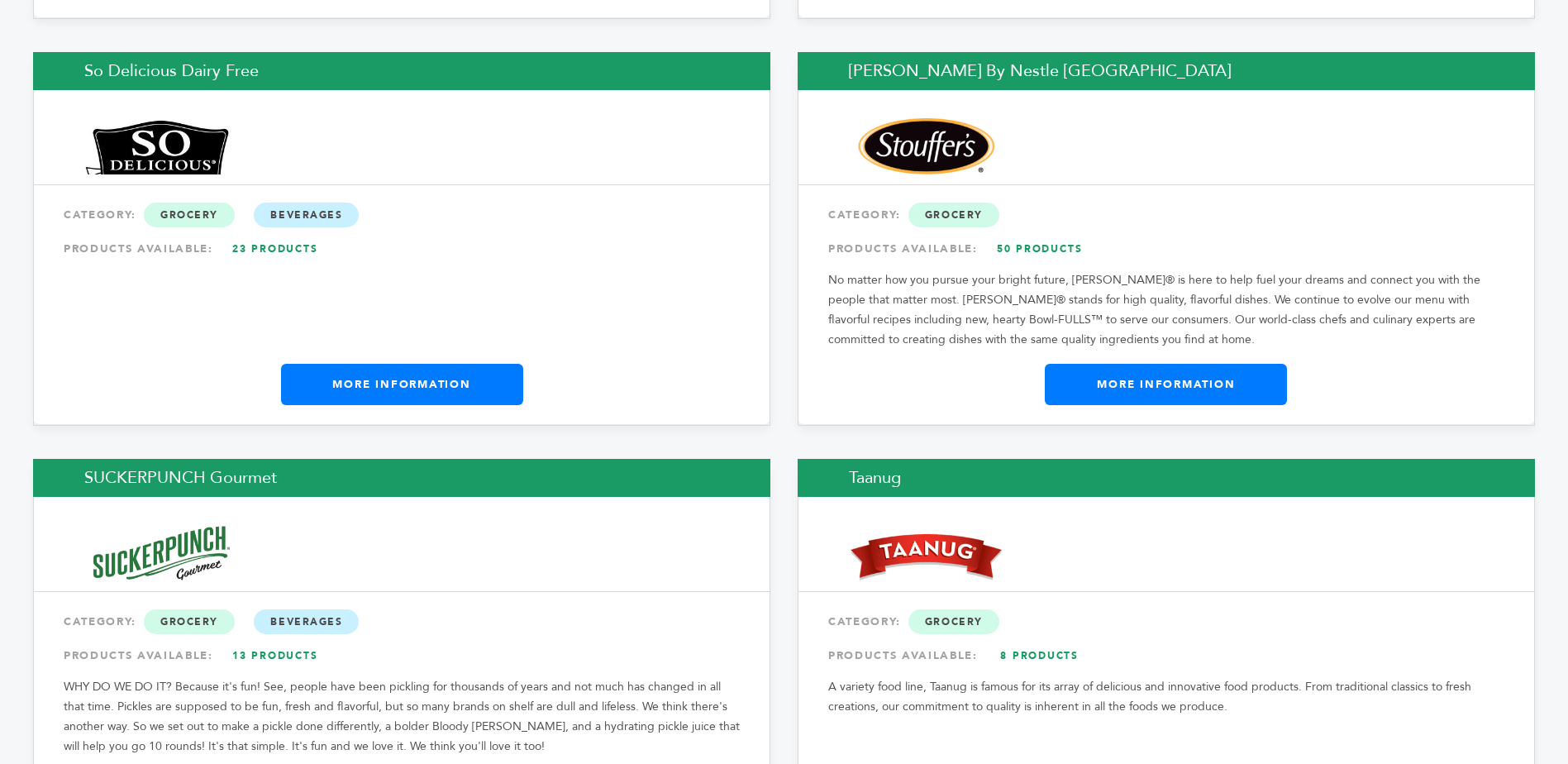
click at [434, 364] on link "More Information" at bounding box center [402, 384] width 243 height 41
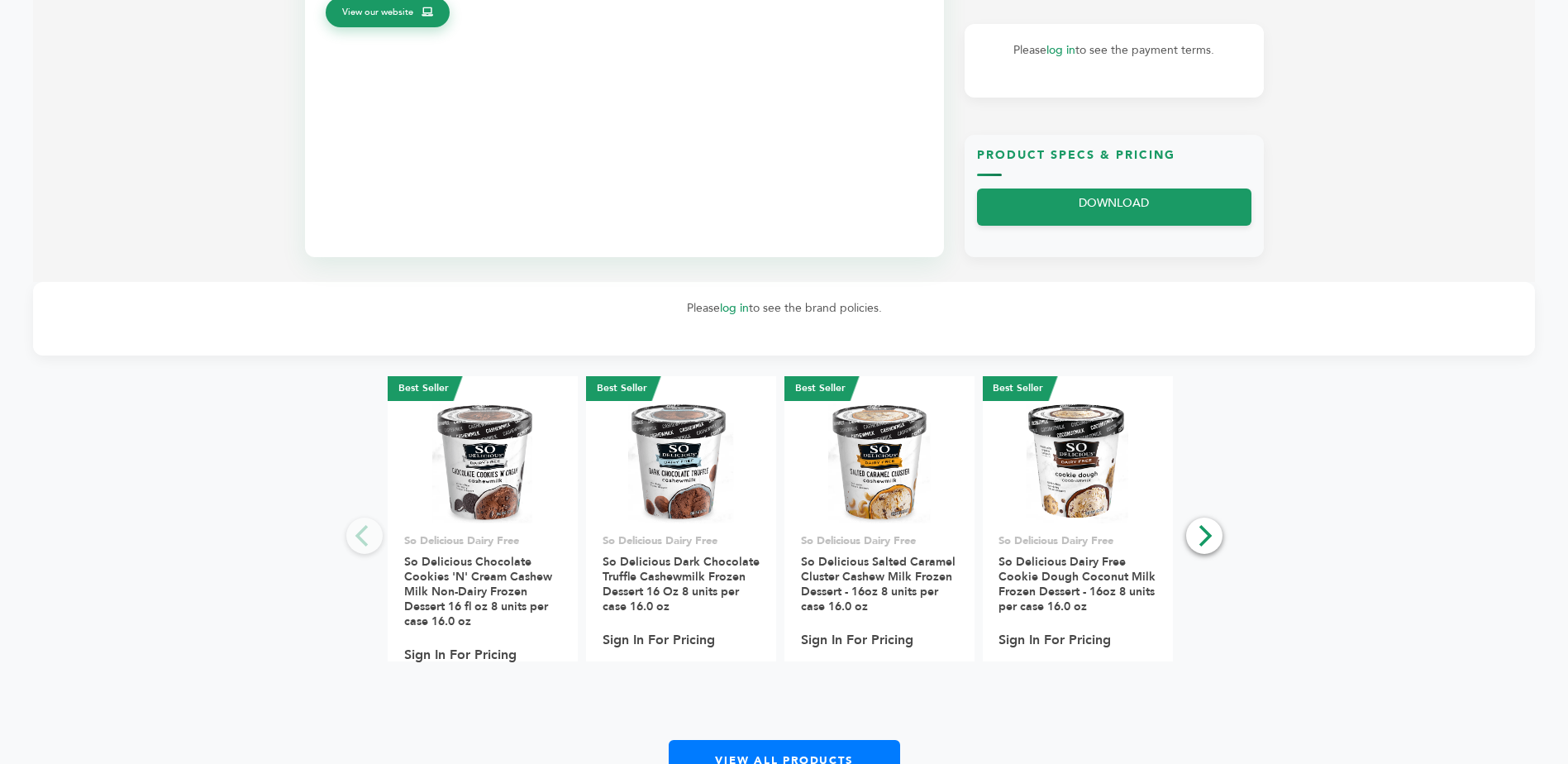
scroll to position [909, 0]
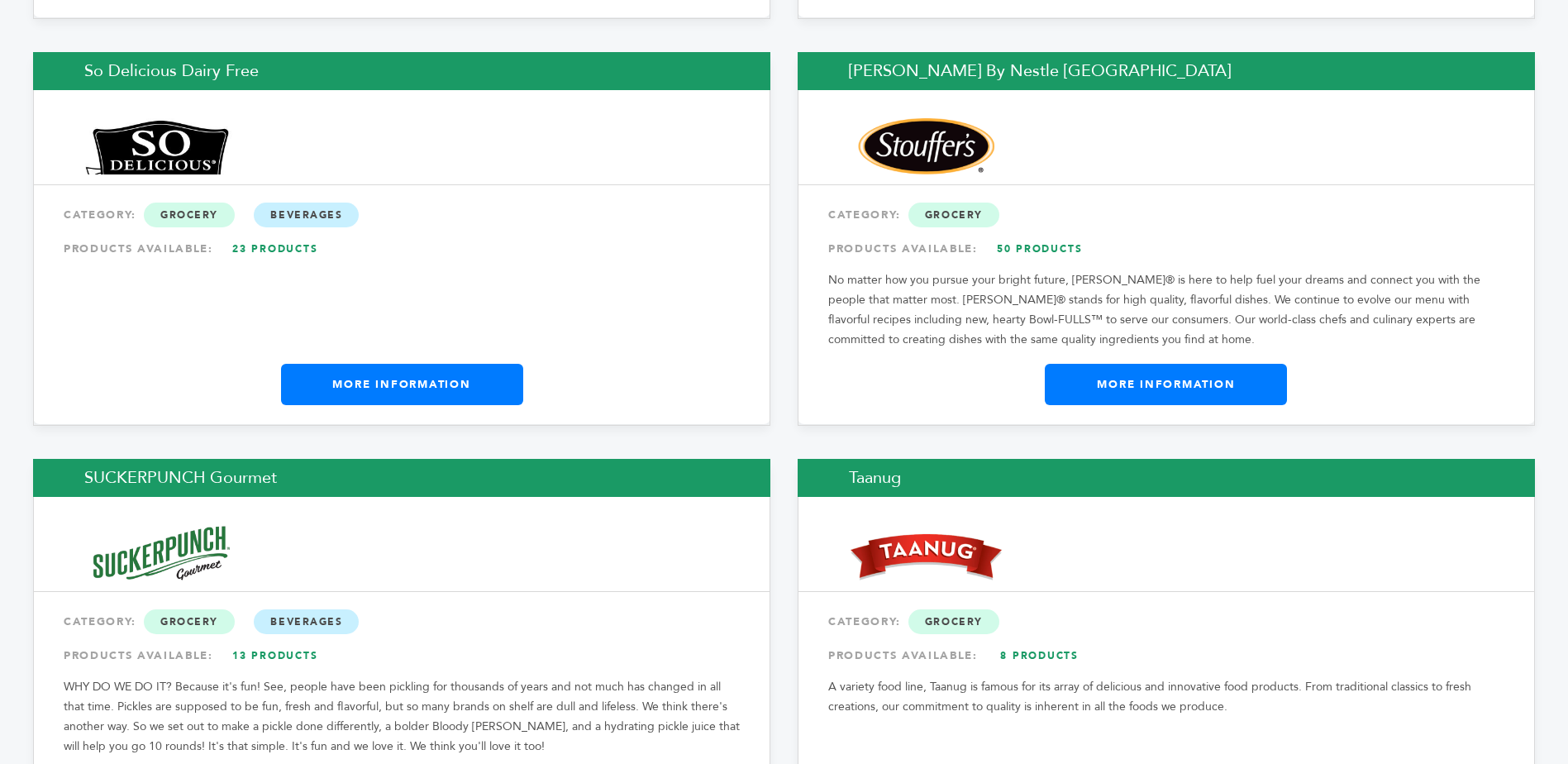
click at [1204, 364] on link "More Information" at bounding box center [1166, 384] width 243 height 41
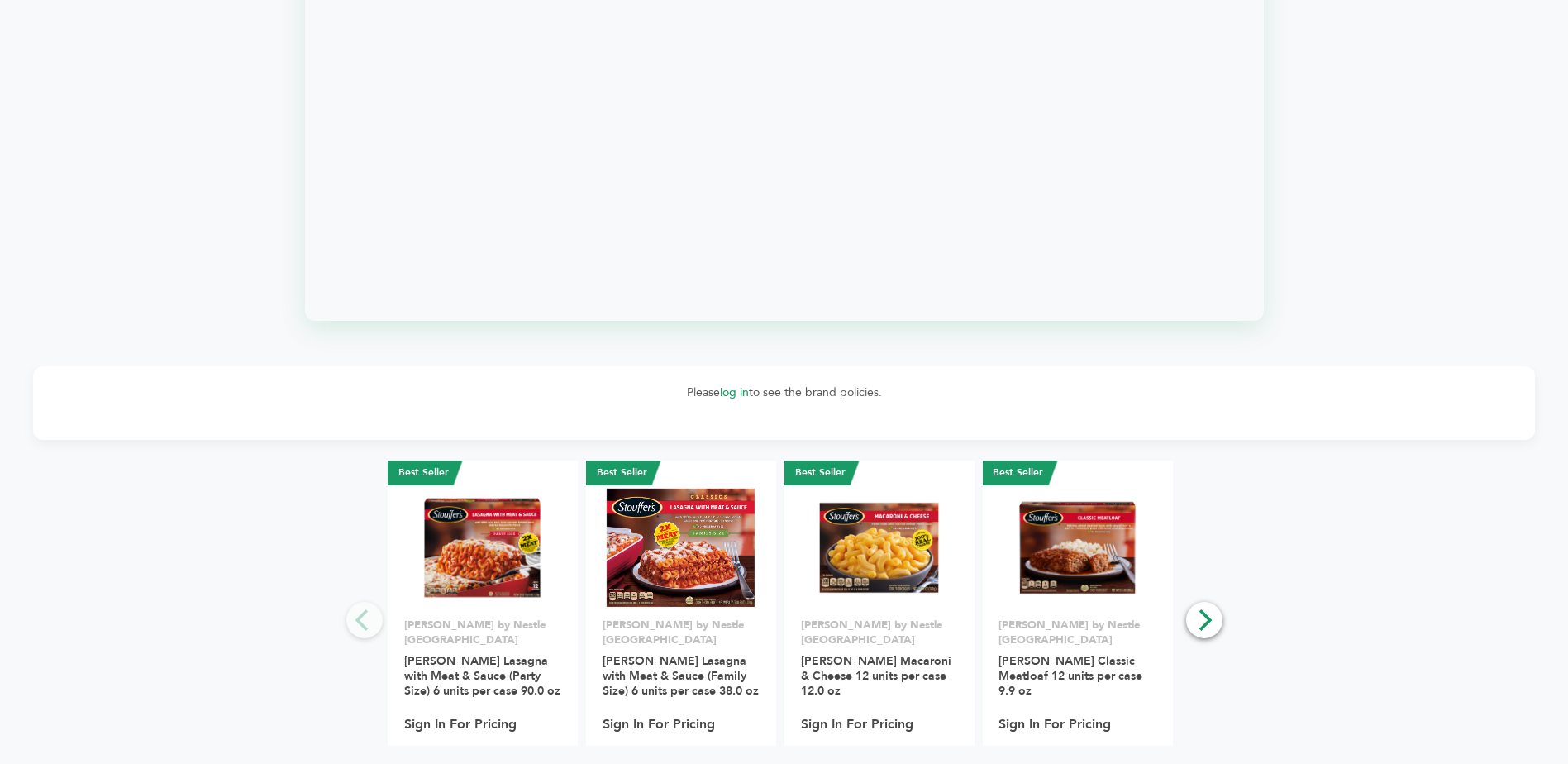
scroll to position [1736, 0]
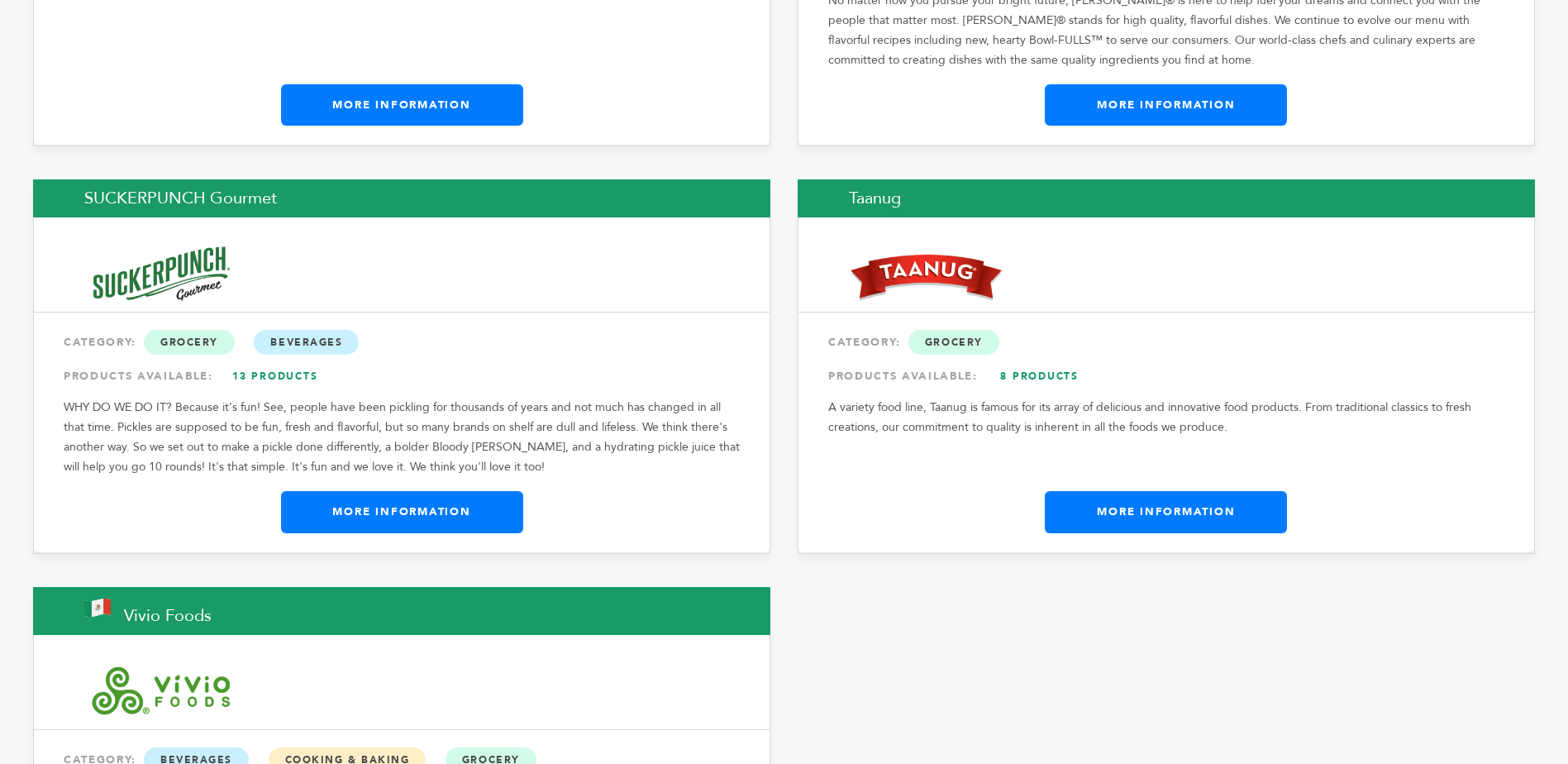
scroll to position [9497, 0]
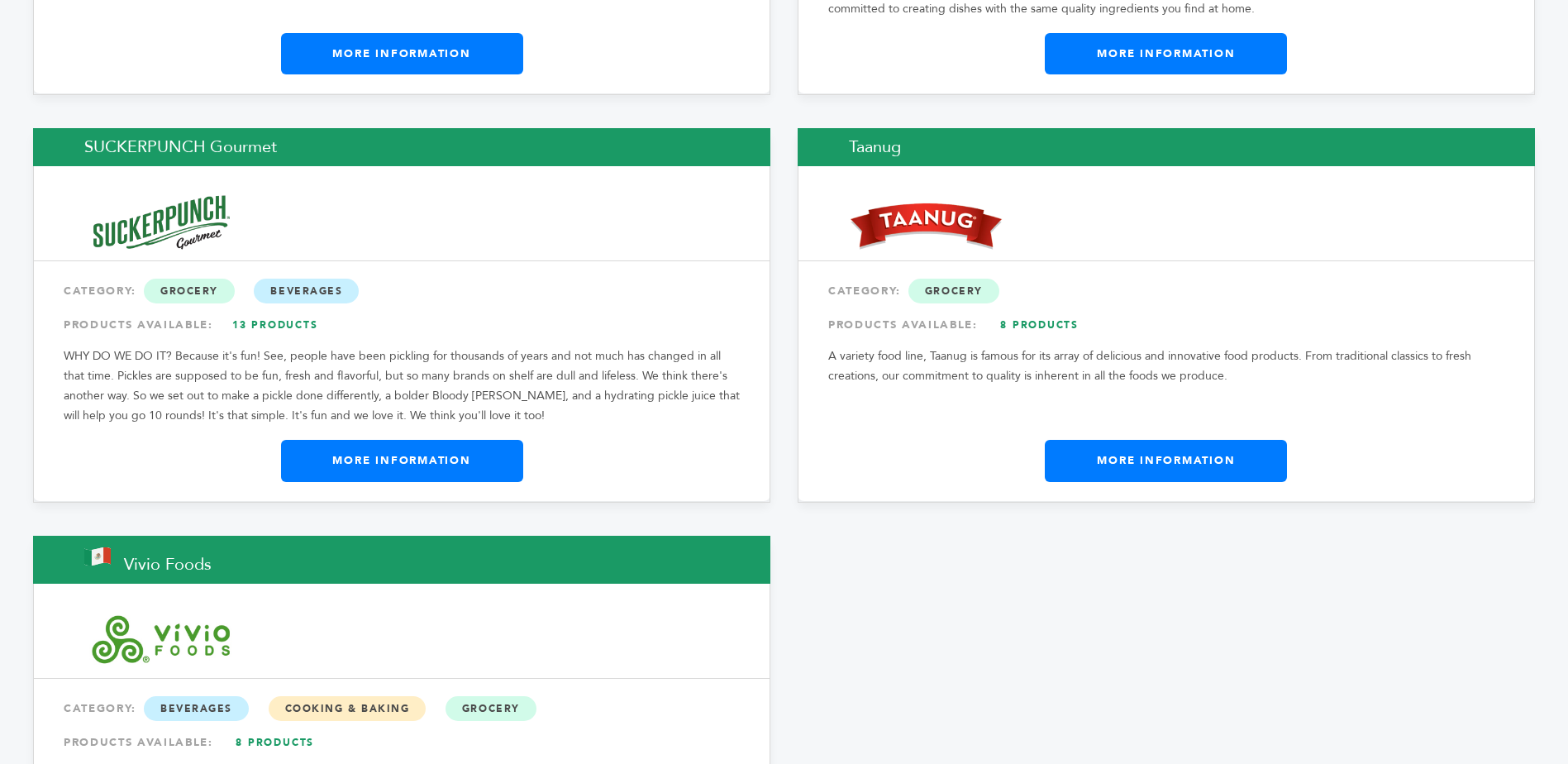
click at [394, 440] on link "More Information" at bounding box center [402, 460] width 243 height 41
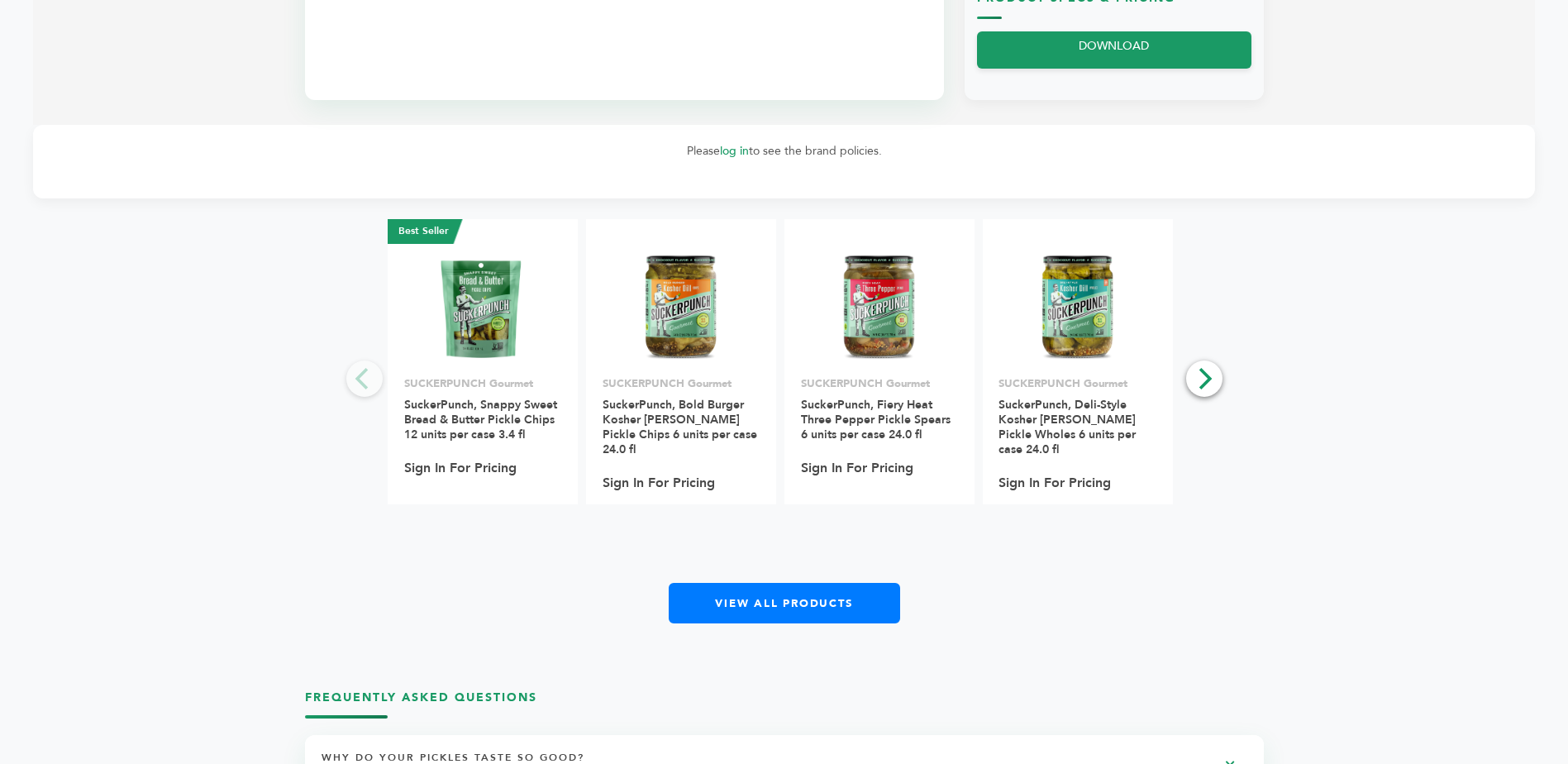
scroll to position [1158, 0]
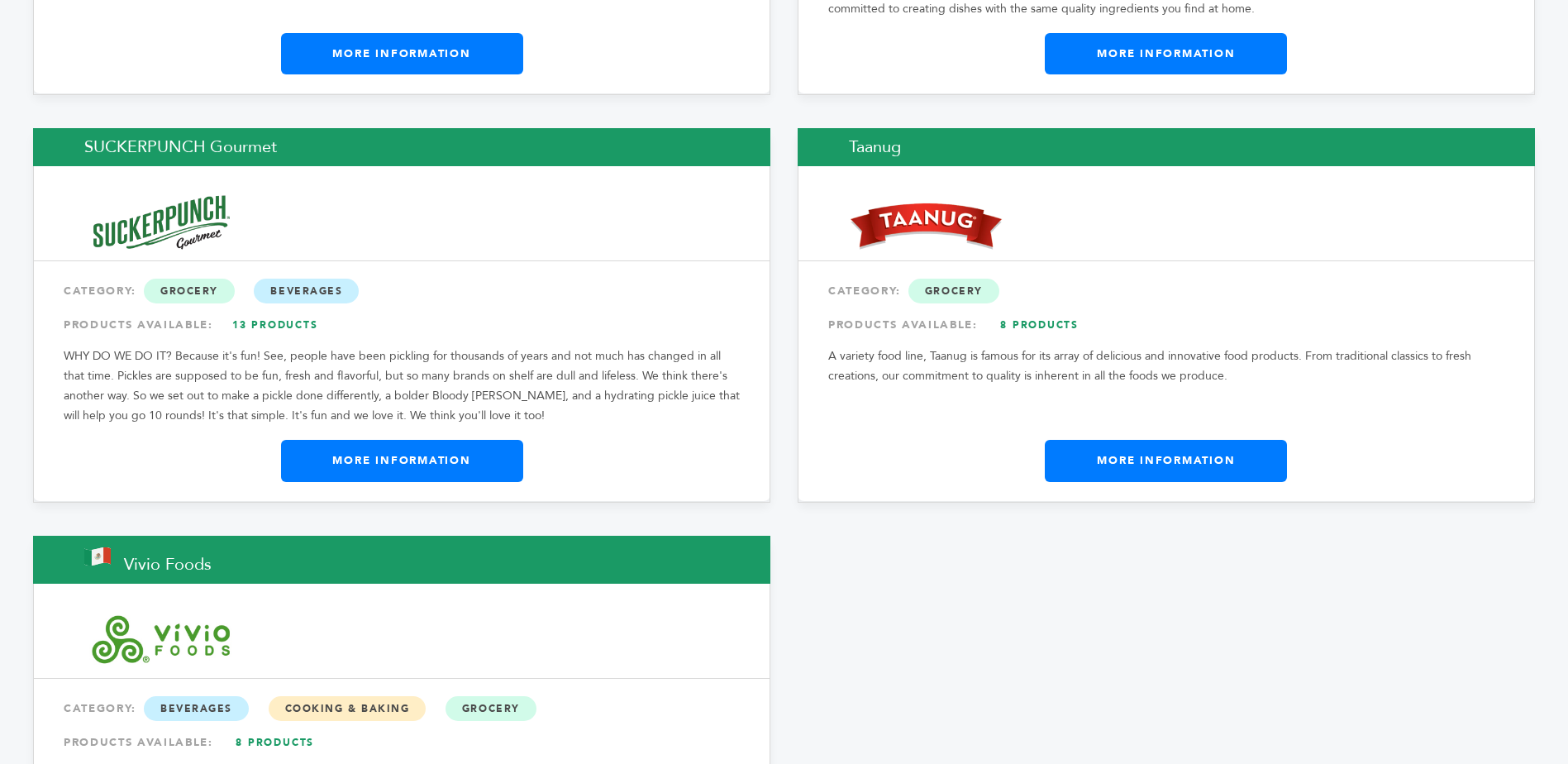
click at [1116, 440] on link "More Information" at bounding box center [1166, 460] width 243 height 41
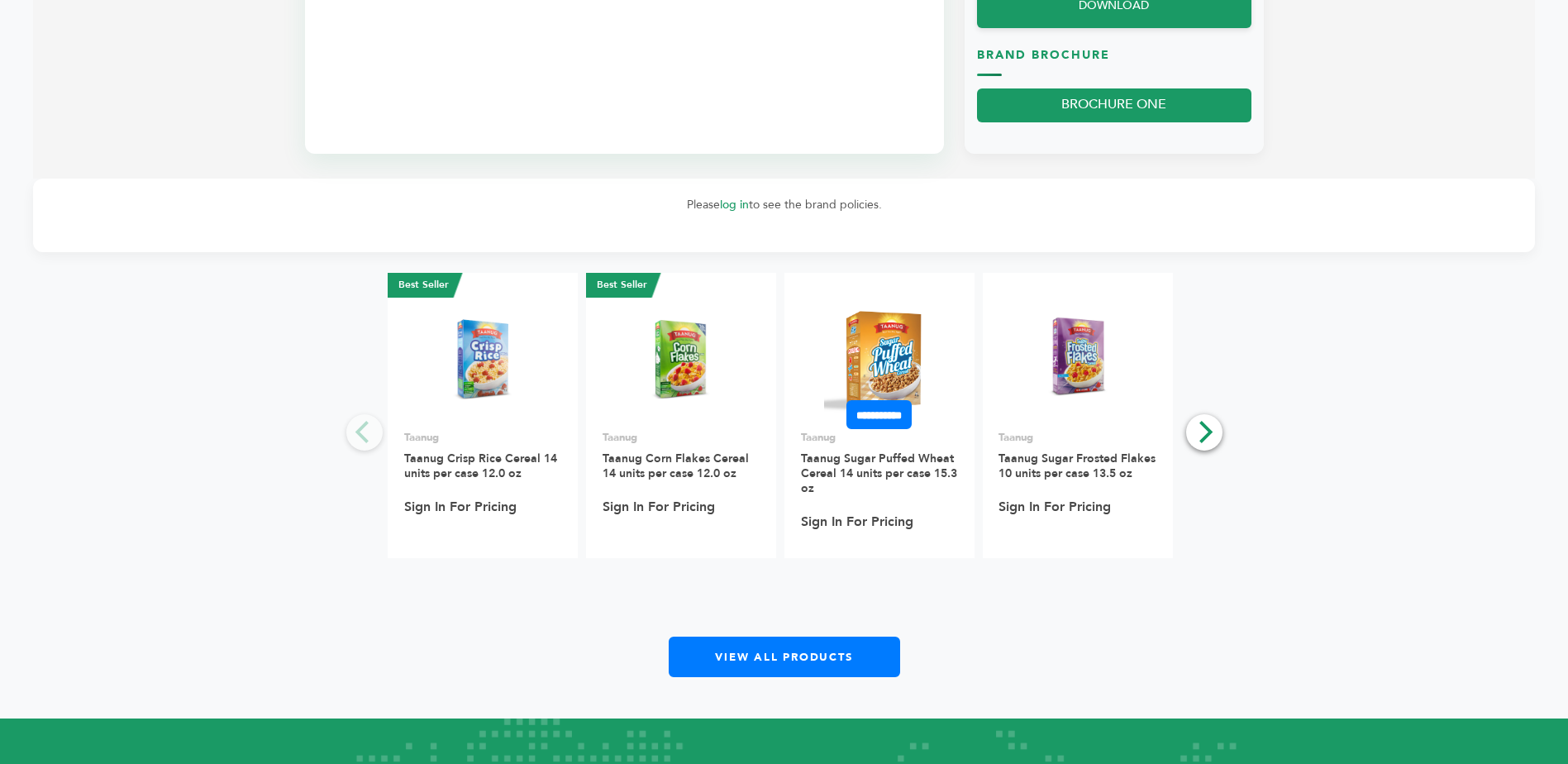
scroll to position [1075, 0]
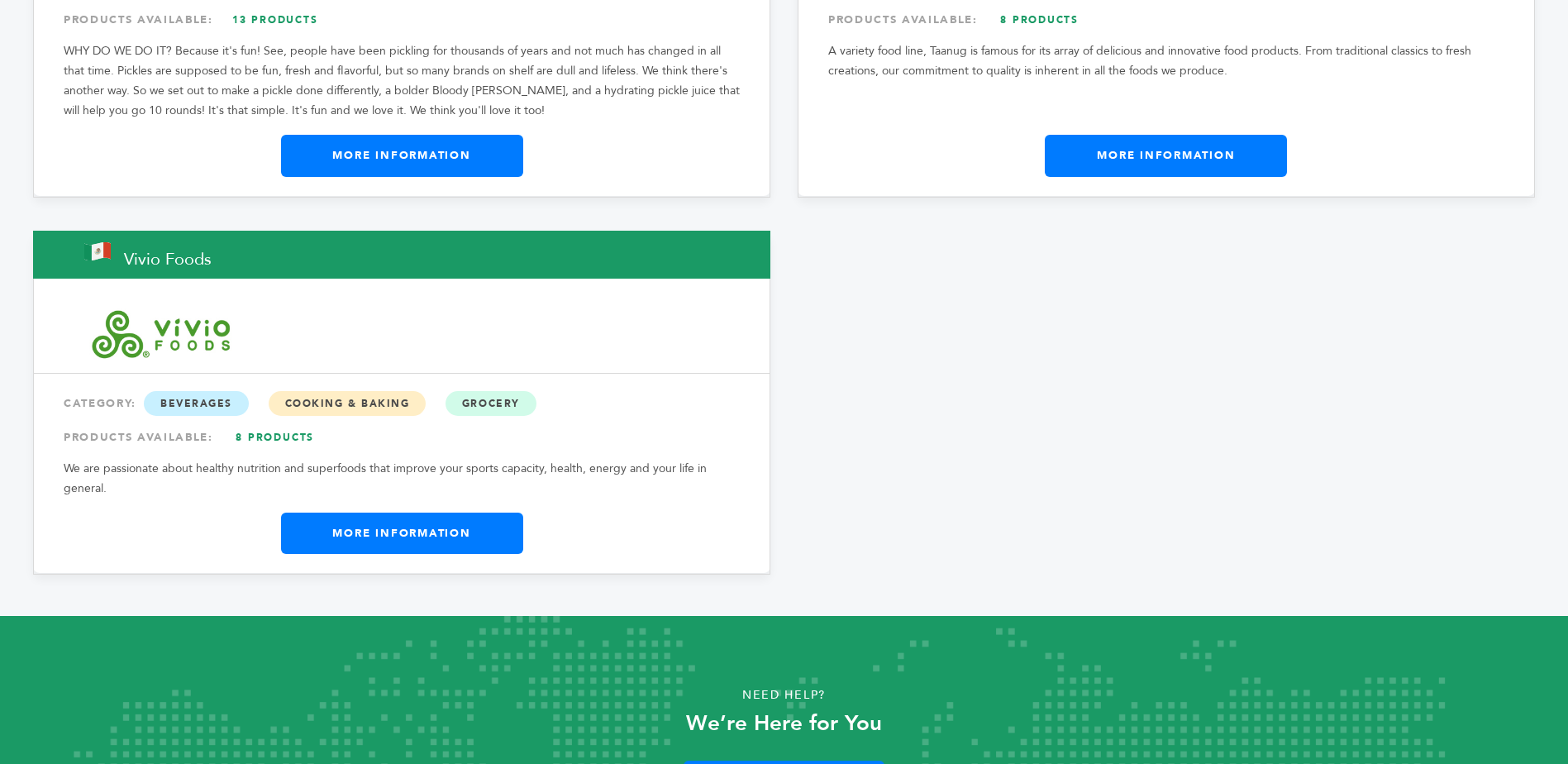
scroll to position [9825, 0]
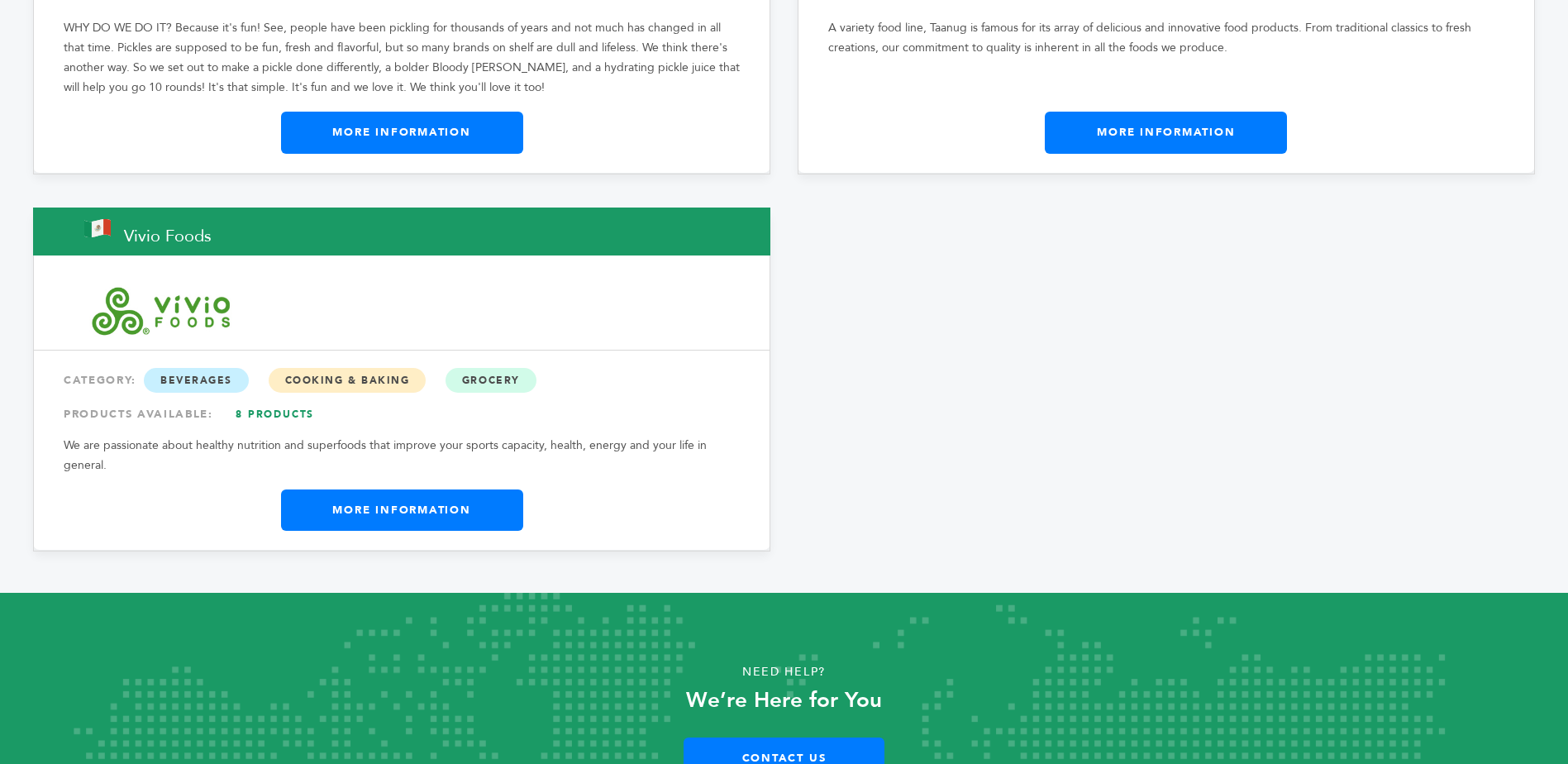
click at [463, 489] on link "More Information" at bounding box center [402, 510] width 243 height 41
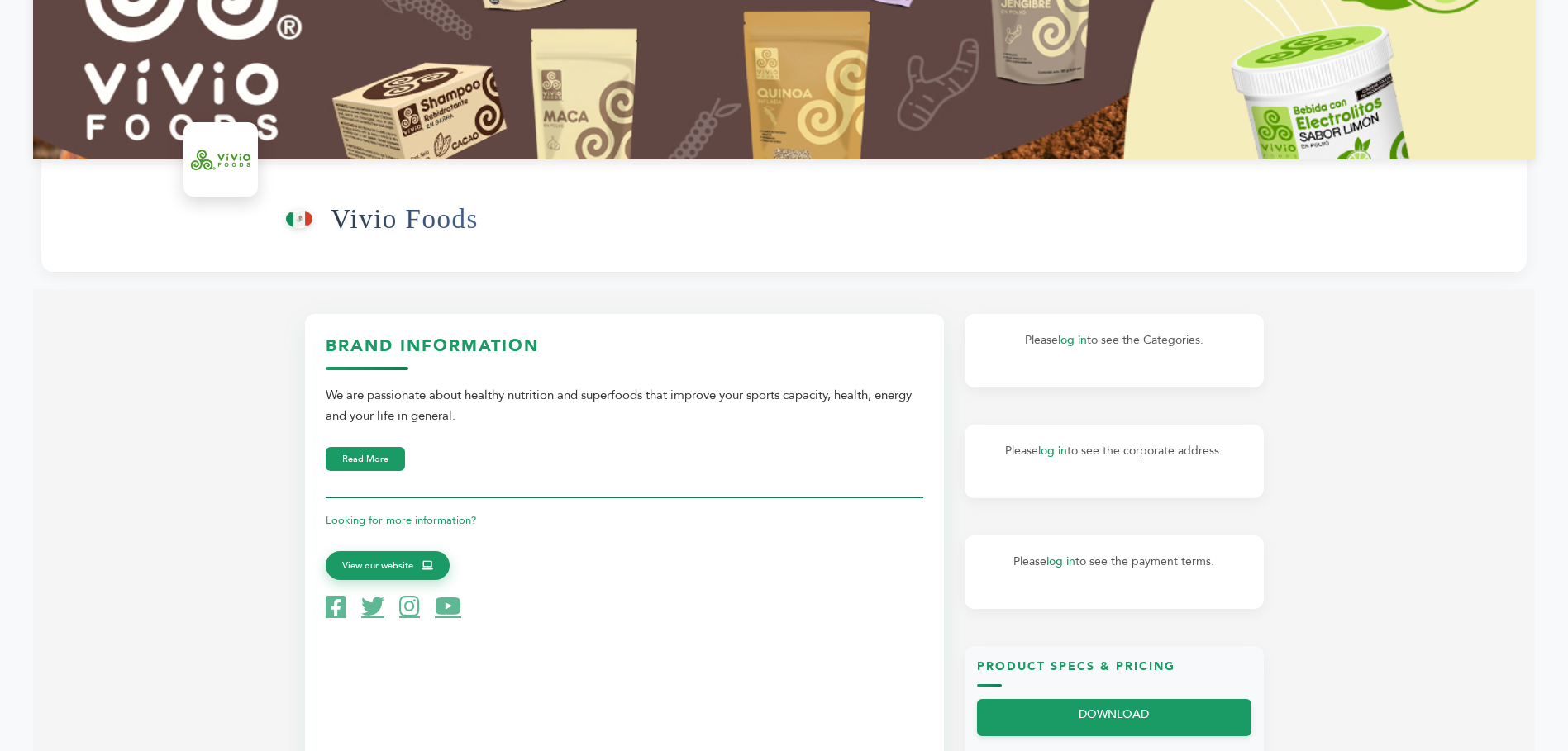
scroll to position [331, 0]
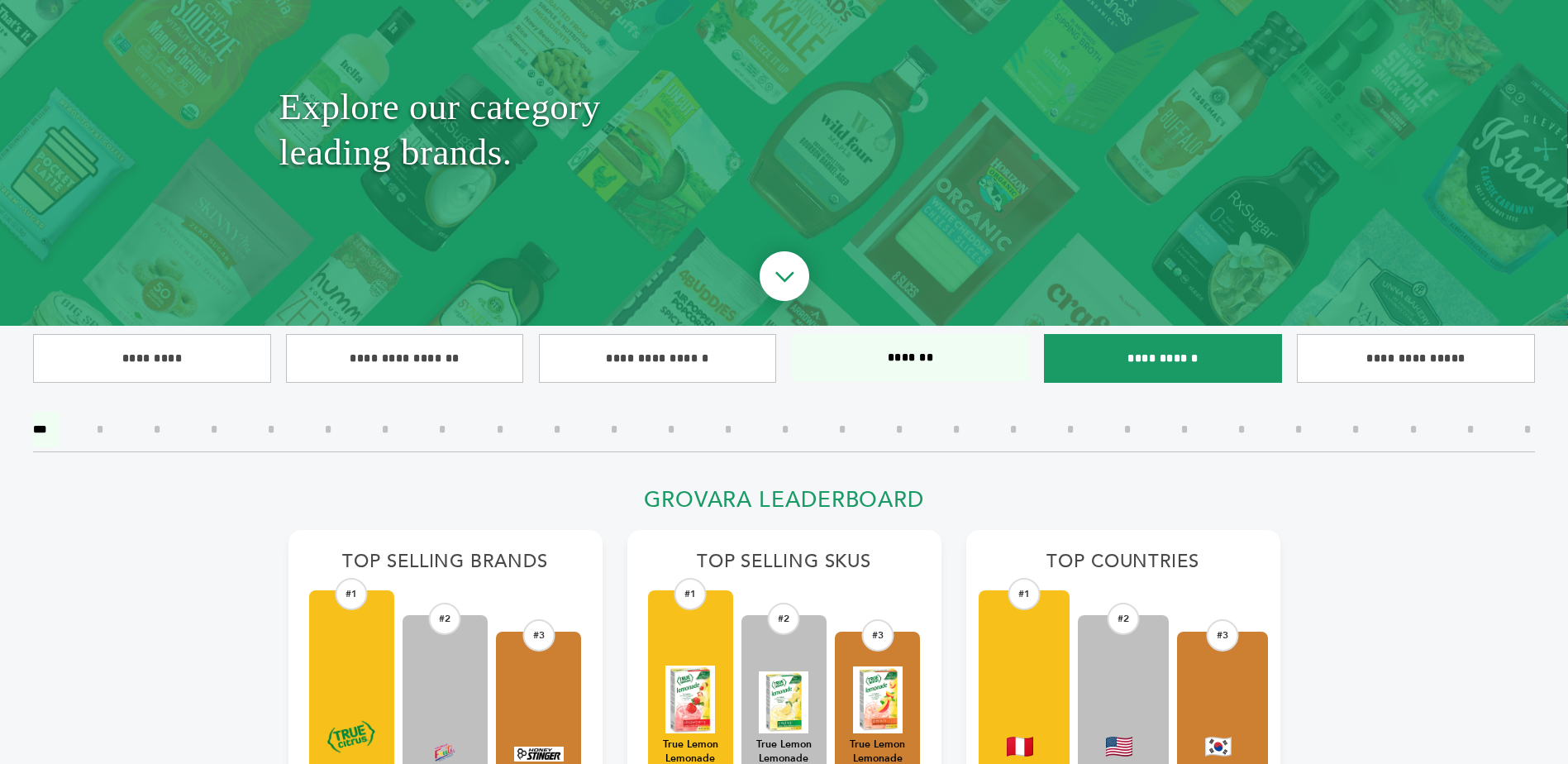
scroll to position [165, 0]
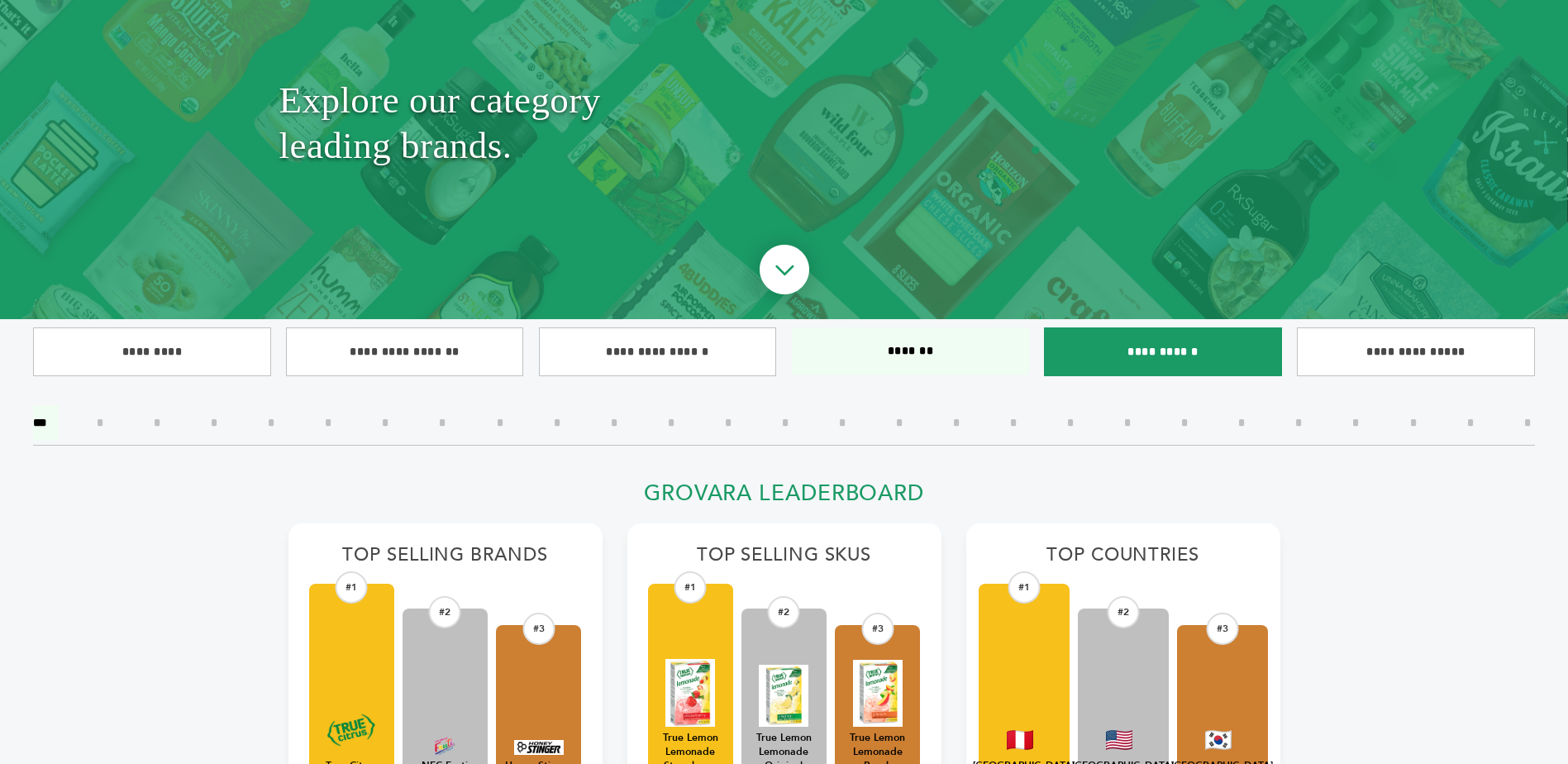
click at [1163, 353] on input"] "**********" at bounding box center [1163, 352] width 238 height 49
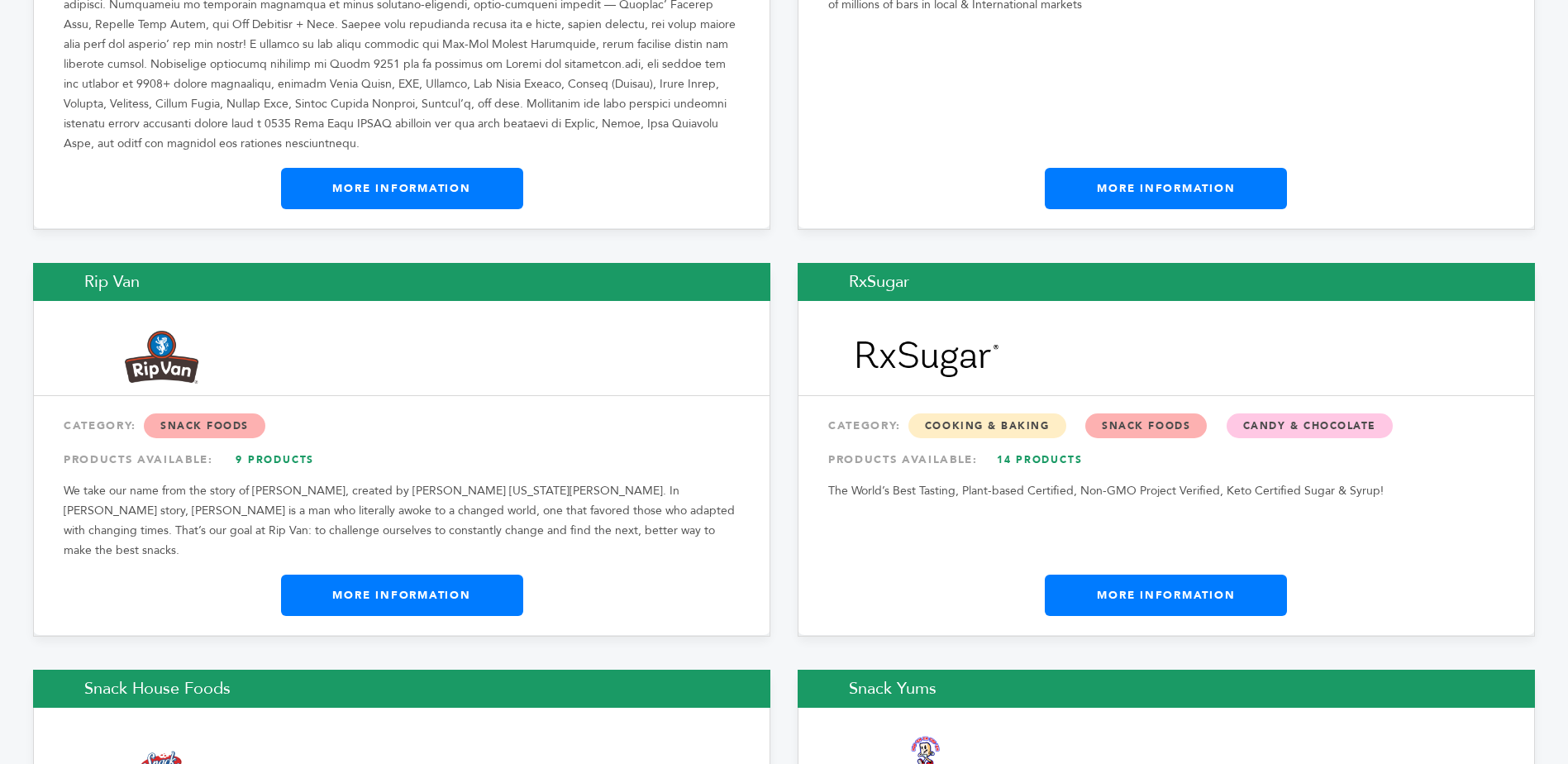
scroll to position [6285, 0]
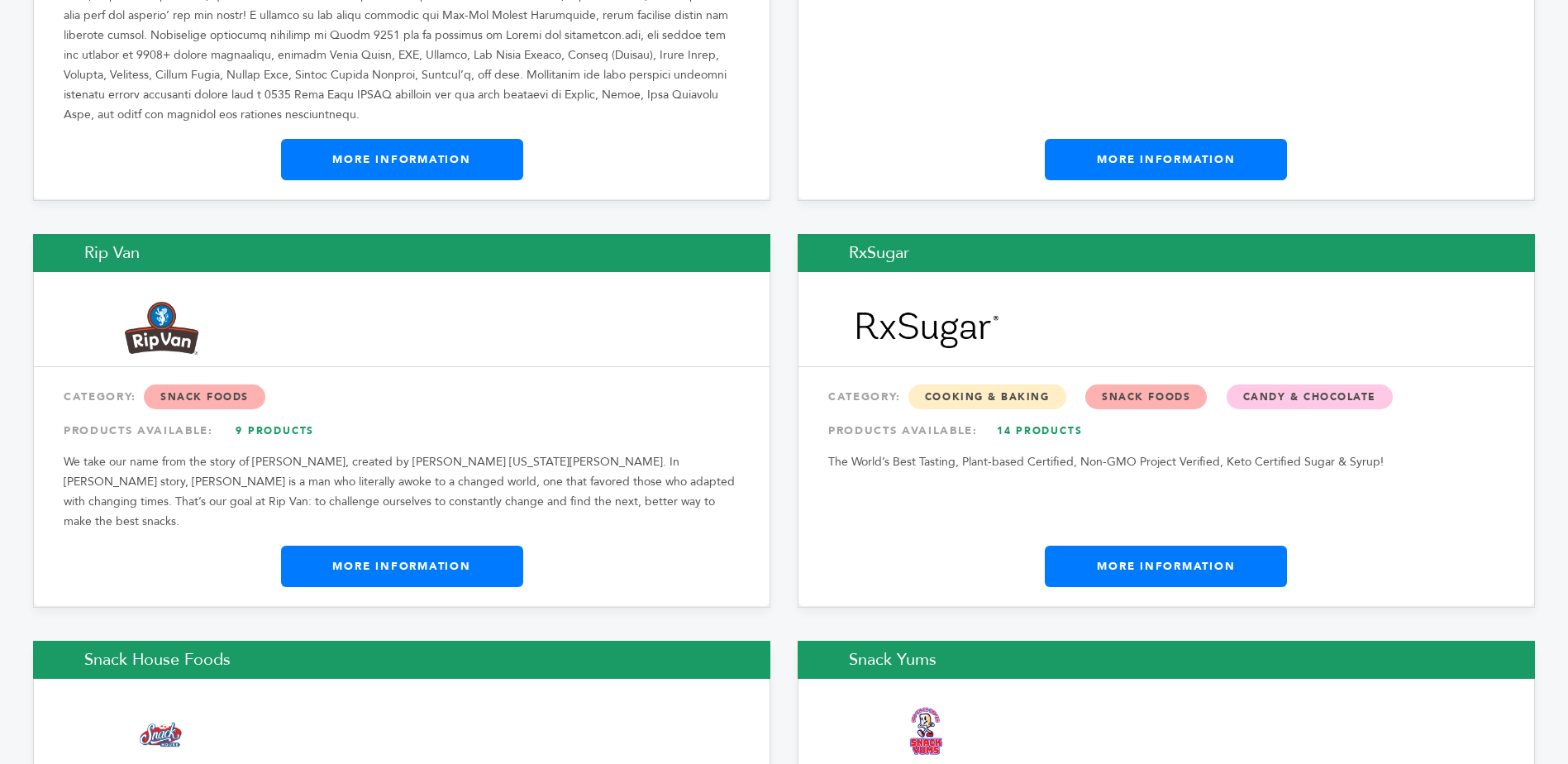
click at [409, 546] on link "More Information" at bounding box center [402, 566] width 243 height 41
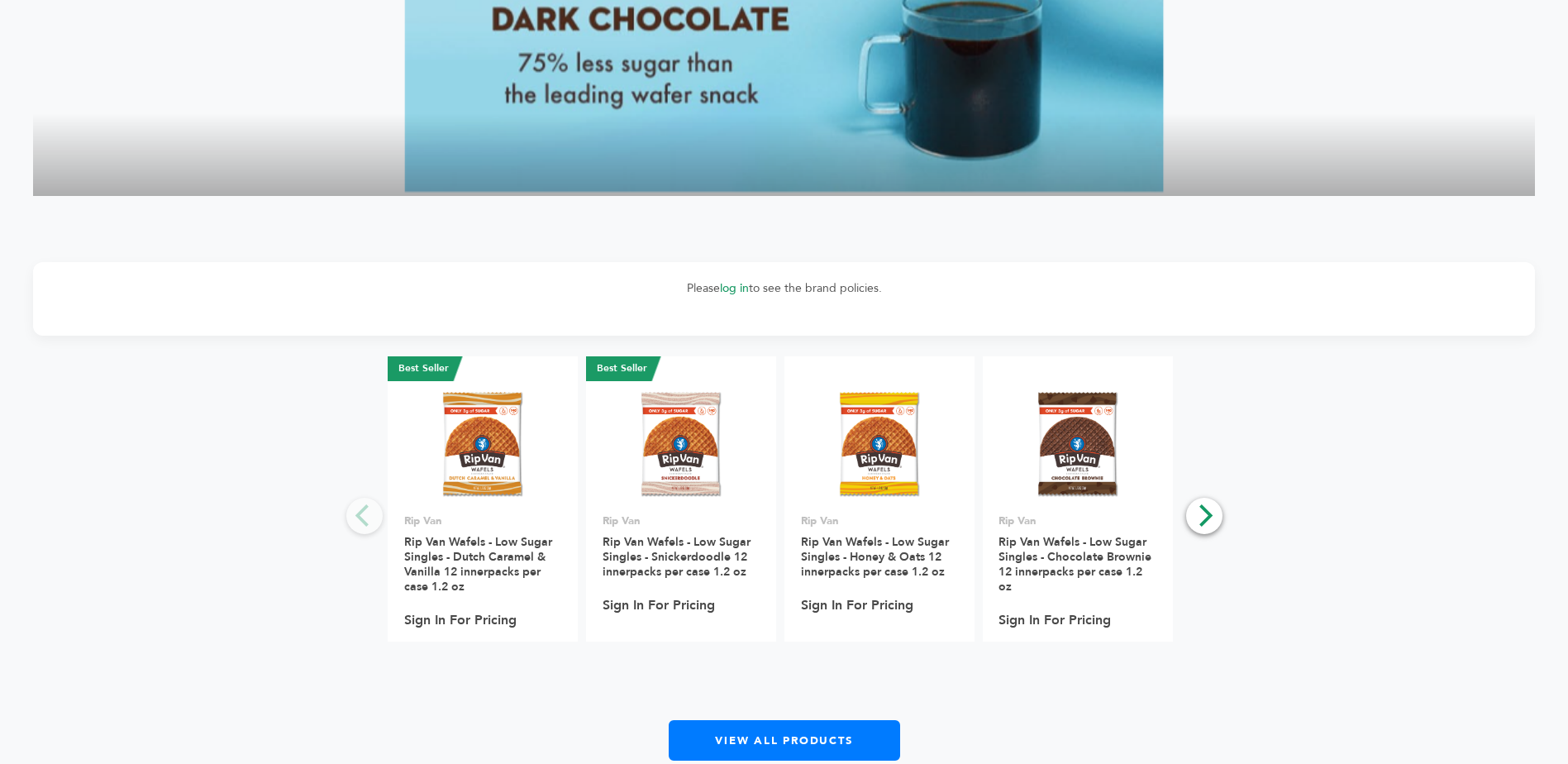
scroll to position [1736, 0]
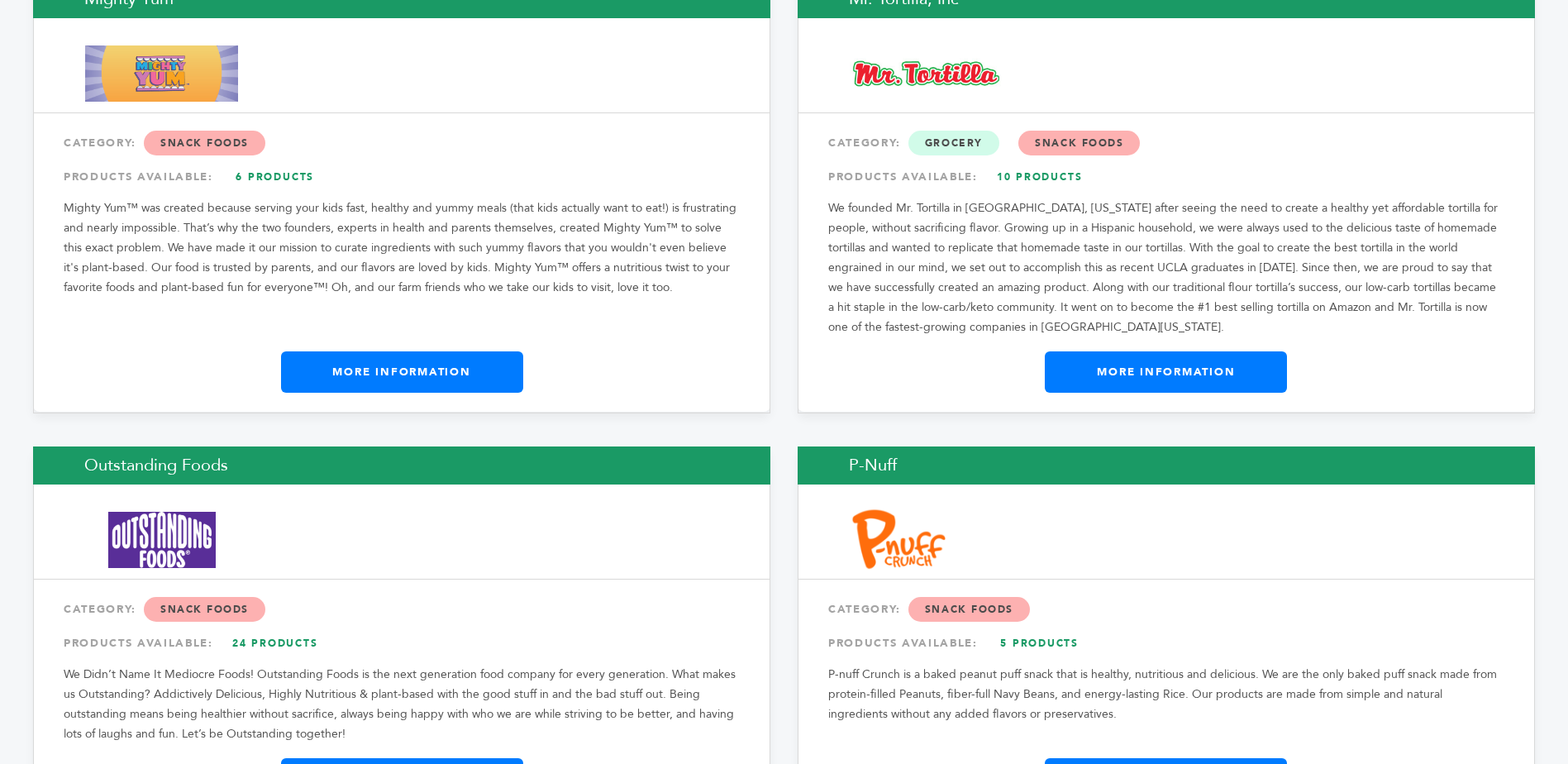
scroll to position [5129, 0]
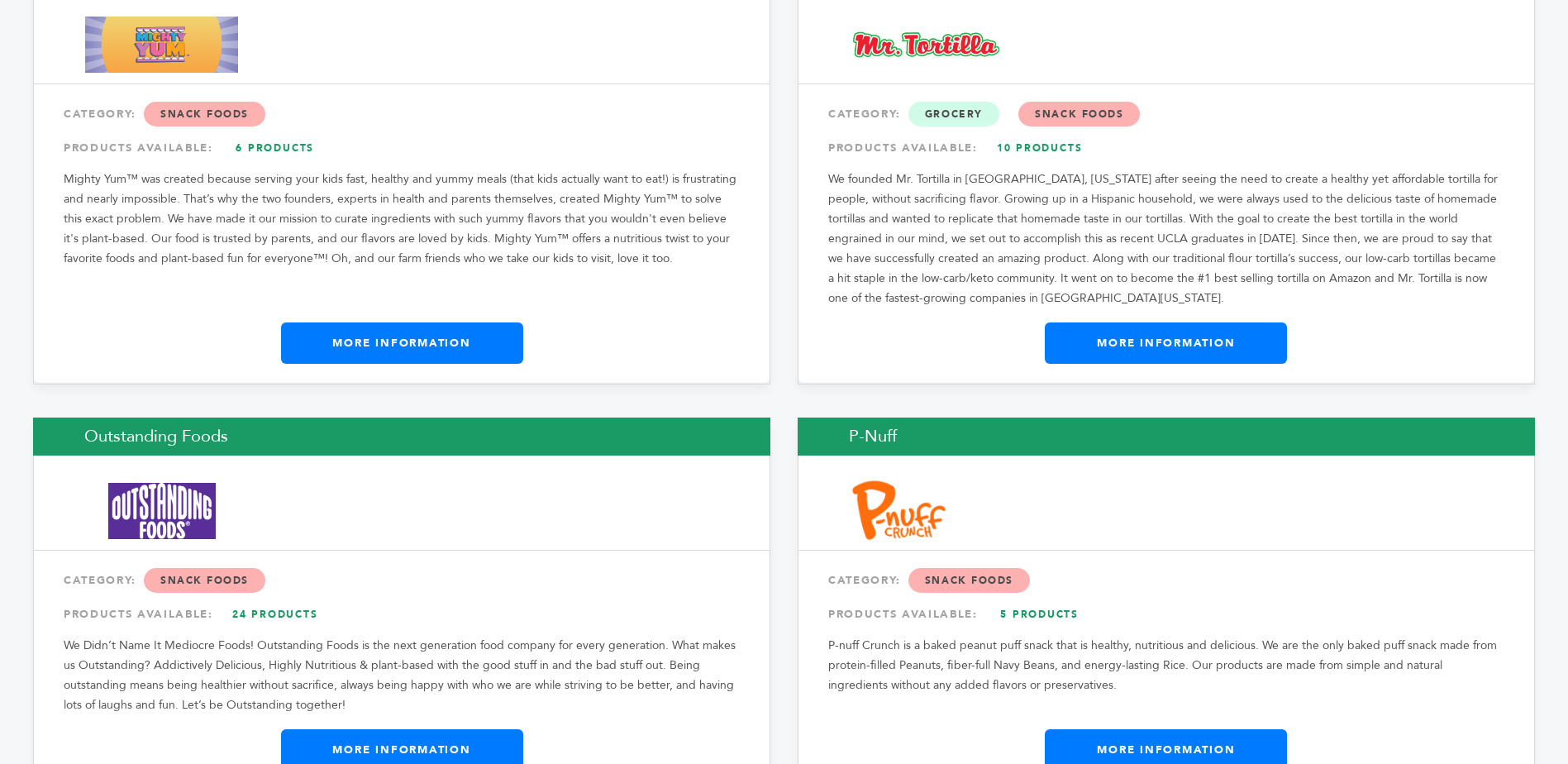
click at [399, 730] on link "More Information" at bounding box center [402, 750] width 243 height 41
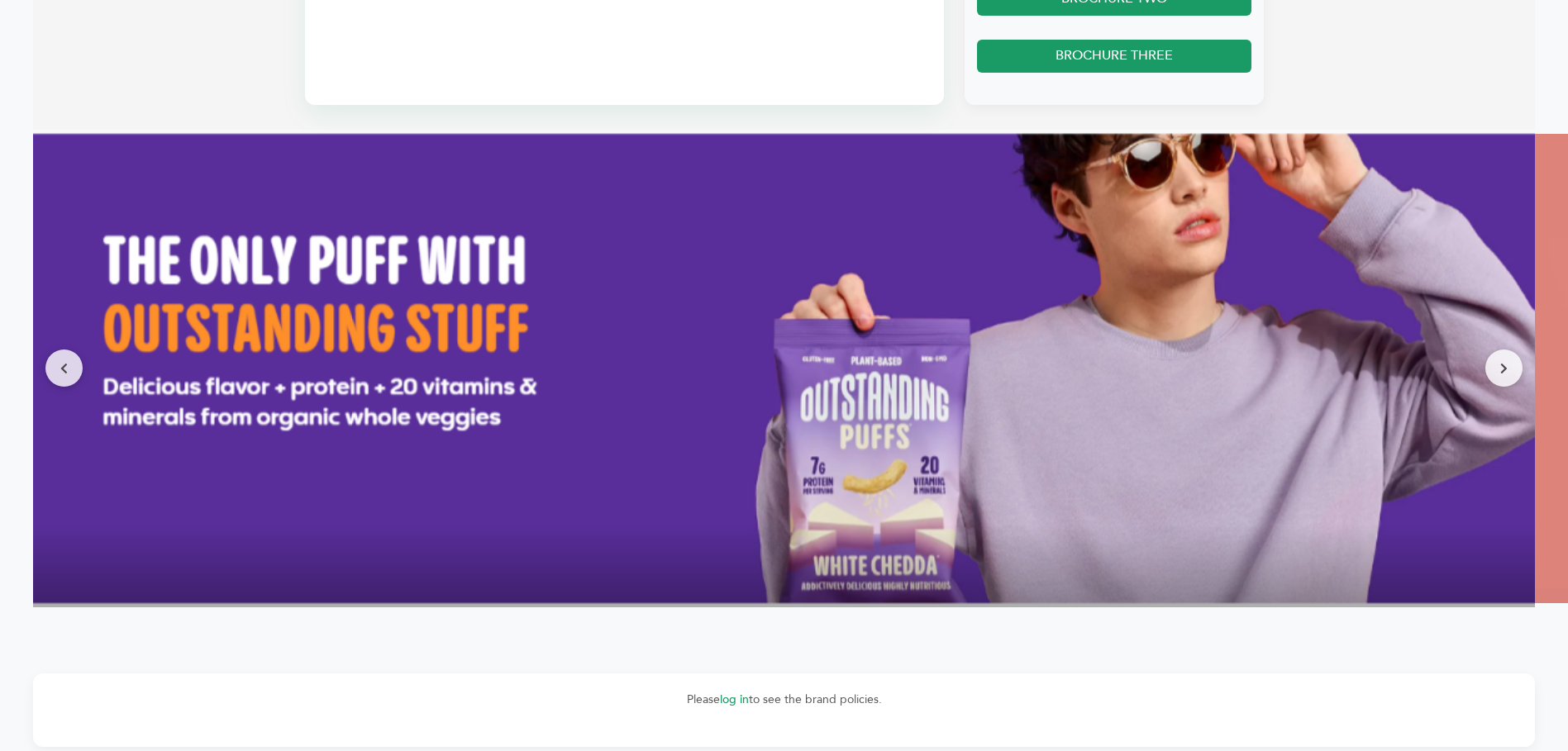
scroll to position [1404, 0]
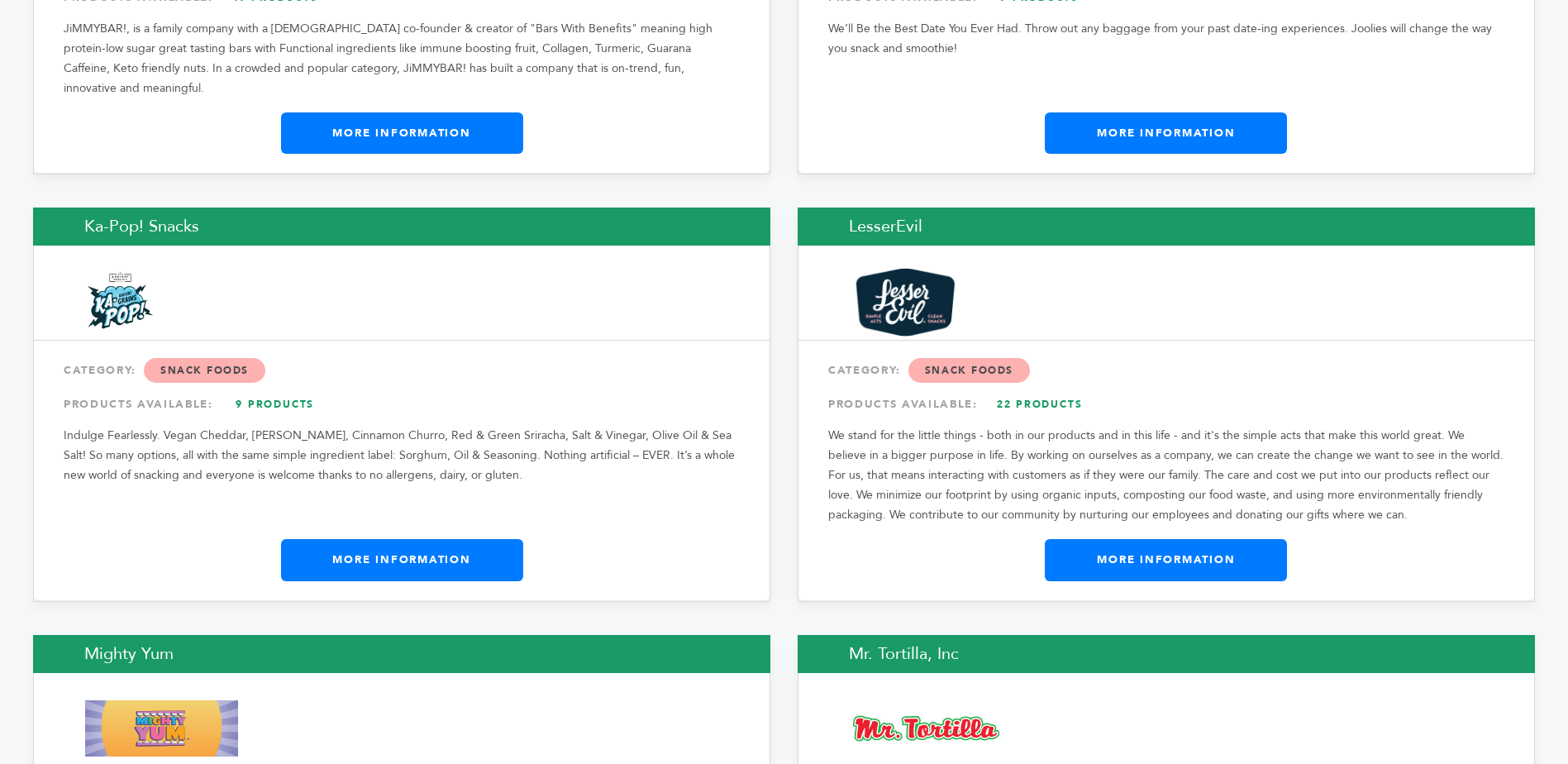
scroll to position [4467, 0]
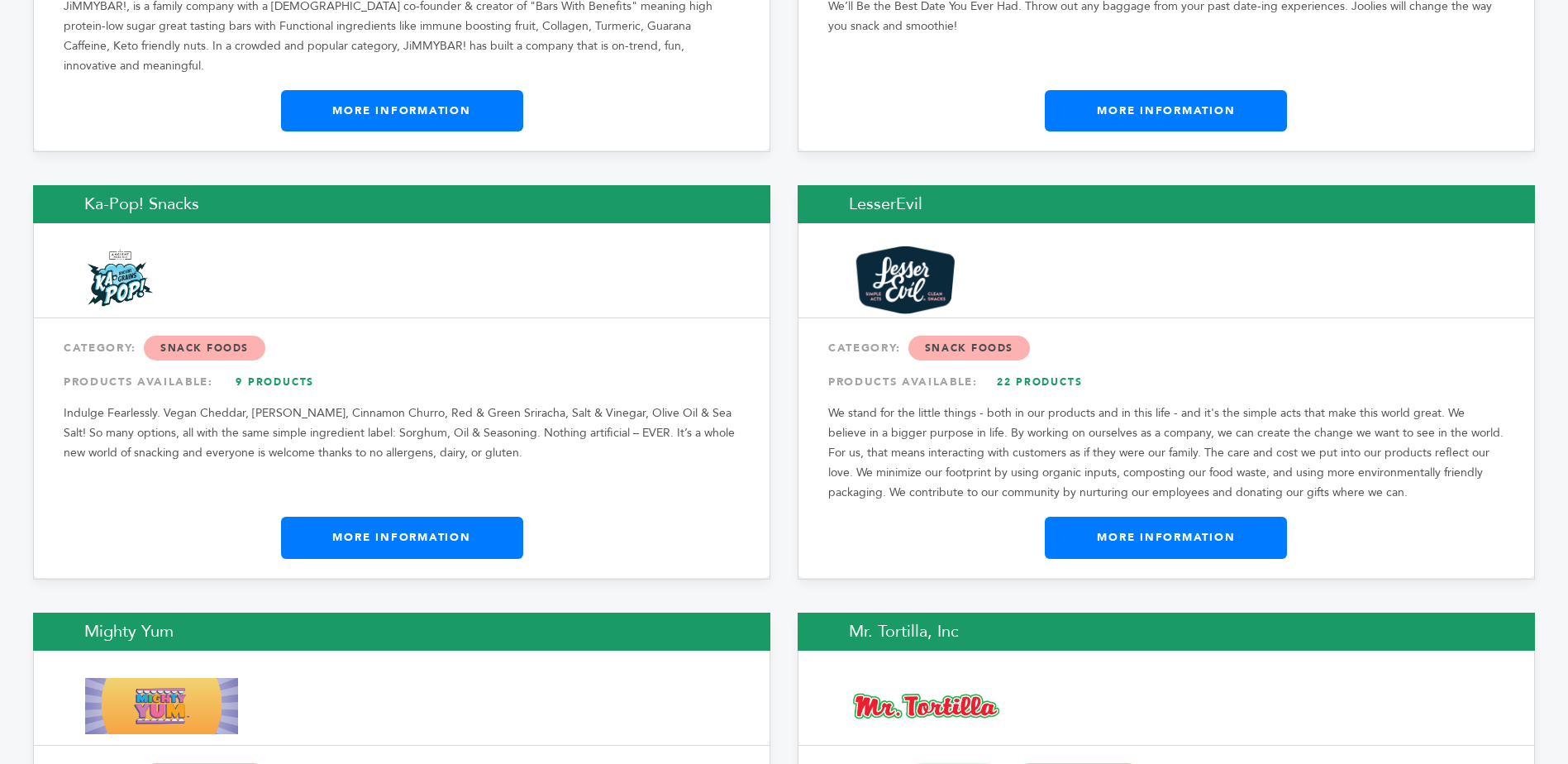
click at [1143, 517] on link "More Information" at bounding box center [1166, 537] width 243 height 41
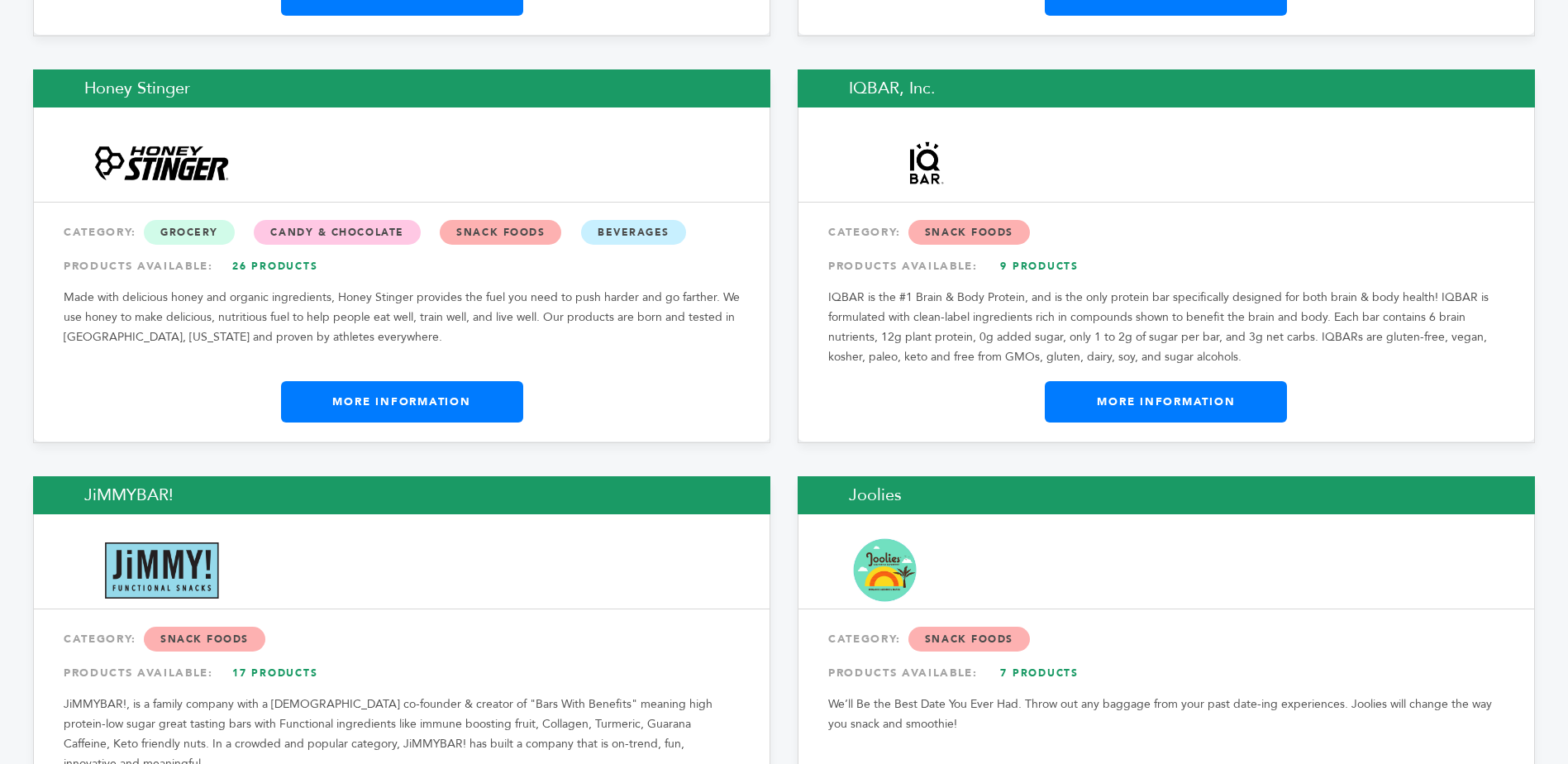
scroll to position [3723, 0]
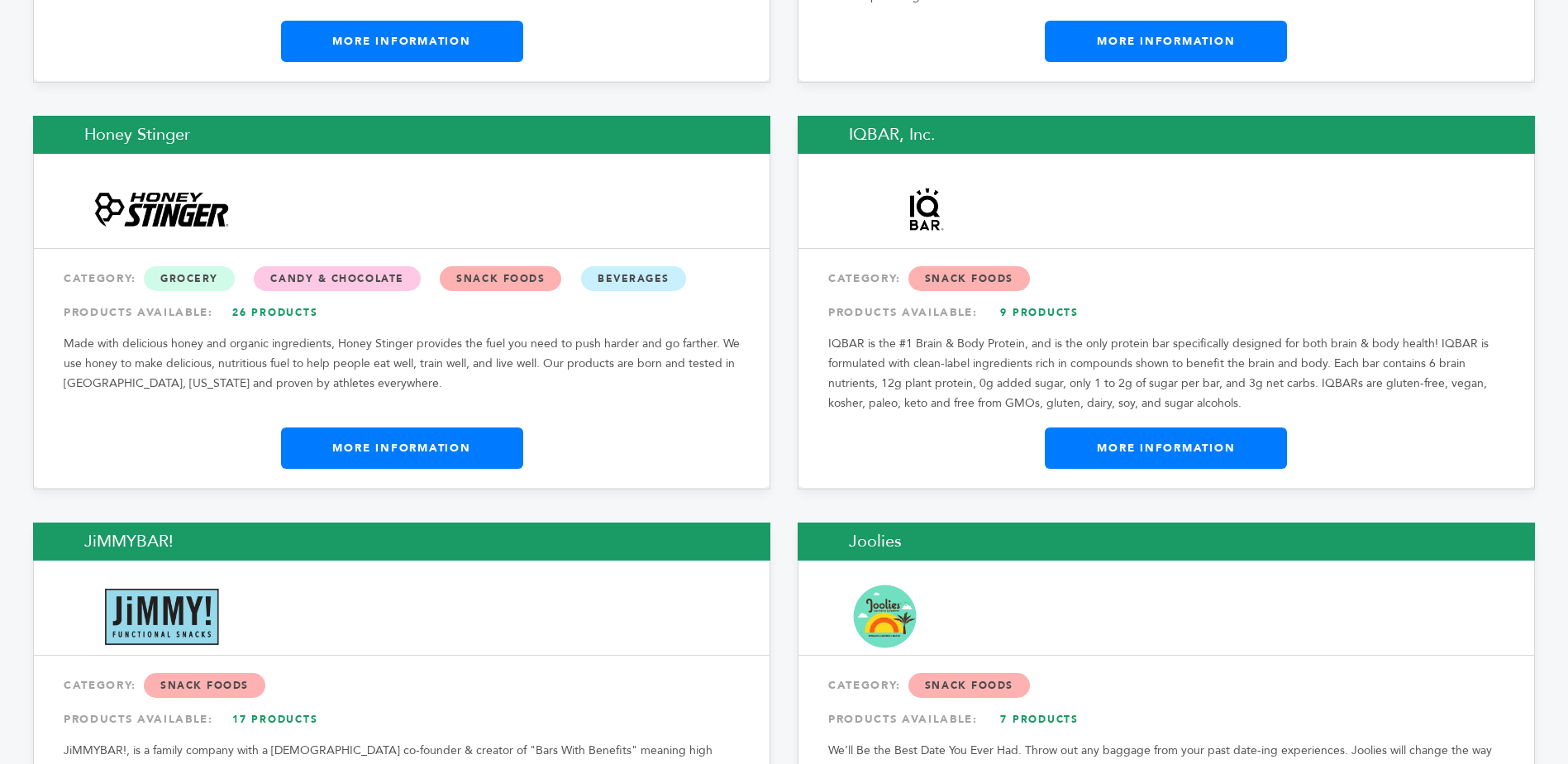
click at [426, 427] on link "More Information" at bounding box center [402, 447] width 243 height 41
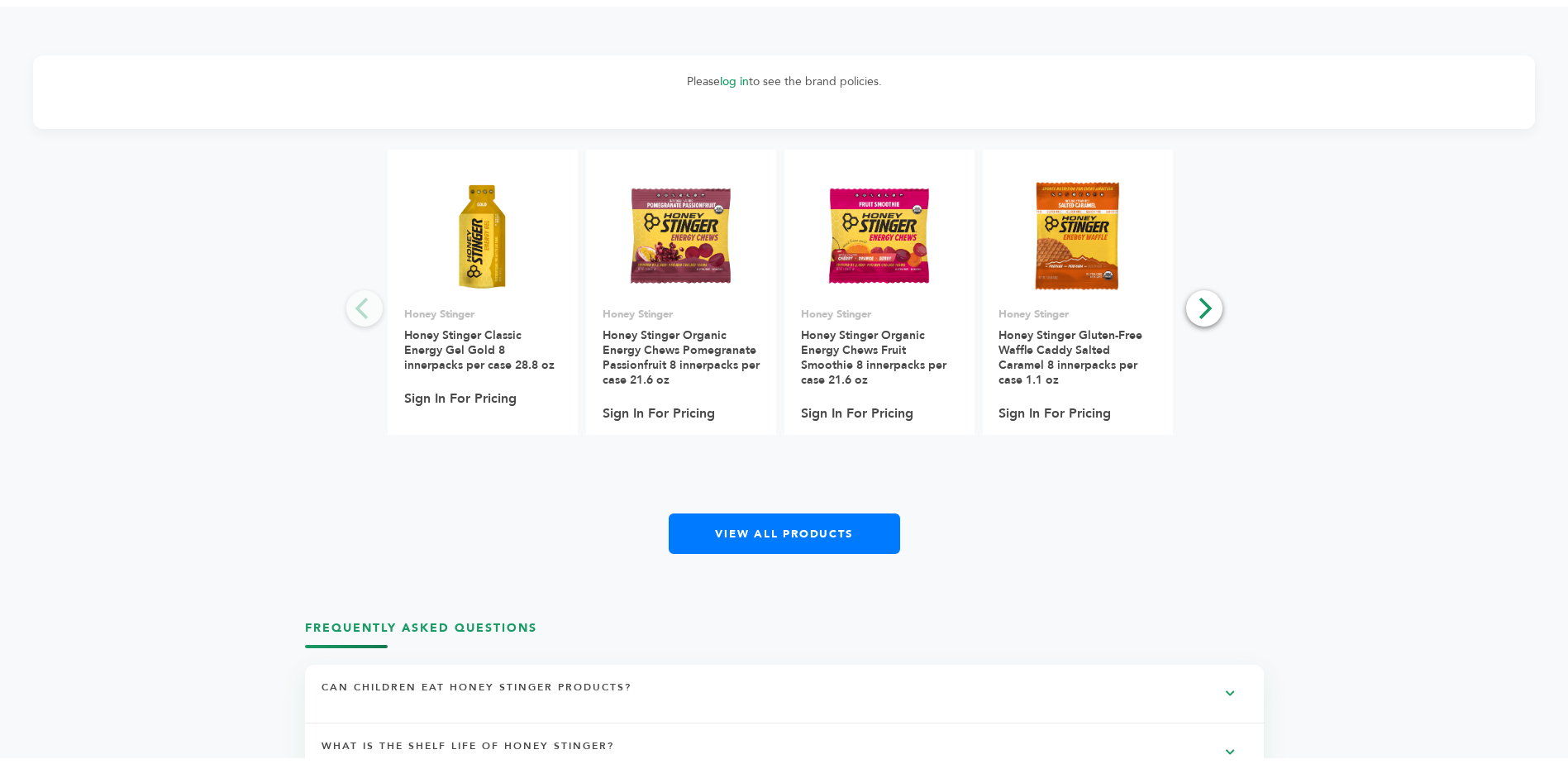
scroll to position [1985, 0]
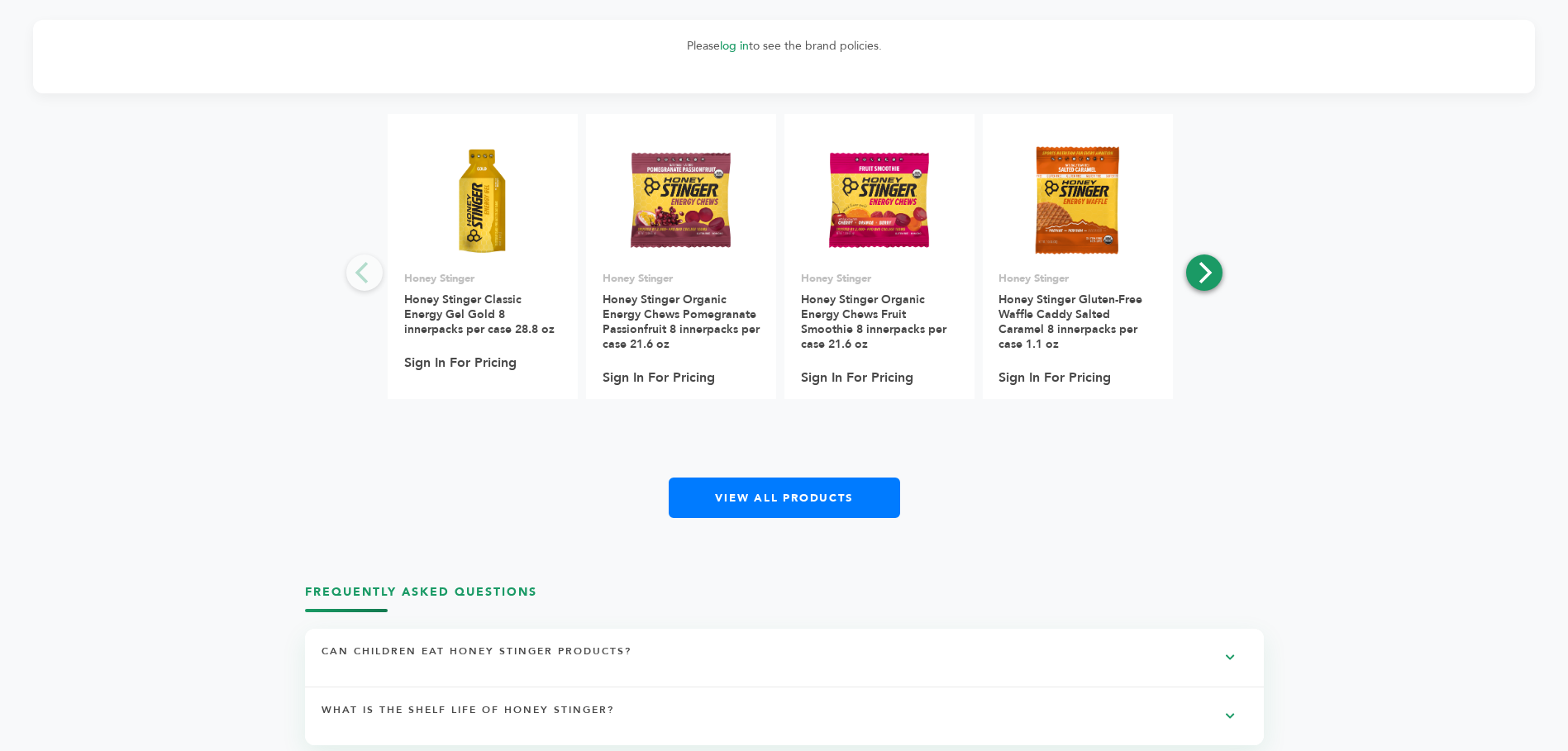
click at [1205, 284] on icon "Next" at bounding box center [1204, 273] width 22 height 22
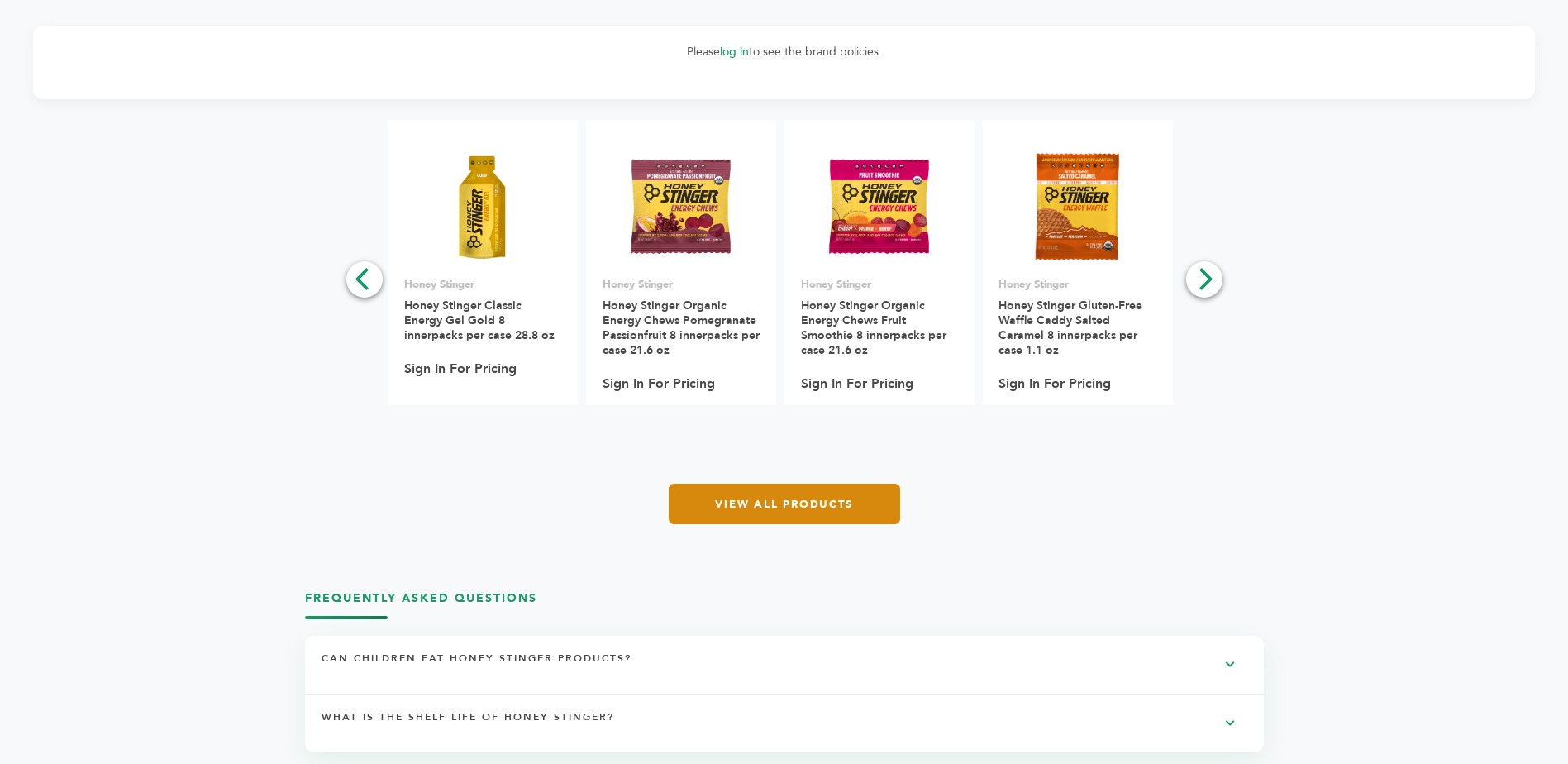
click at [820, 495] on link "View All Products" at bounding box center [785, 504] width 232 height 40
